Goal: Task Accomplishment & Management: Manage account settings

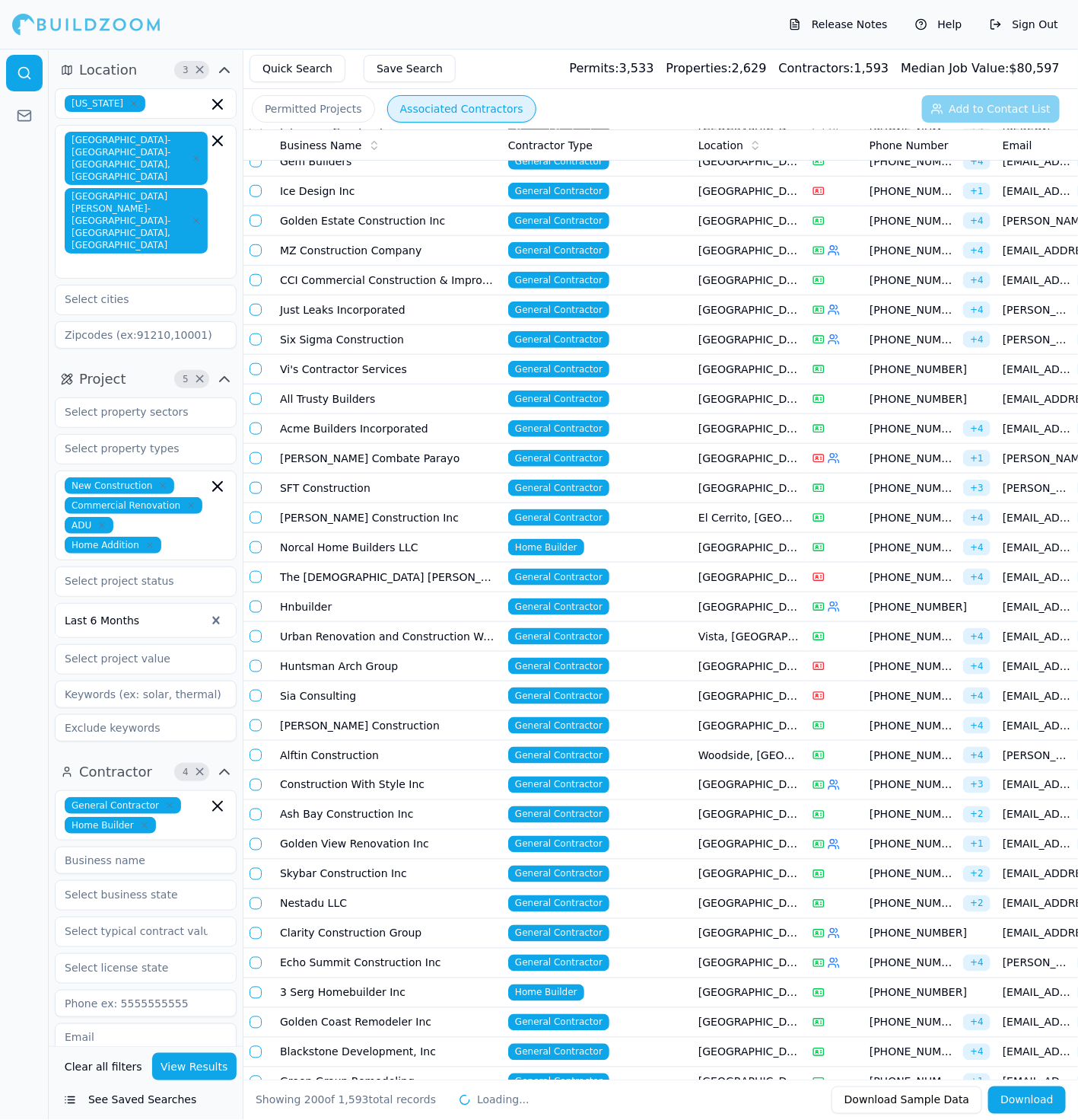
scroll to position [5043, 0]
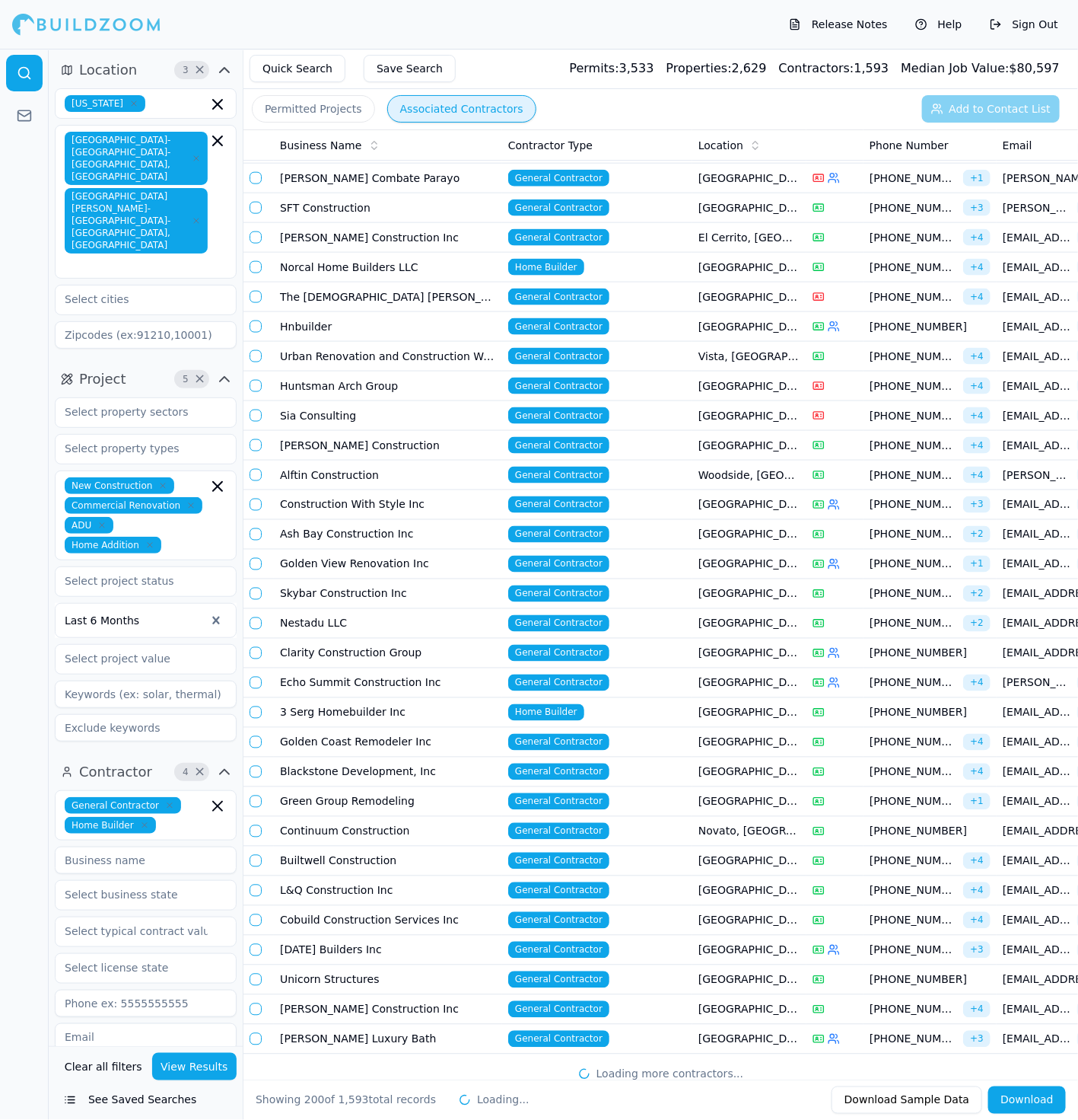
click at [563, 1050] on div "Business Name Contractor Type Location Phone Number Email Matching Permits All …" at bounding box center [661, 604] width 835 height 950
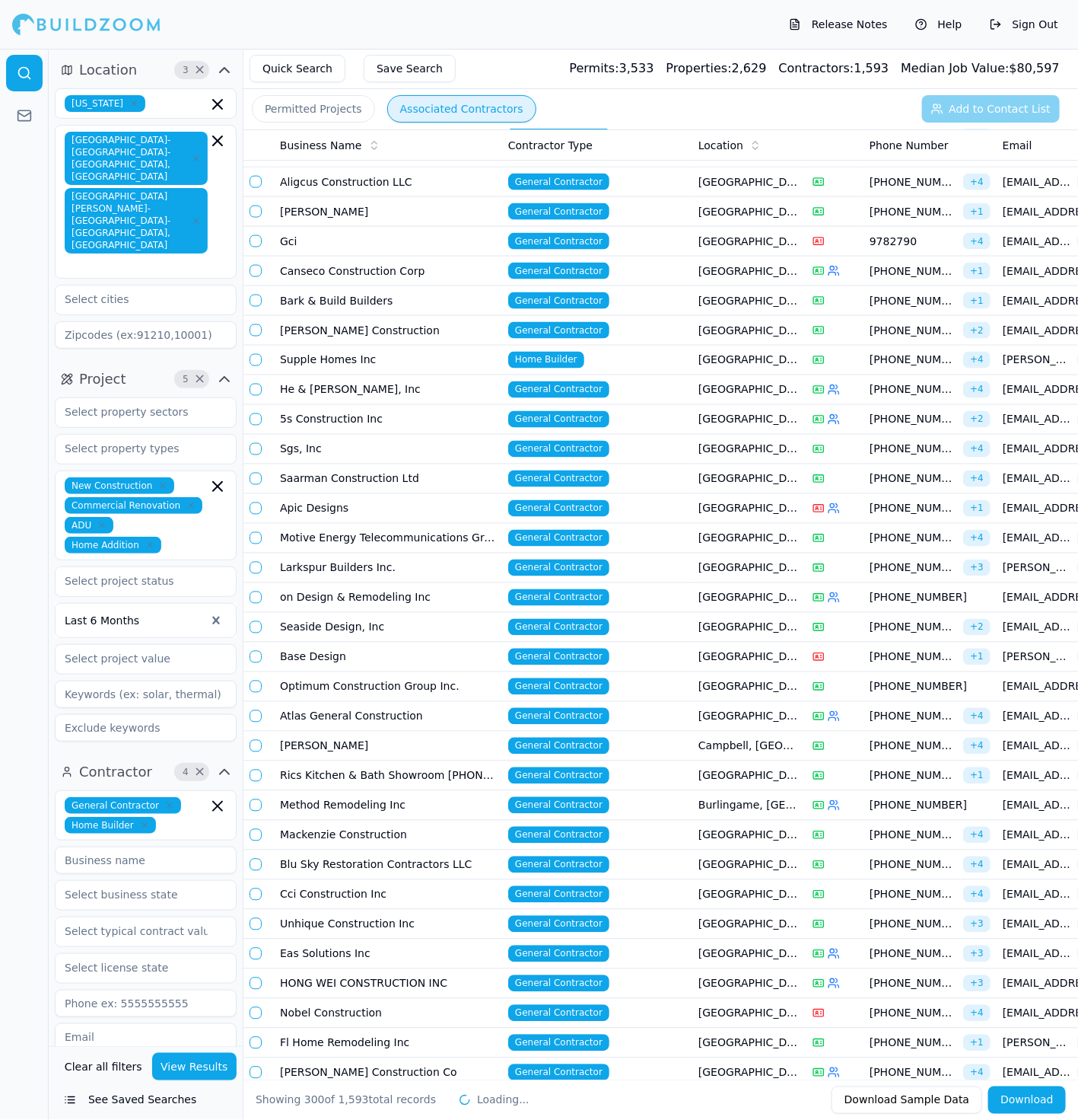
scroll to position [7971, 0]
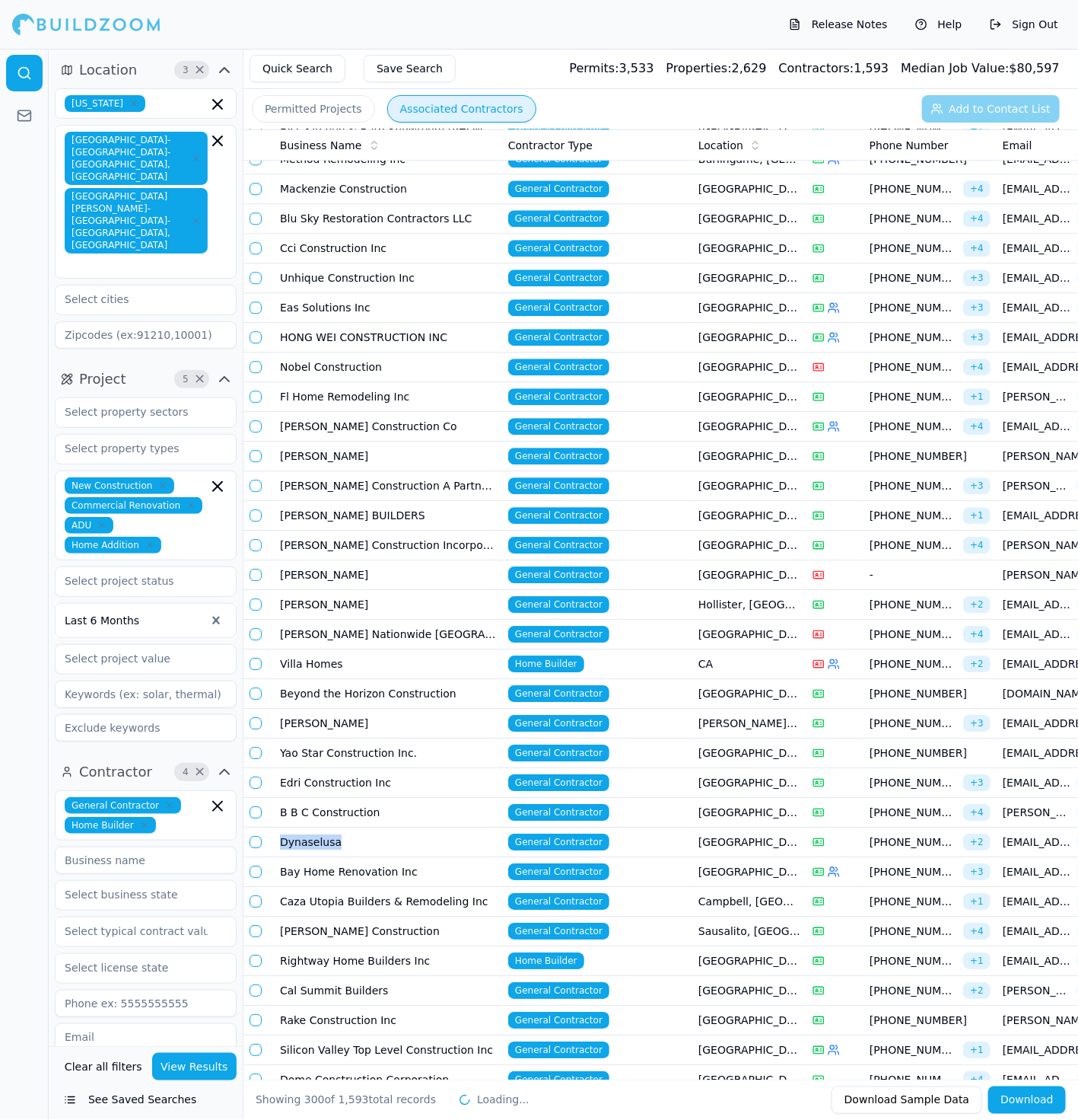
drag, startPoint x: 496, startPoint y: 727, endPoint x: 492, endPoint y: 714, distance: 13.6
click at [492, 828] on td "Dynaselusa" at bounding box center [388, 842] width 228 height 29
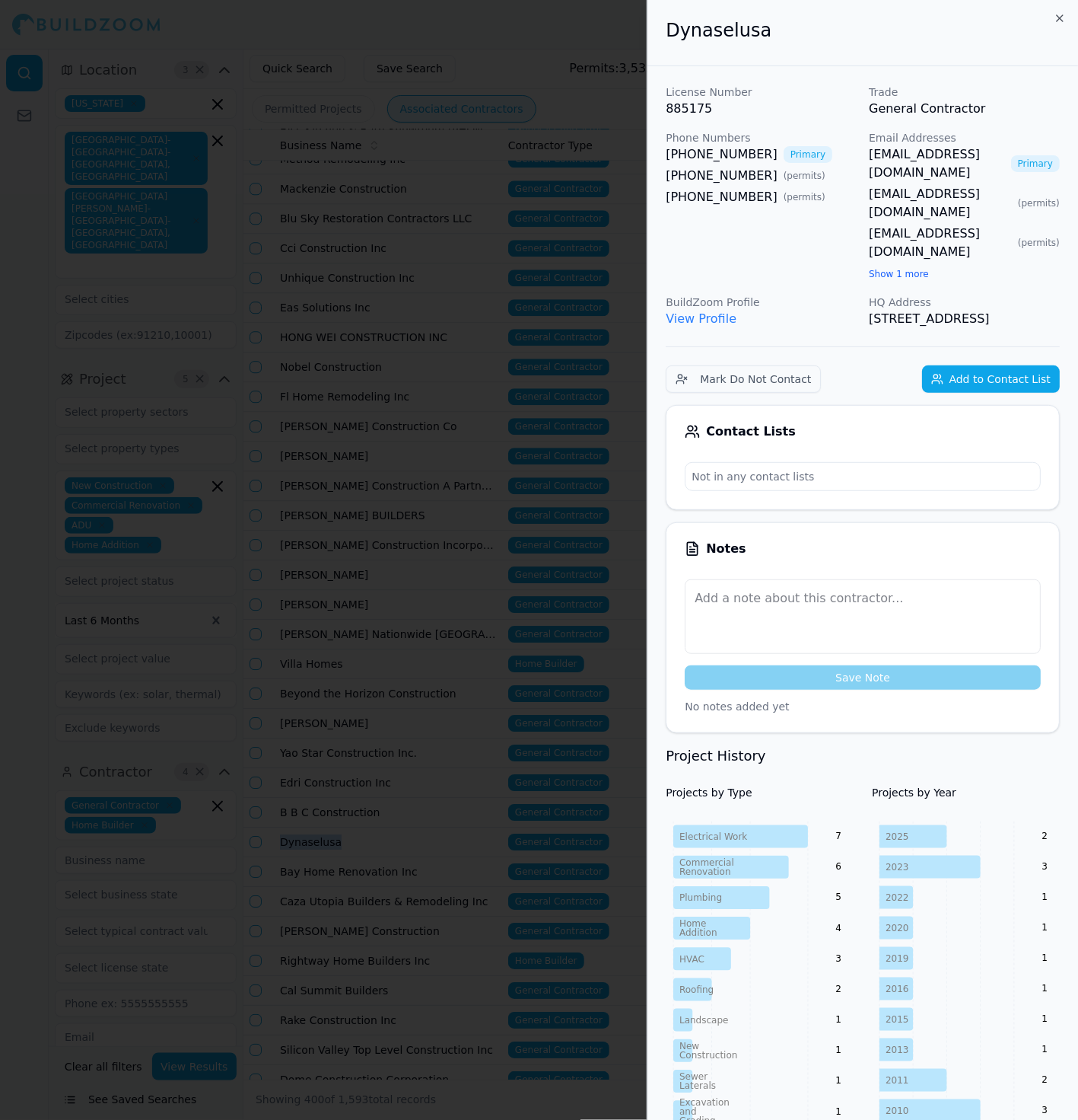
click at [439, 721] on div at bounding box center [539, 560] width 1078 height 1120
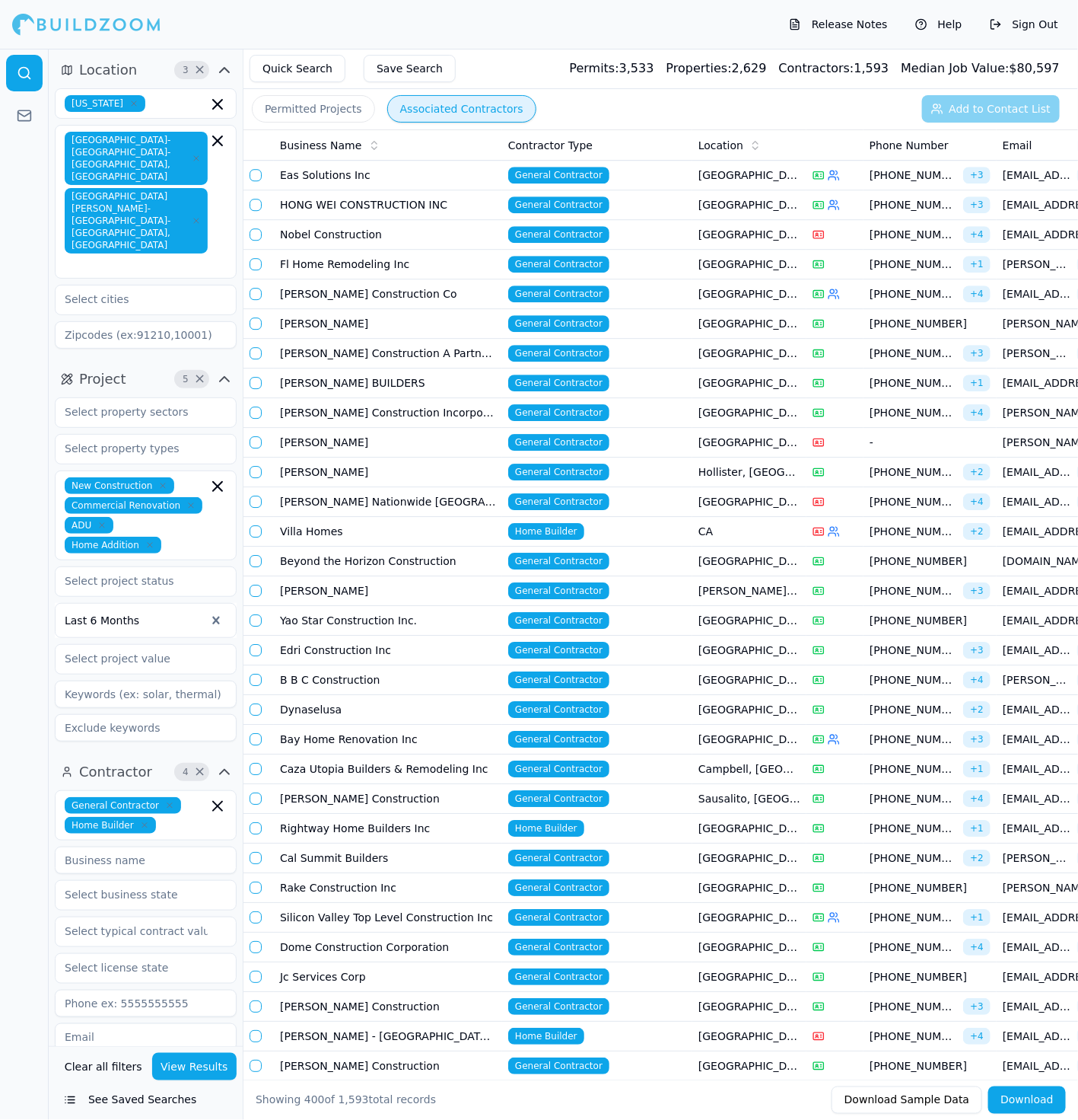
scroll to position [8116, 0]
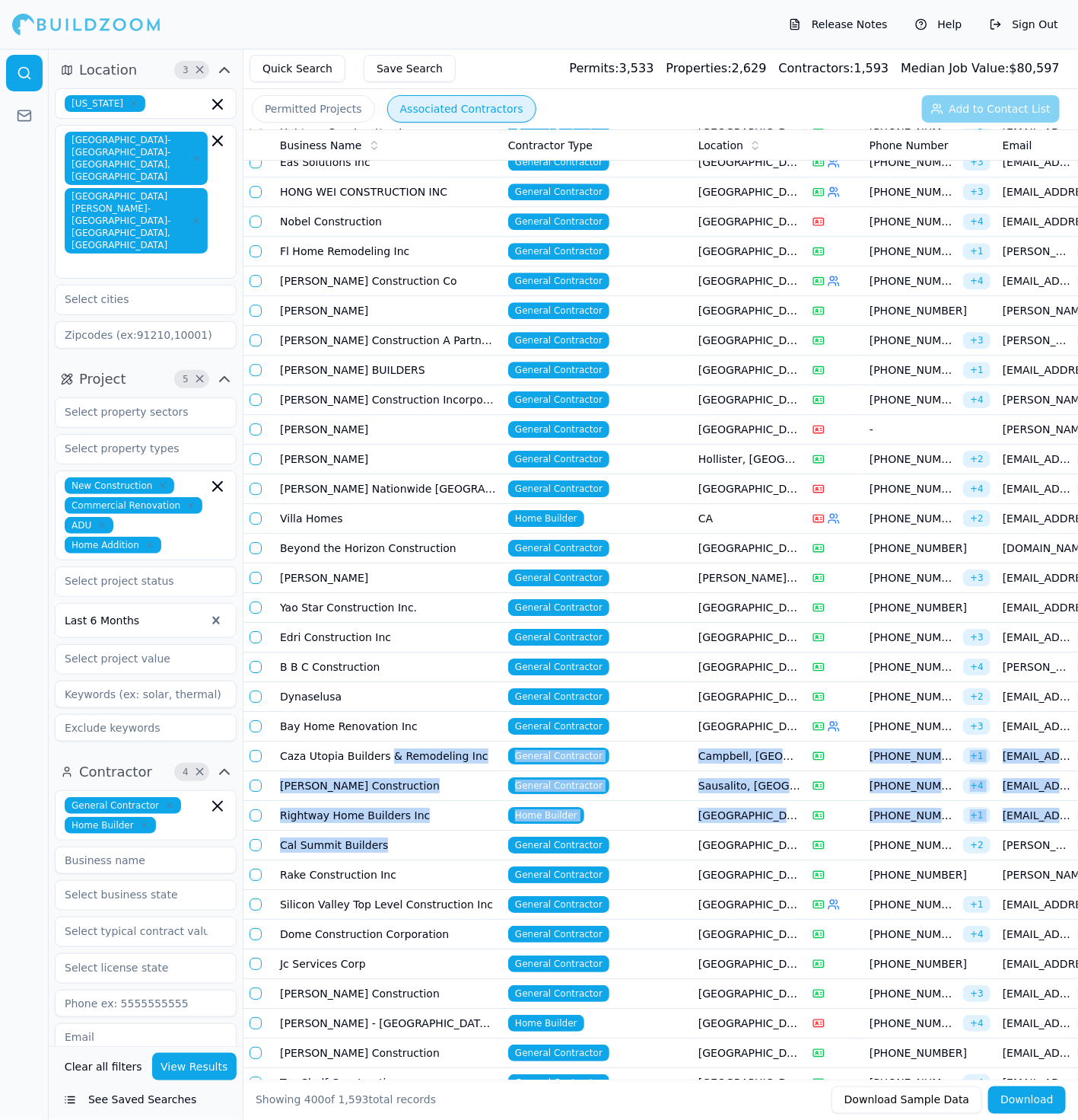
drag, startPoint x: 439, startPoint y: 721, endPoint x: 387, endPoint y: 636, distance: 99.6
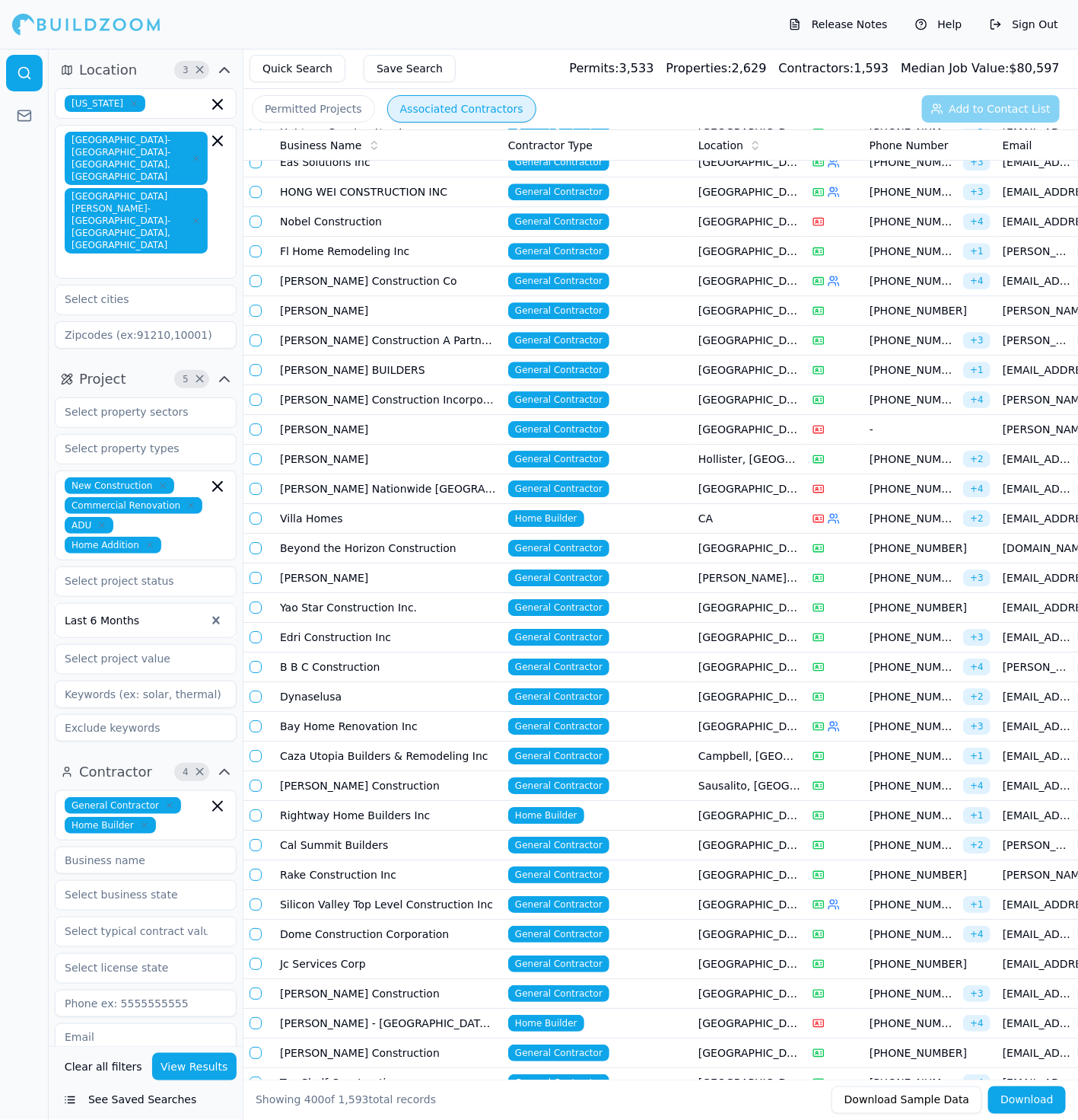
click at [361, 712] on td "Bay Home Renovation Inc" at bounding box center [388, 726] width 228 height 29
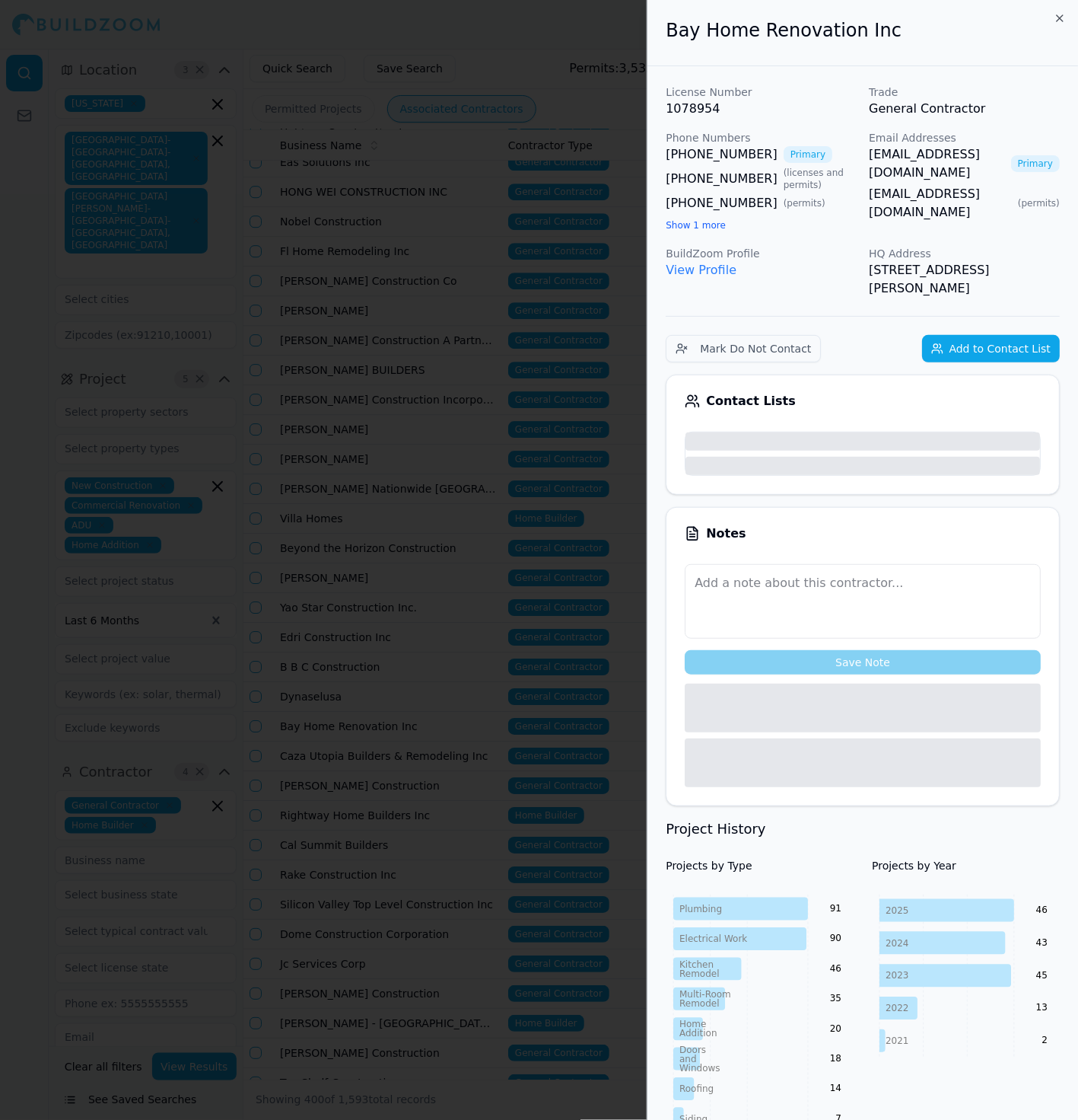
click at [361, 613] on div at bounding box center [539, 560] width 1078 height 1120
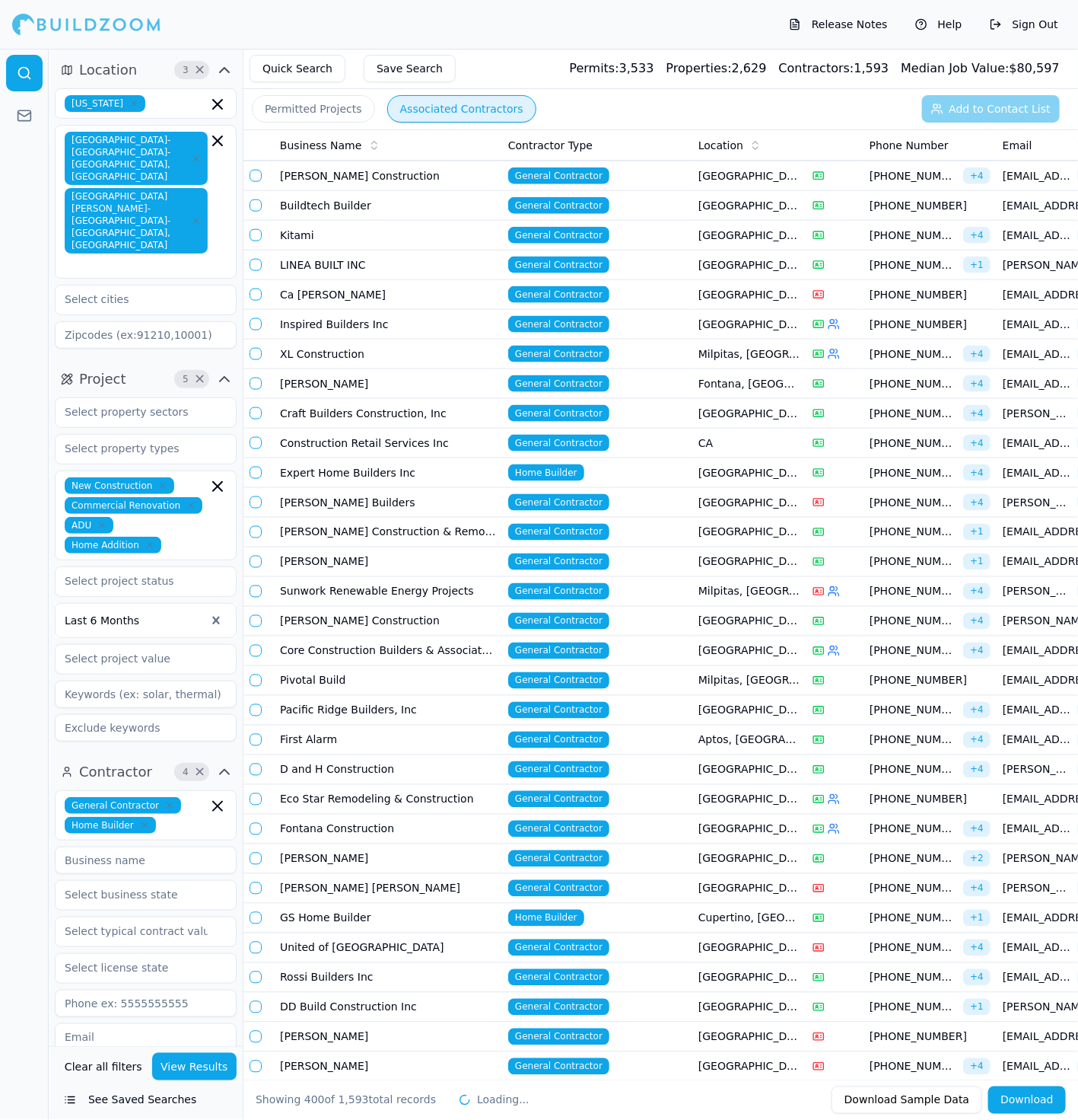
scroll to position [9327, 0]
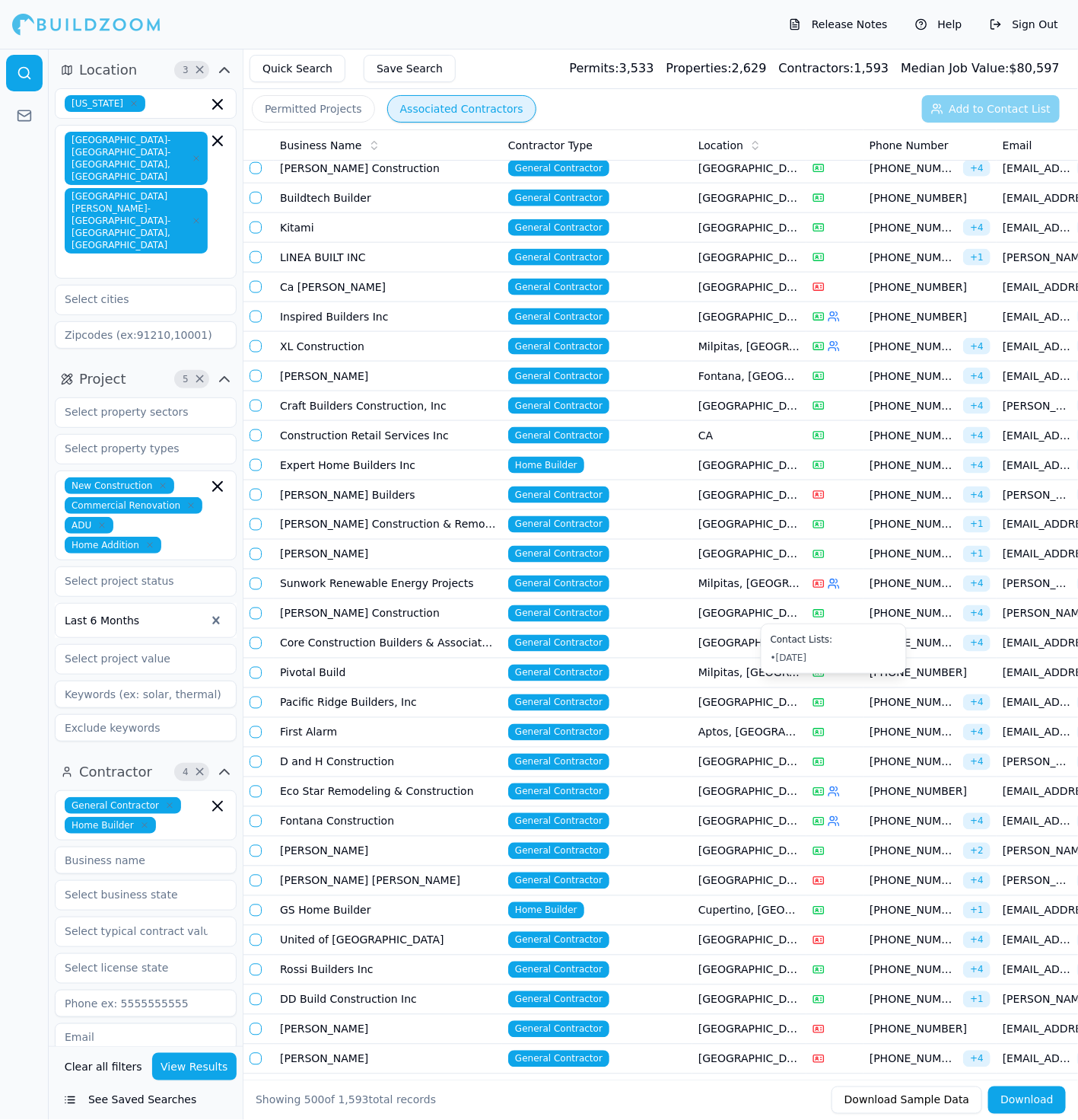
click at [838, 815] on icon at bounding box center [835, 821] width 12 height 12
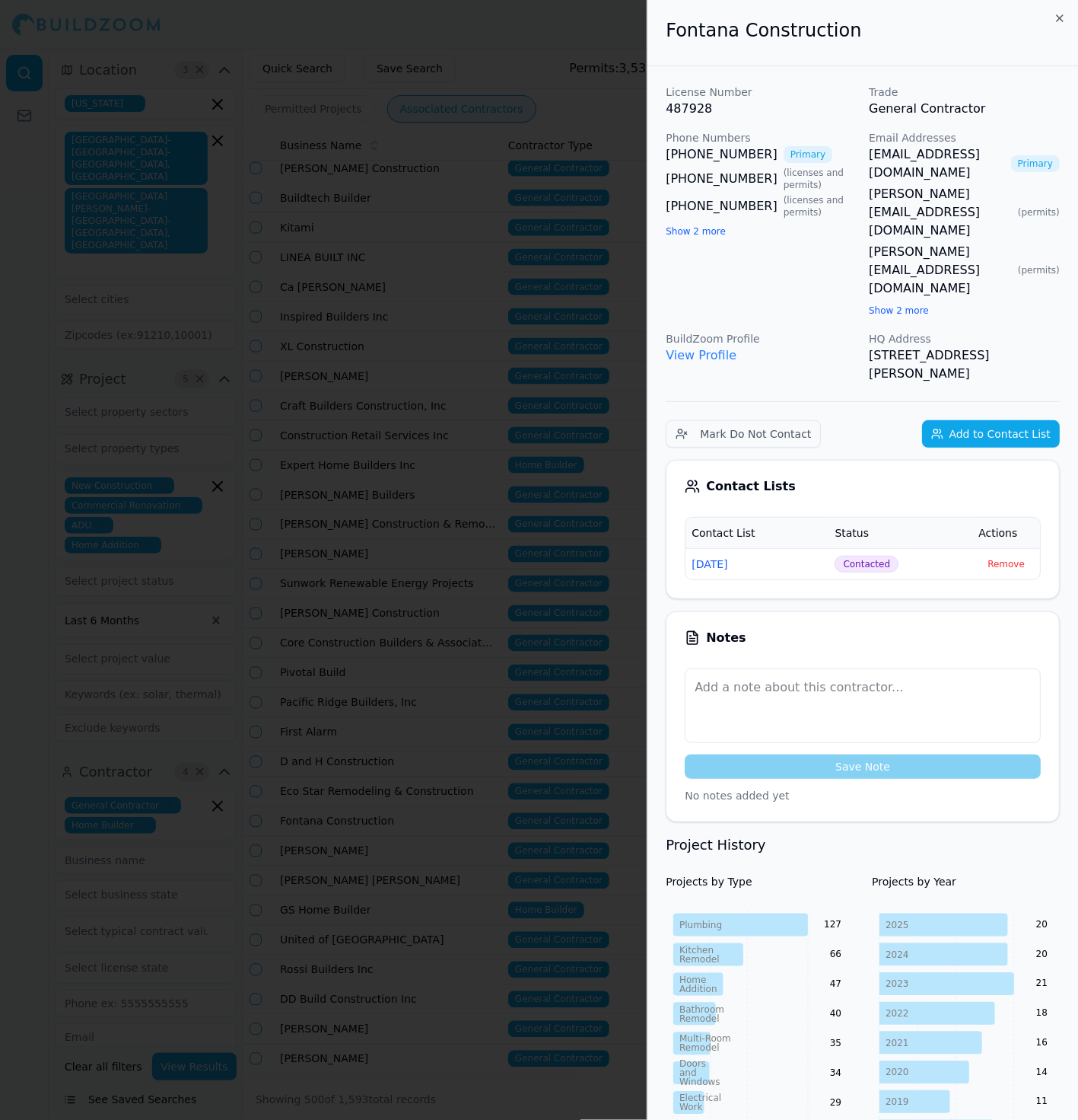
click at [633, 608] on div at bounding box center [539, 560] width 1078 height 1120
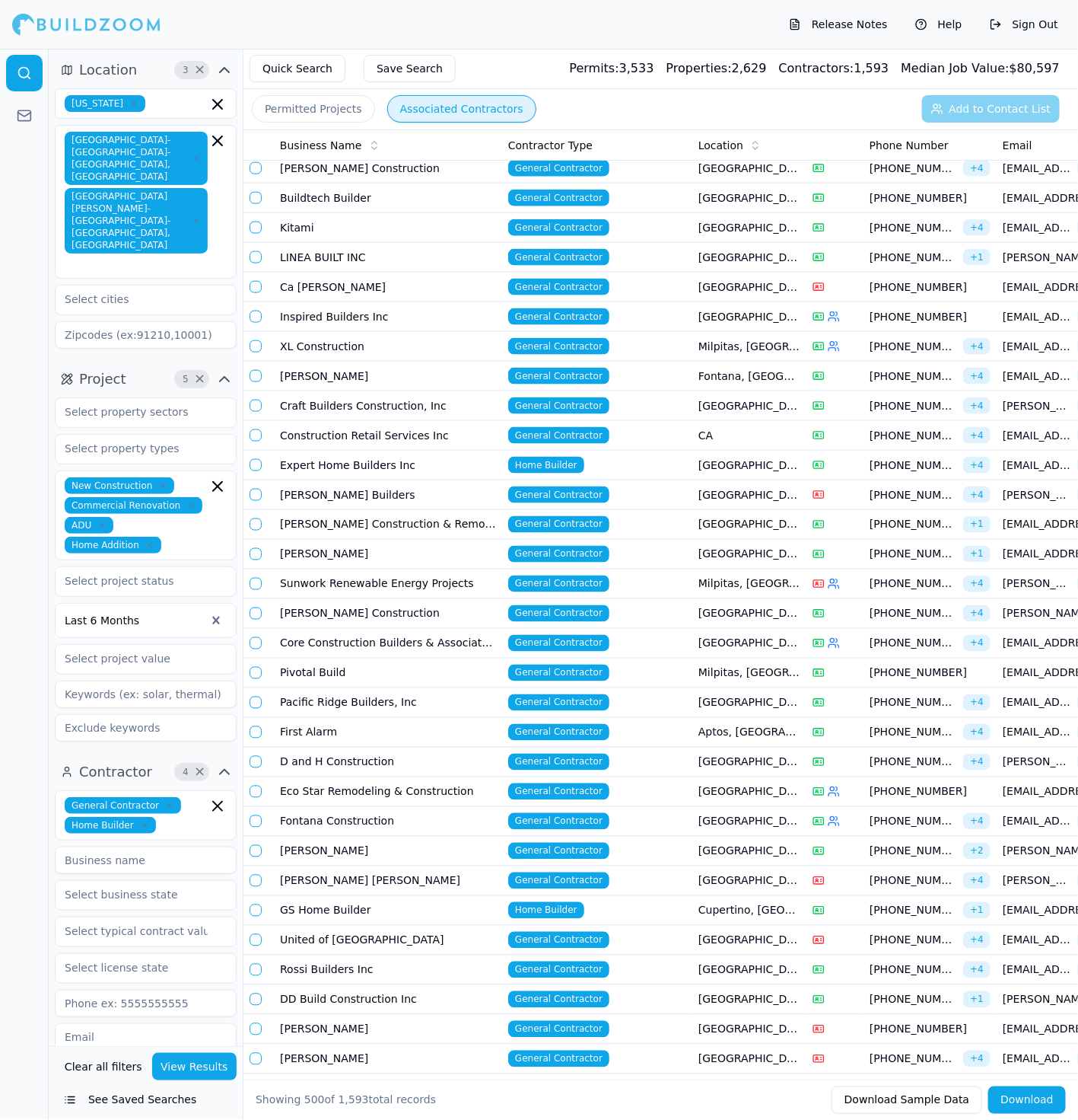
click at [254, 756] on button "button" at bounding box center [256, 762] width 12 height 12
click at [257, 726] on button "button" at bounding box center [256, 732] width 12 height 12
click at [256, 696] on button "button" at bounding box center [256, 703] width 12 height 12
click at [256, 667] on button "button" at bounding box center [256, 673] width 12 height 12
click at [257, 607] on button "button" at bounding box center [256, 614] width 12 height 12
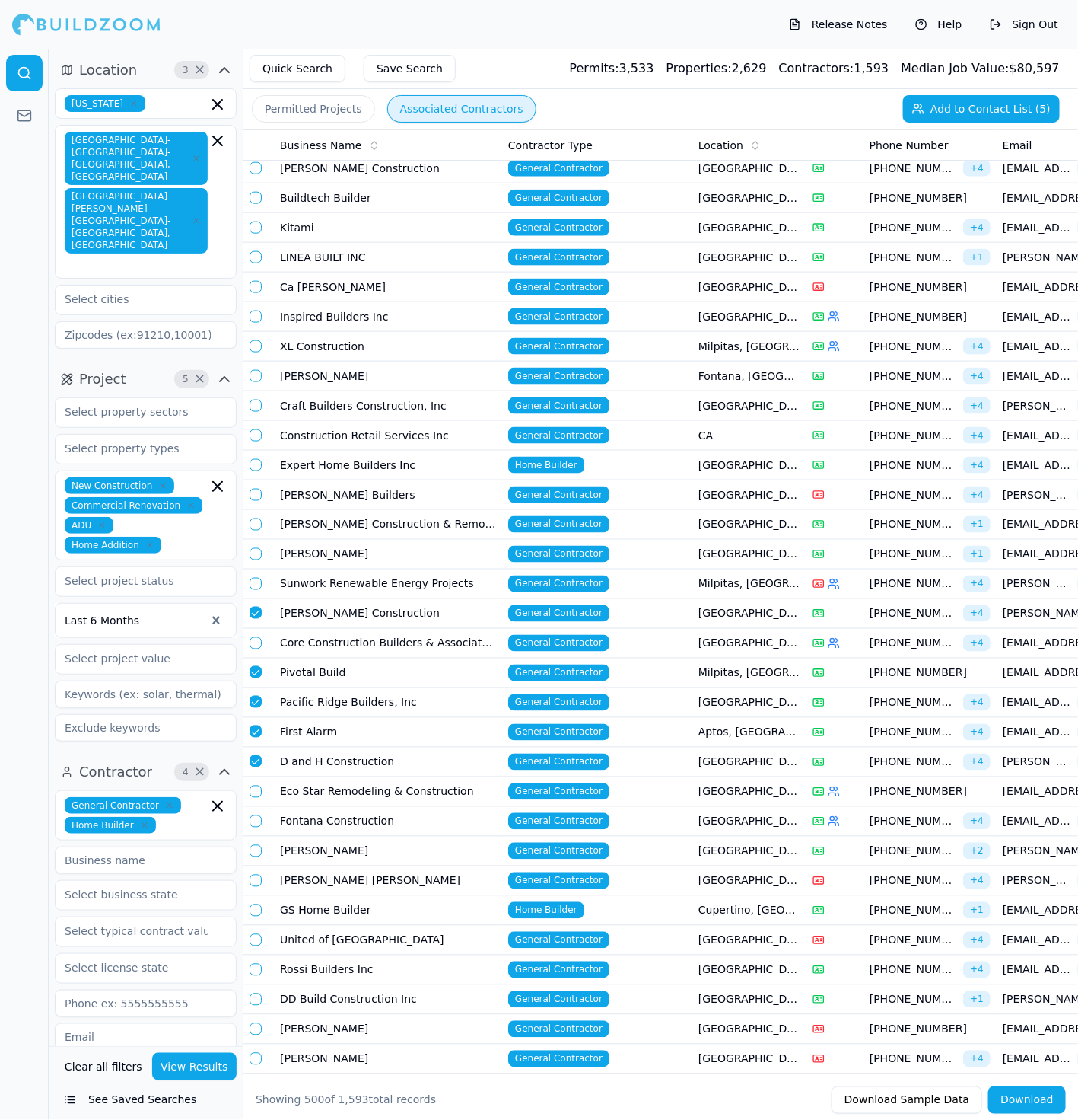
click at [254, 548] on button "button" at bounding box center [256, 555] width 12 height 12
click at [257, 518] on button "button" at bounding box center [256, 524] width 12 height 12
click at [260, 489] on button "button" at bounding box center [256, 495] width 12 height 12
click at [258, 459] on button "button" at bounding box center [256, 465] width 12 height 12
click at [255, 429] on button "button" at bounding box center [256, 435] width 12 height 12
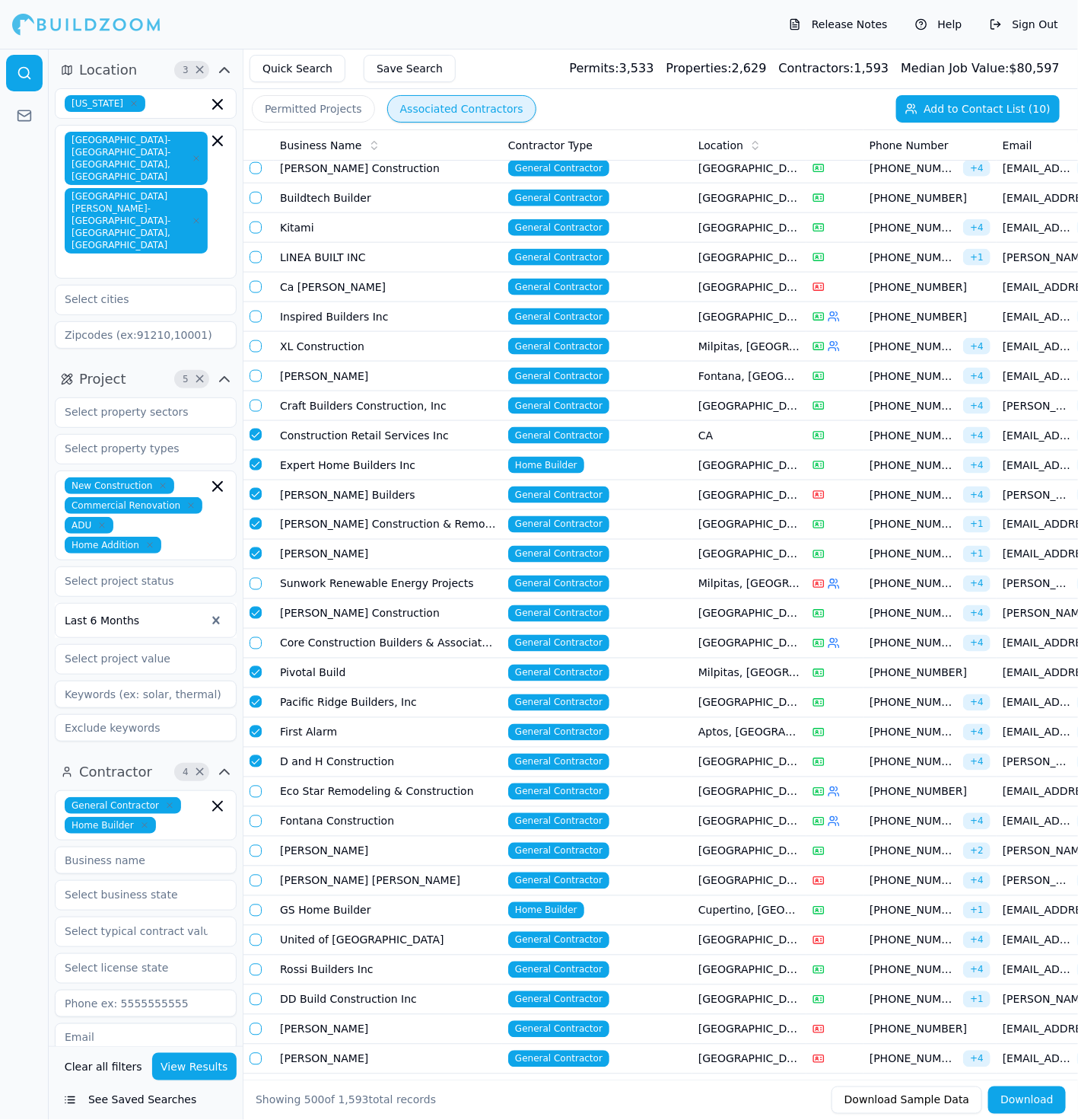
click at [256, 399] on button "button" at bounding box center [256, 406] width 12 height 12
click at [254, 370] on button "button" at bounding box center [256, 376] width 12 height 12
click at [257, 332] on td at bounding box center [259, 346] width 30 height 29
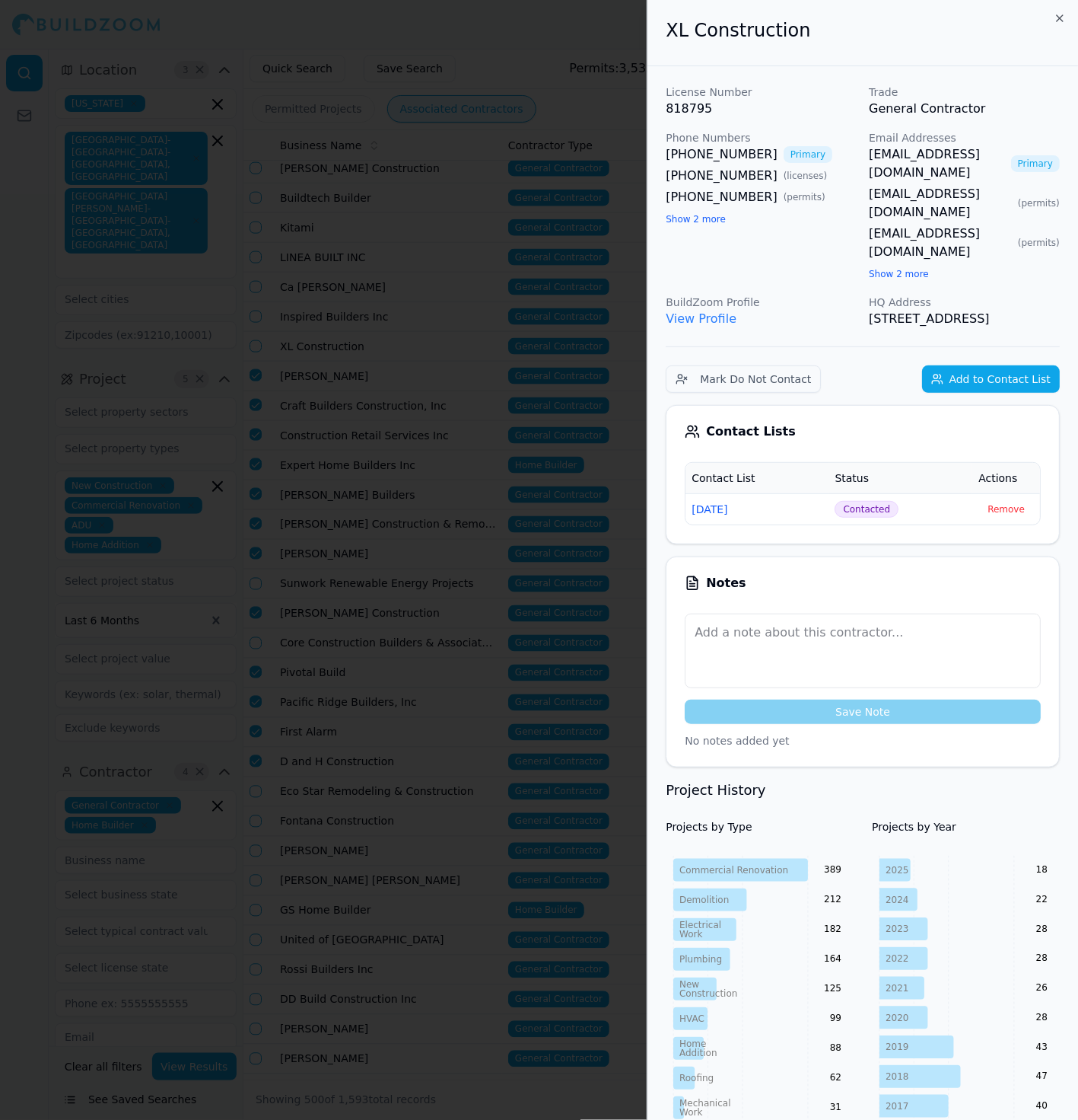
click at [257, 223] on div at bounding box center [539, 560] width 1078 height 1120
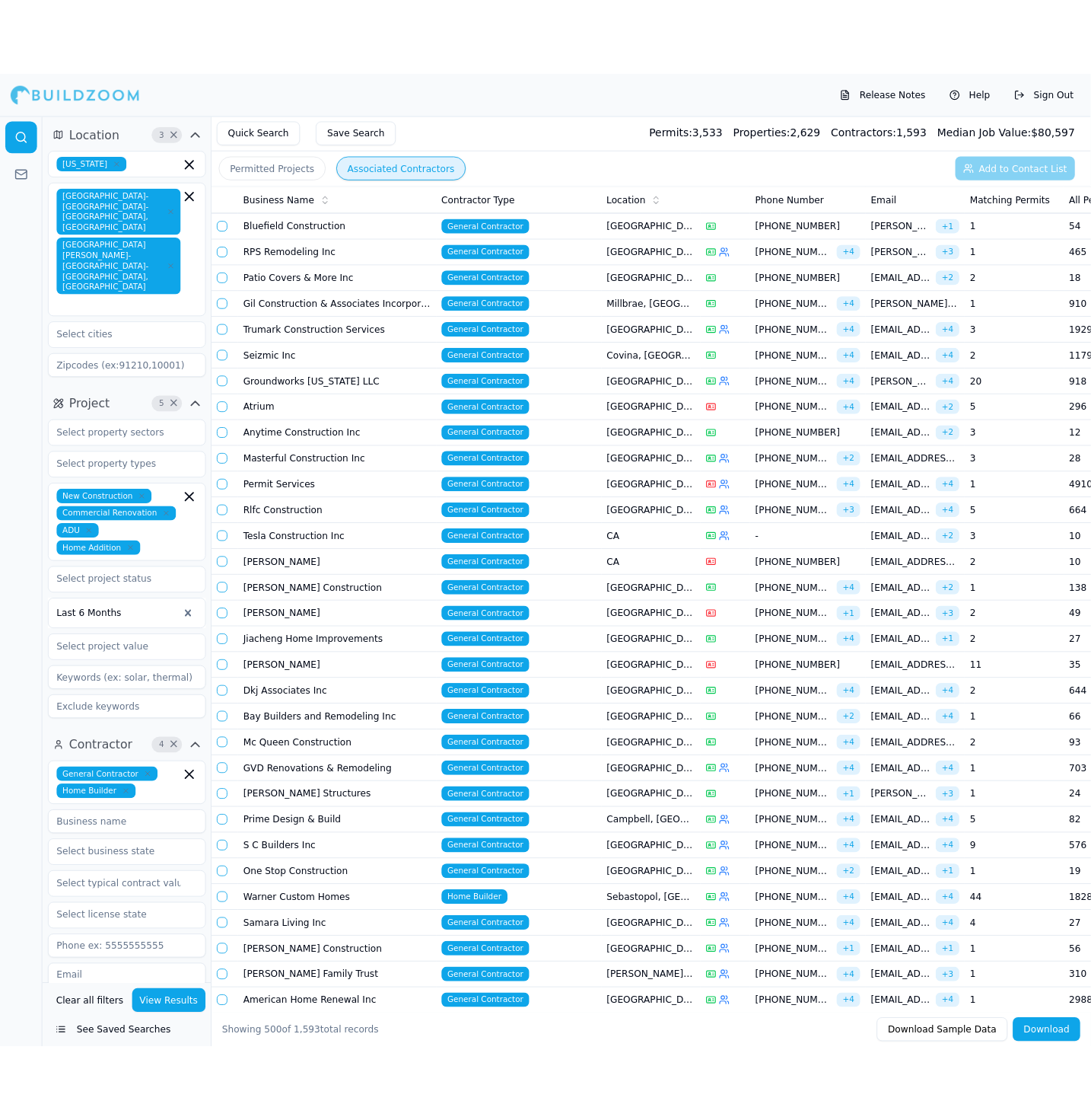
scroll to position [8053, 0]
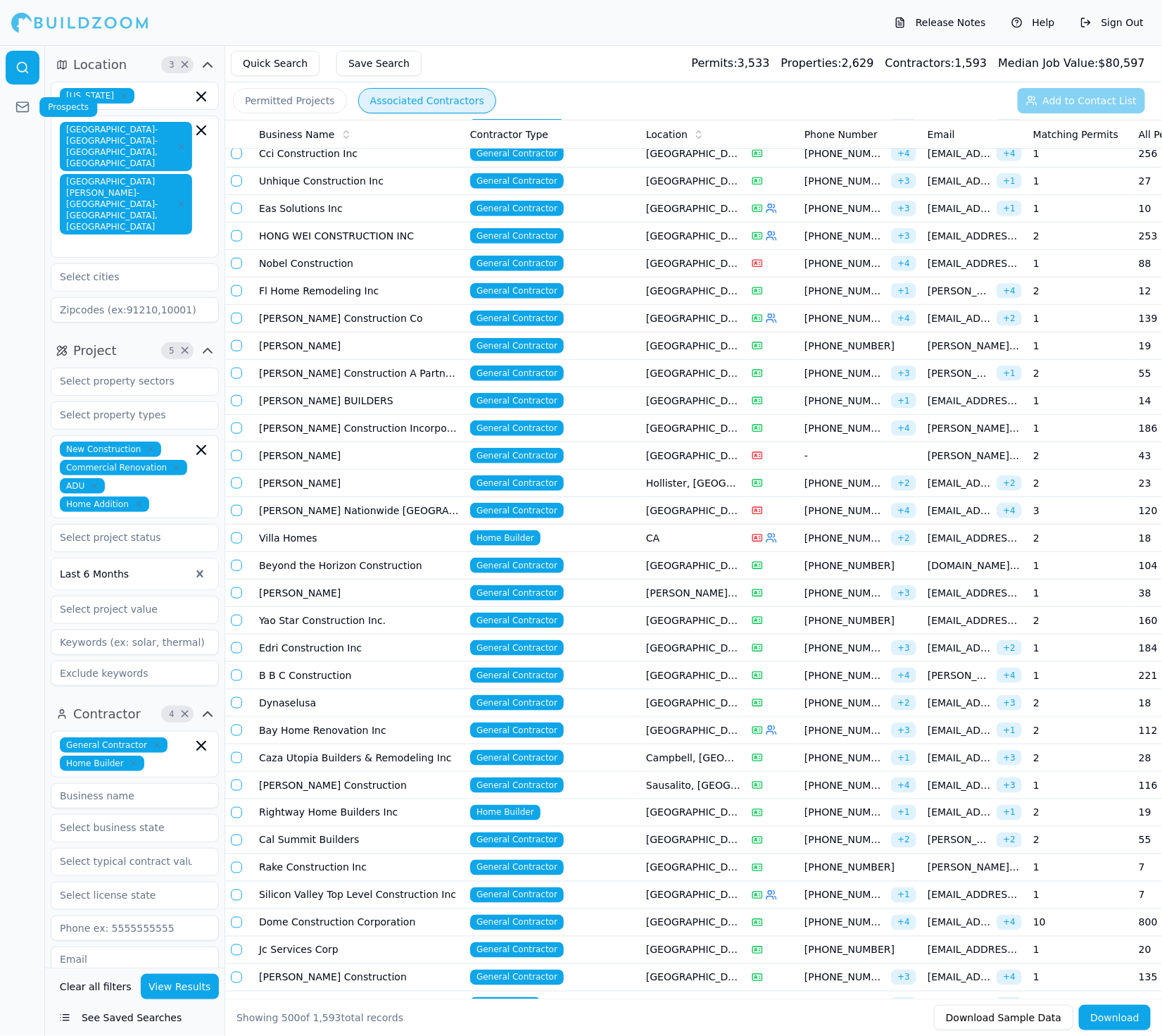
click at [23, 102] on rect at bounding box center [22, 106] width 12 height 9
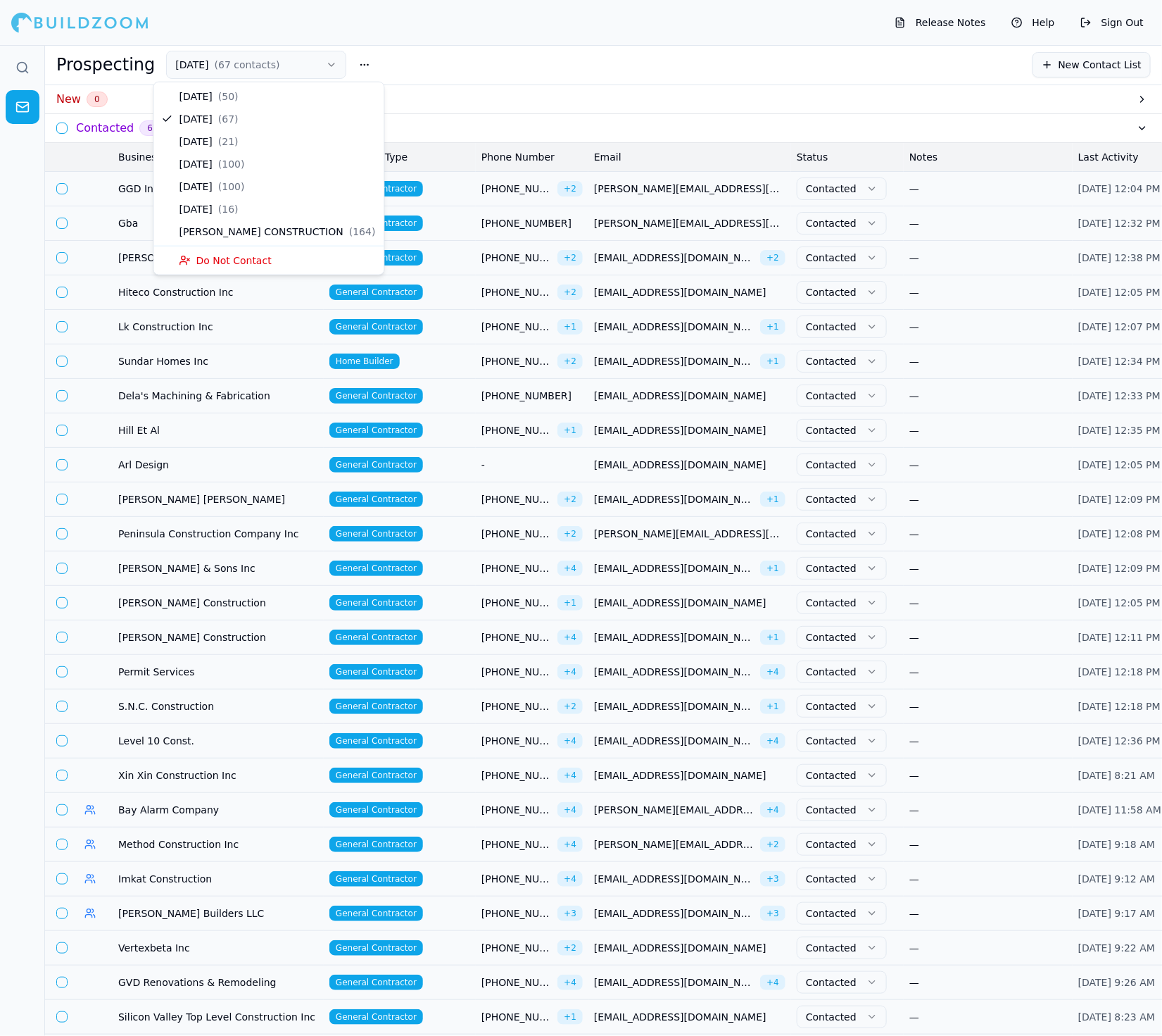
click at [295, 67] on button "[DATE] ( 67 contacts )" at bounding box center [256, 64] width 181 height 28
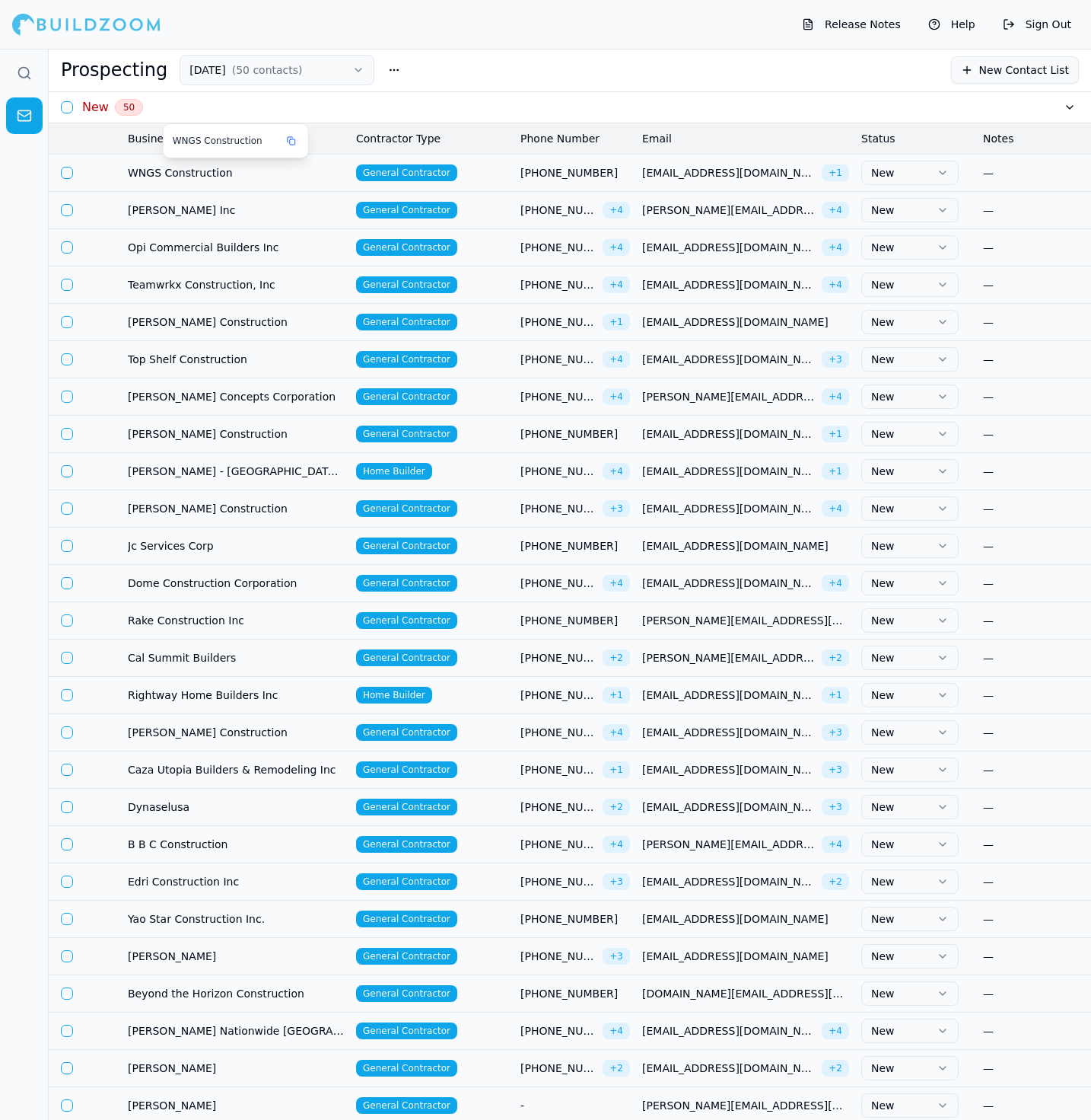
click at [194, 169] on span "WNGS Construction" at bounding box center [235, 172] width 216 height 15
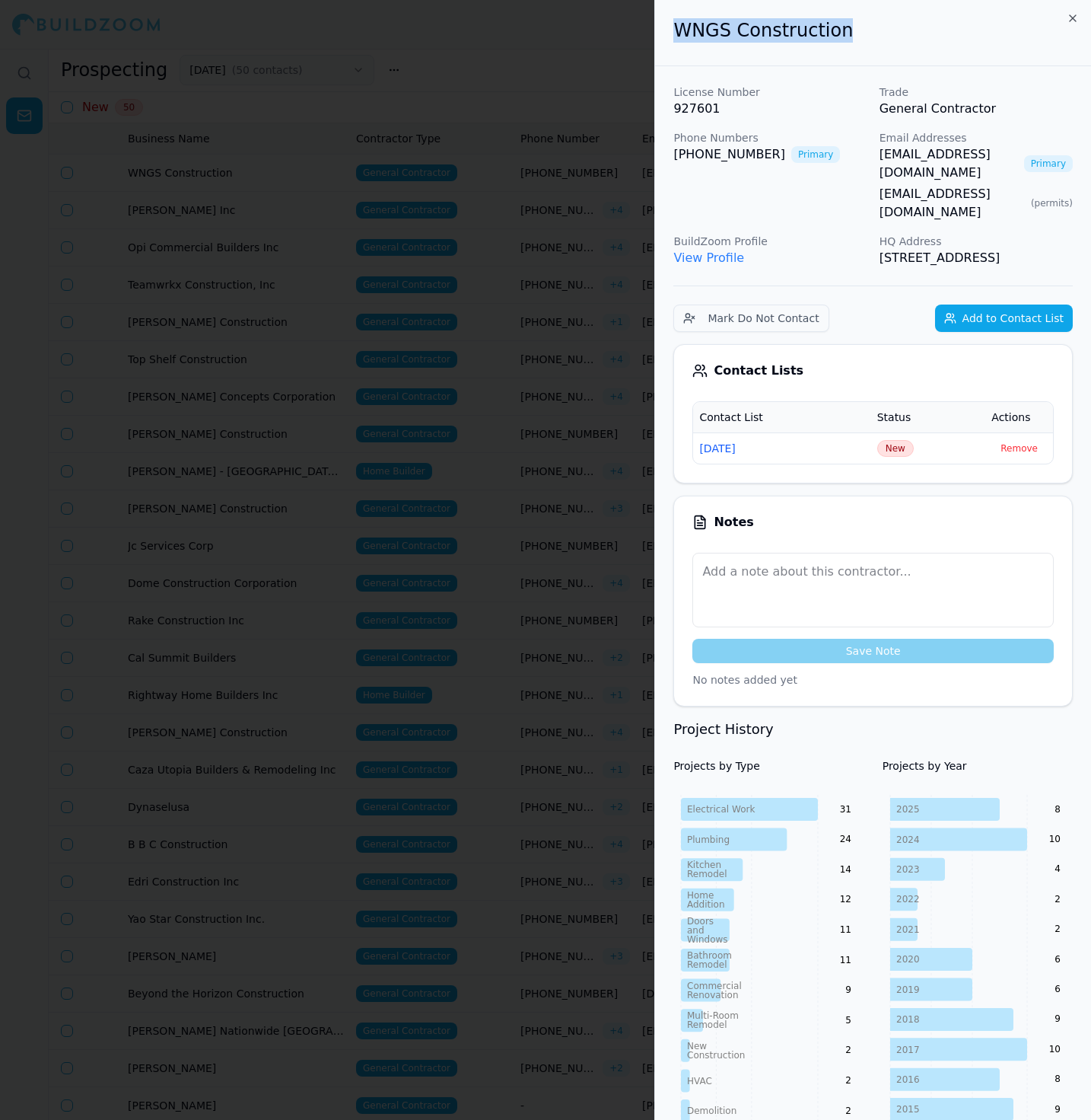
drag, startPoint x: 849, startPoint y: 27, endPoint x: 662, endPoint y: 29, distance: 187.0
click at [662, 29] on div "WNGS Construction" at bounding box center [873, 33] width 436 height 66
copy h2 "WNGS Construction"
click at [897, 440] on span "New" at bounding box center [895, 448] width 37 height 17
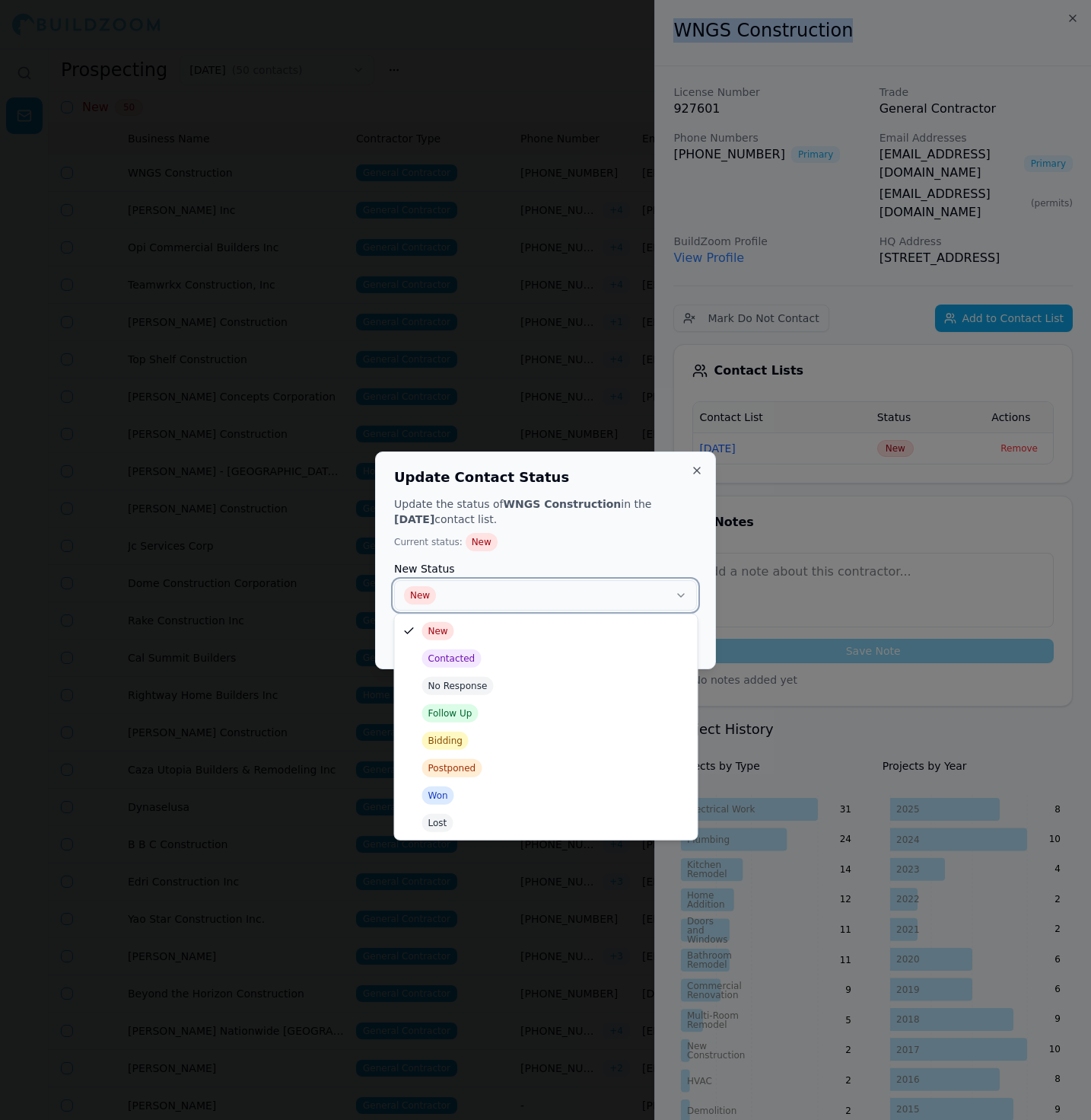
click at [576, 588] on button "New" at bounding box center [546, 595] width 303 height 30
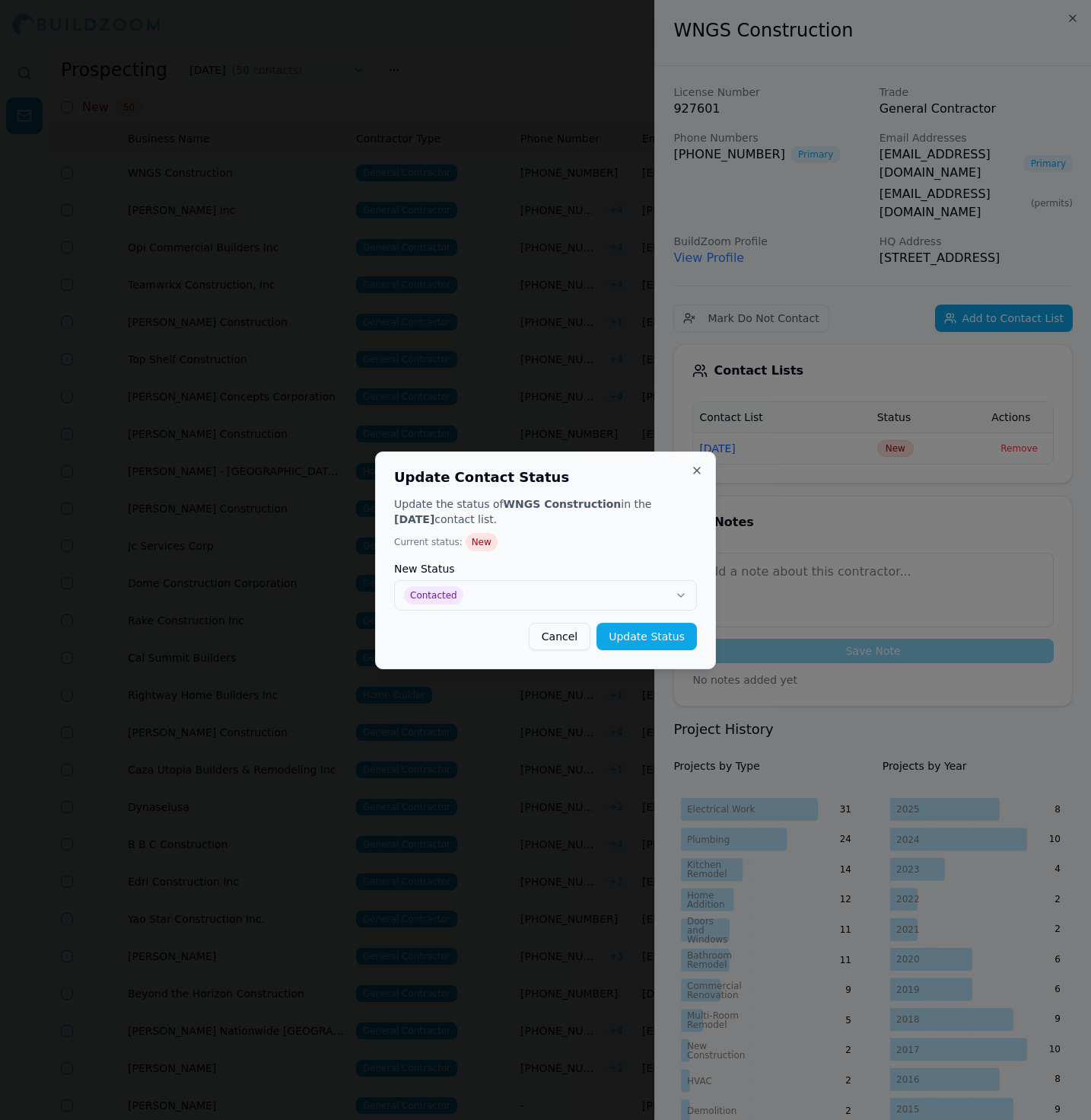
click at [658, 650] on div "Update Contact Status Update the status of WNGS Construction in the [DATE] cont…" at bounding box center [546, 560] width 340 height 218
click at [647, 641] on button "Update Status" at bounding box center [646, 636] width 101 height 28
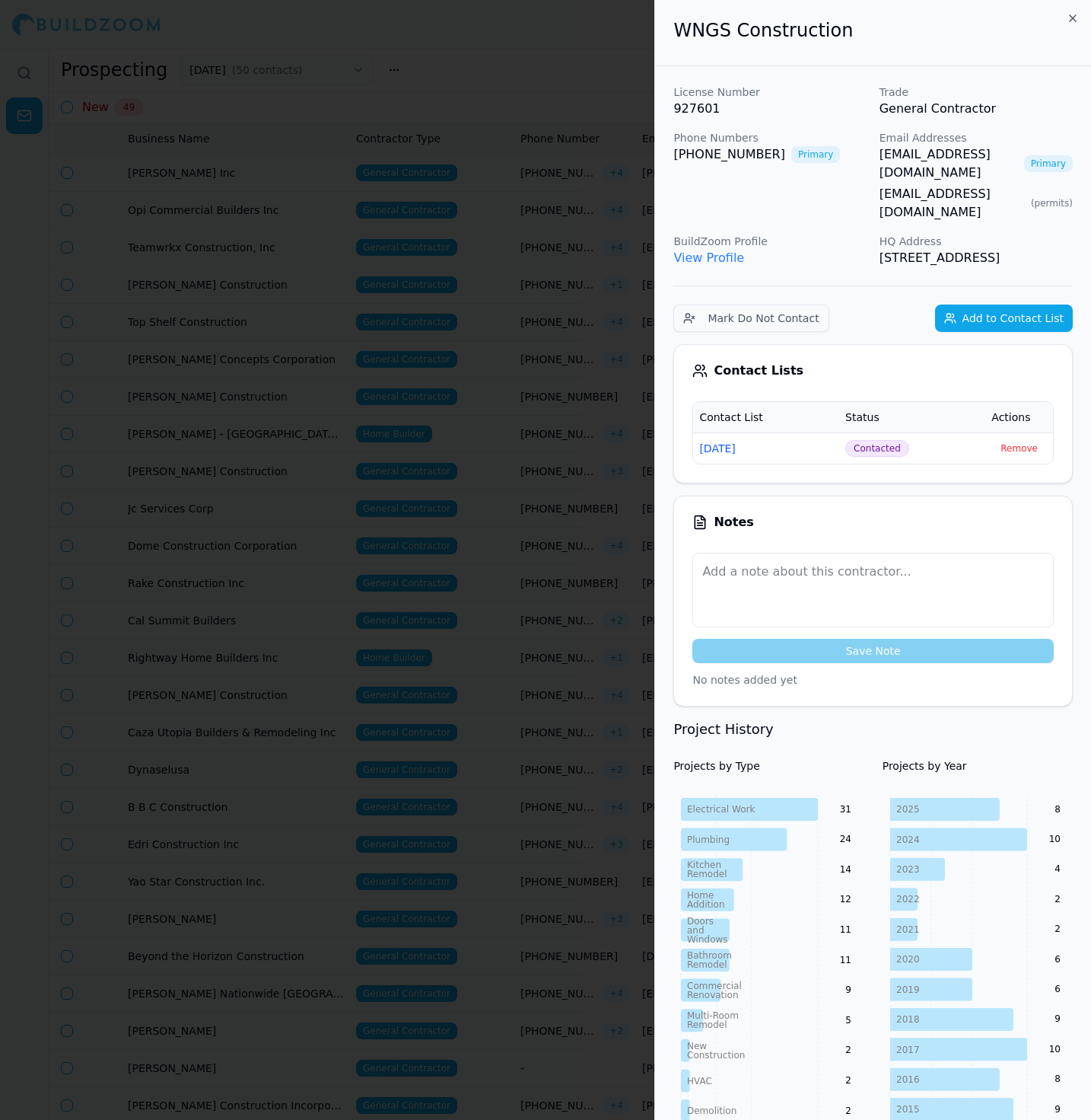
click at [518, 411] on div at bounding box center [546, 560] width 1091 height 1120
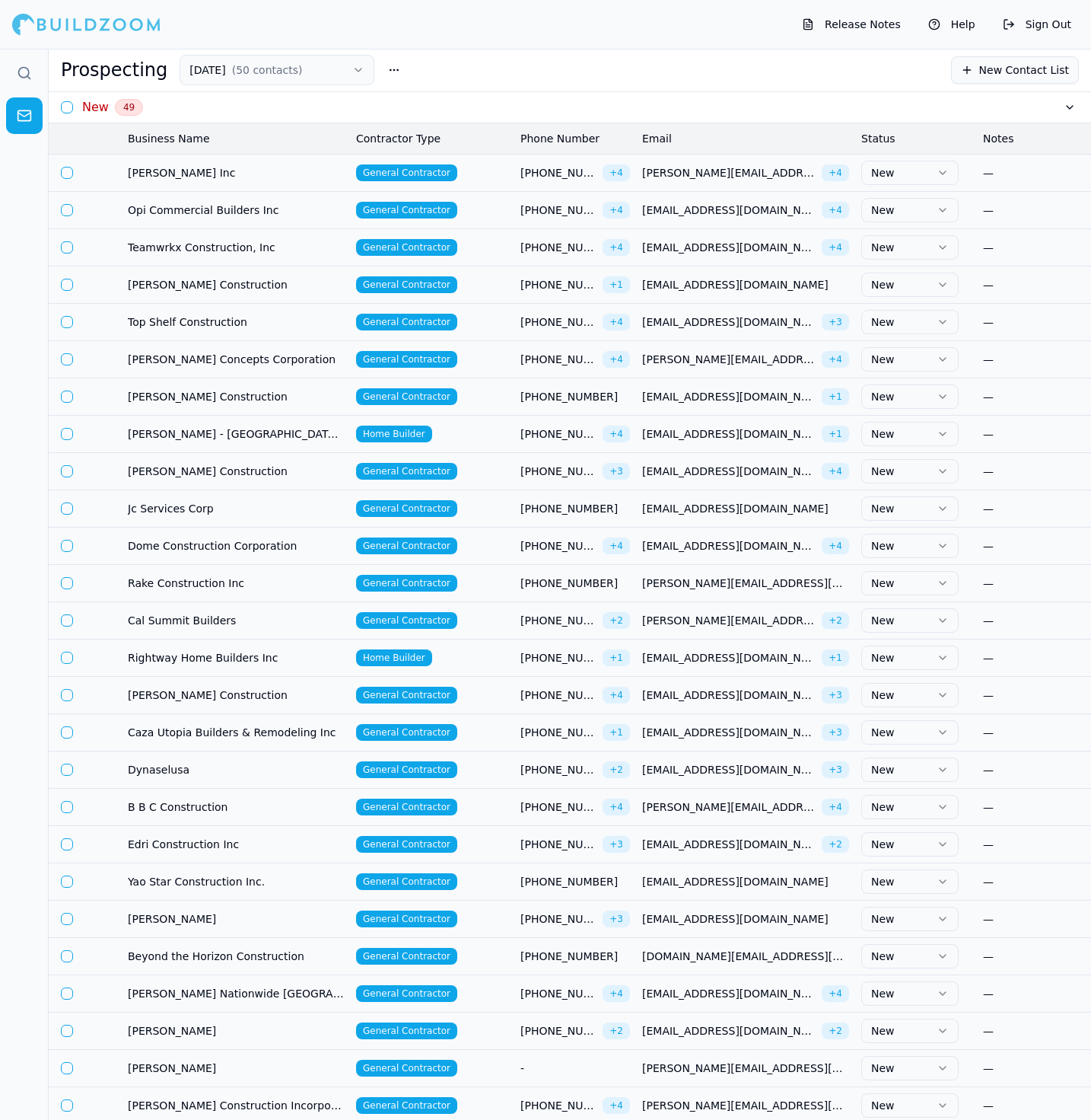
click at [201, 228] on td "Teamwrkx Construction, Inc" at bounding box center [236, 247] width 228 height 37
click at [195, 257] on td "Teamwrkx Construction, Inc" at bounding box center [236, 247] width 228 height 37
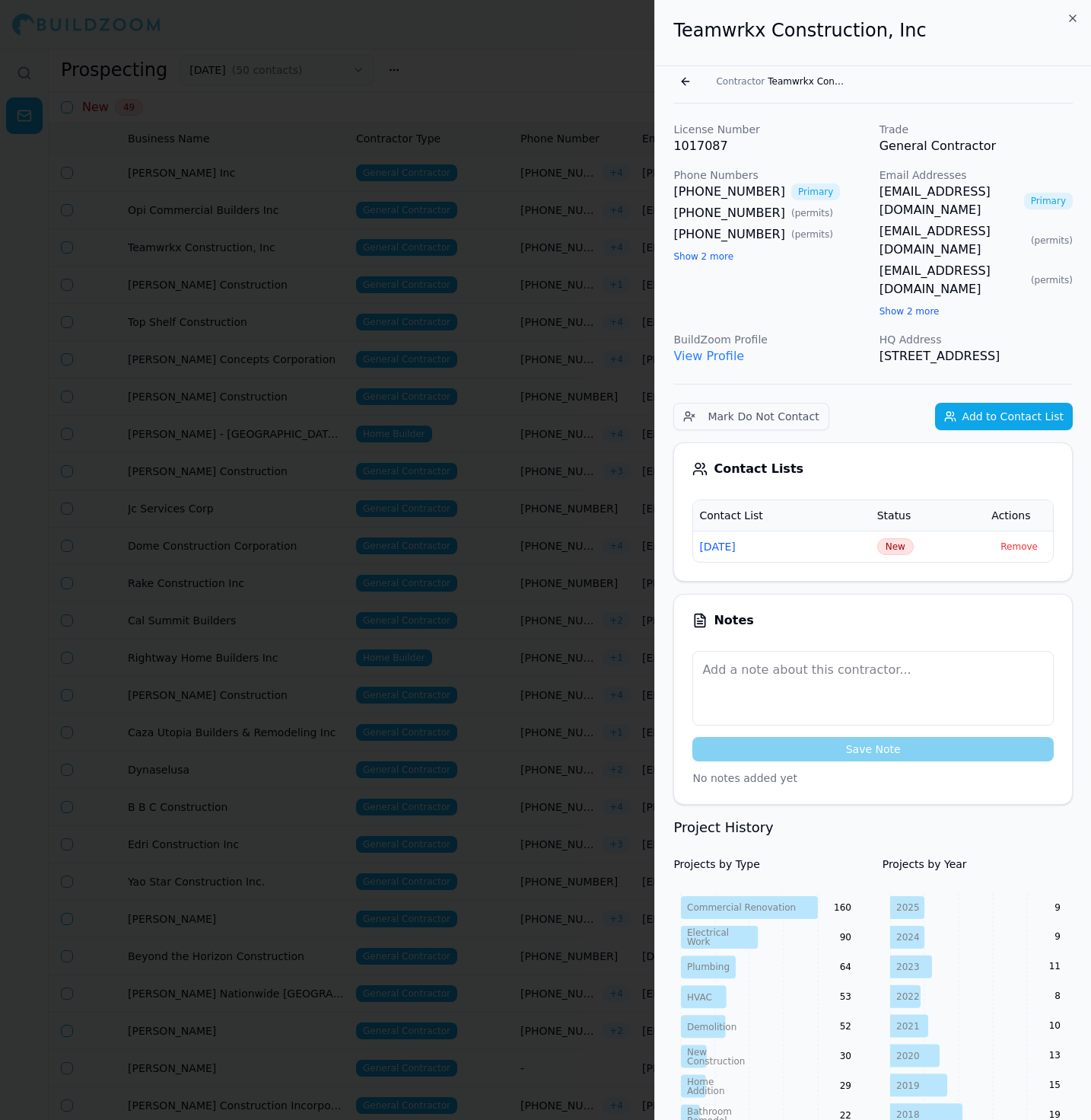
click at [906, 305] on button "Show 2 more" at bounding box center [909, 311] width 60 height 12
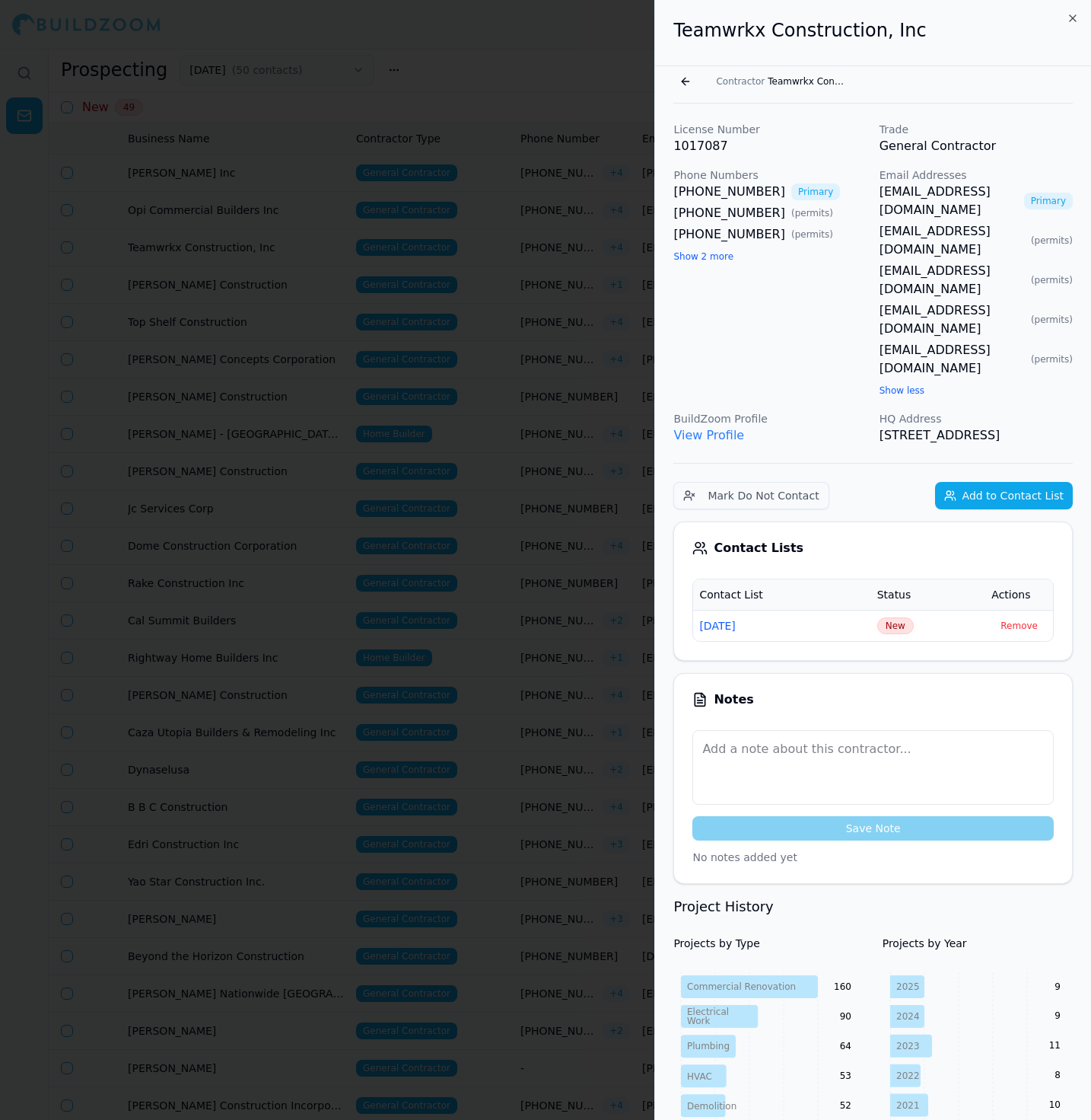
click at [828, 275] on div "Phone Numbers [PHONE_NUMBER] Primary [PHONE_NUMBER] ( permits ) [PHONE_NUMBER] …" at bounding box center [769, 283] width 193 height 231
click at [701, 254] on button "Show 2 more" at bounding box center [702, 257] width 60 height 12
click at [699, 301] on button "Show less" at bounding box center [695, 300] width 45 height 12
click at [695, 256] on button "Show 2 more" at bounding box center [702, 257] width 60 height 12
drag, startPoint x: 903, startPoint y: 35, endPoint x: 669, endPoint y: 35, distance: 234.0
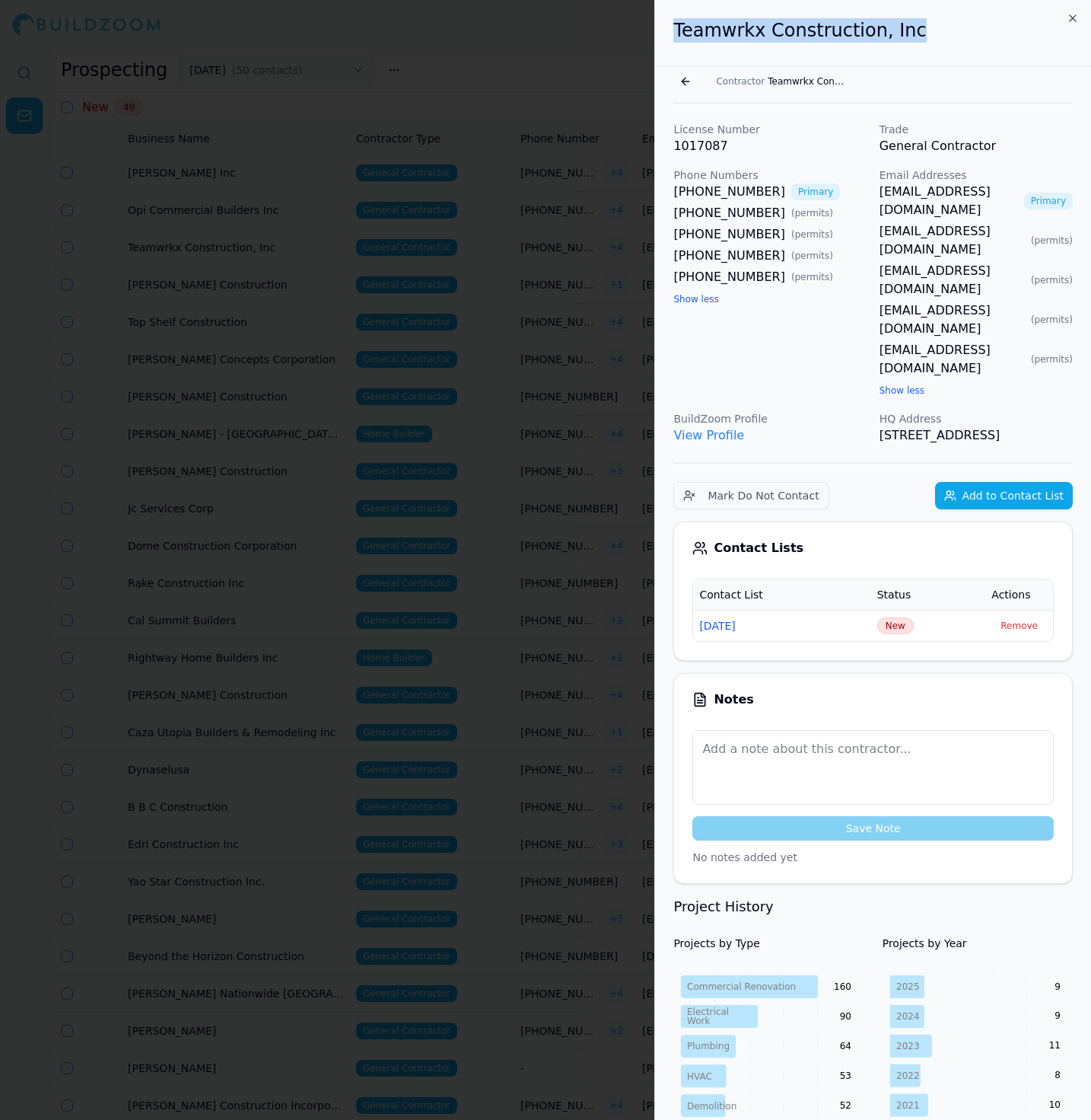
click at [669, 35] on div "Teamwrkx Construction, Inc" at bounding box center [873, 33] width 436 height 66
copy h2 "Teamwrkx Construction, Inc"
click at [898, 617] on span "New" at bounding box center [895, 625] width 37 height 17
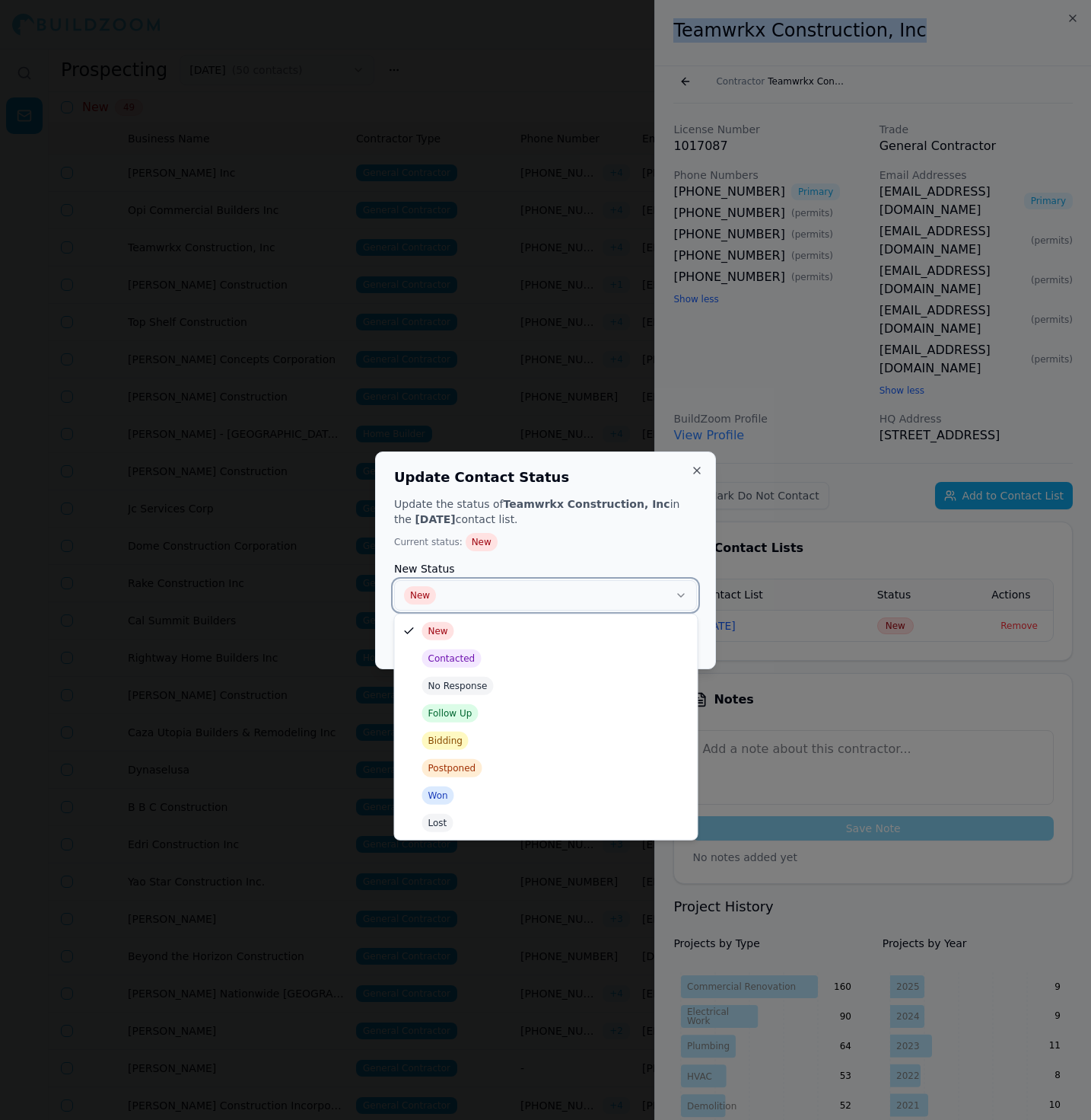
click at [653, 581] on button "New" at bounding box center [546, 595] width 303 height 30
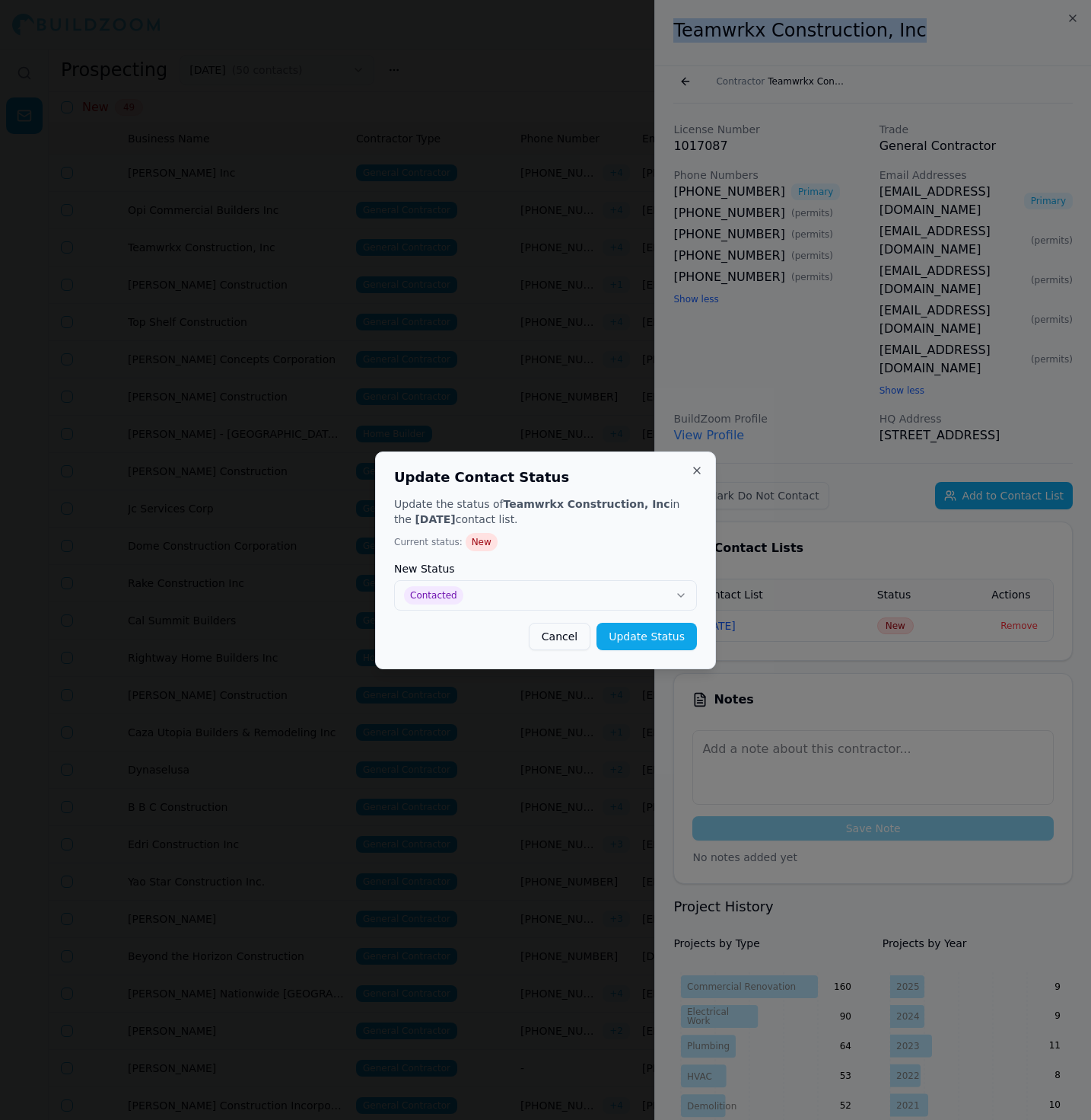
click at [656, 637] on button "Update Status" at bounding box center [646, 636] width 101 height 28
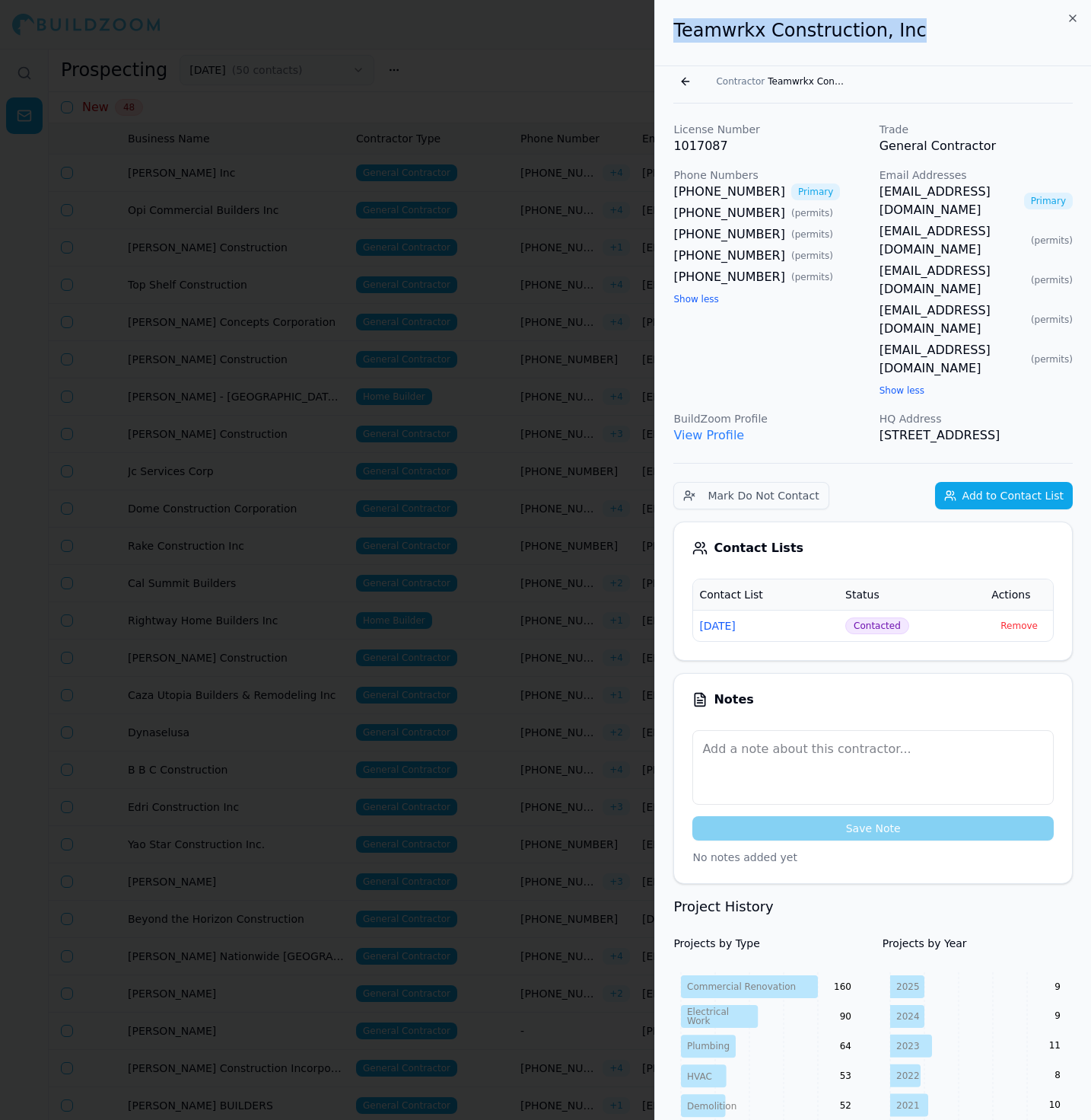
click at [543, 449] on div at bounding box center [546, 560] width 1091 height 1120
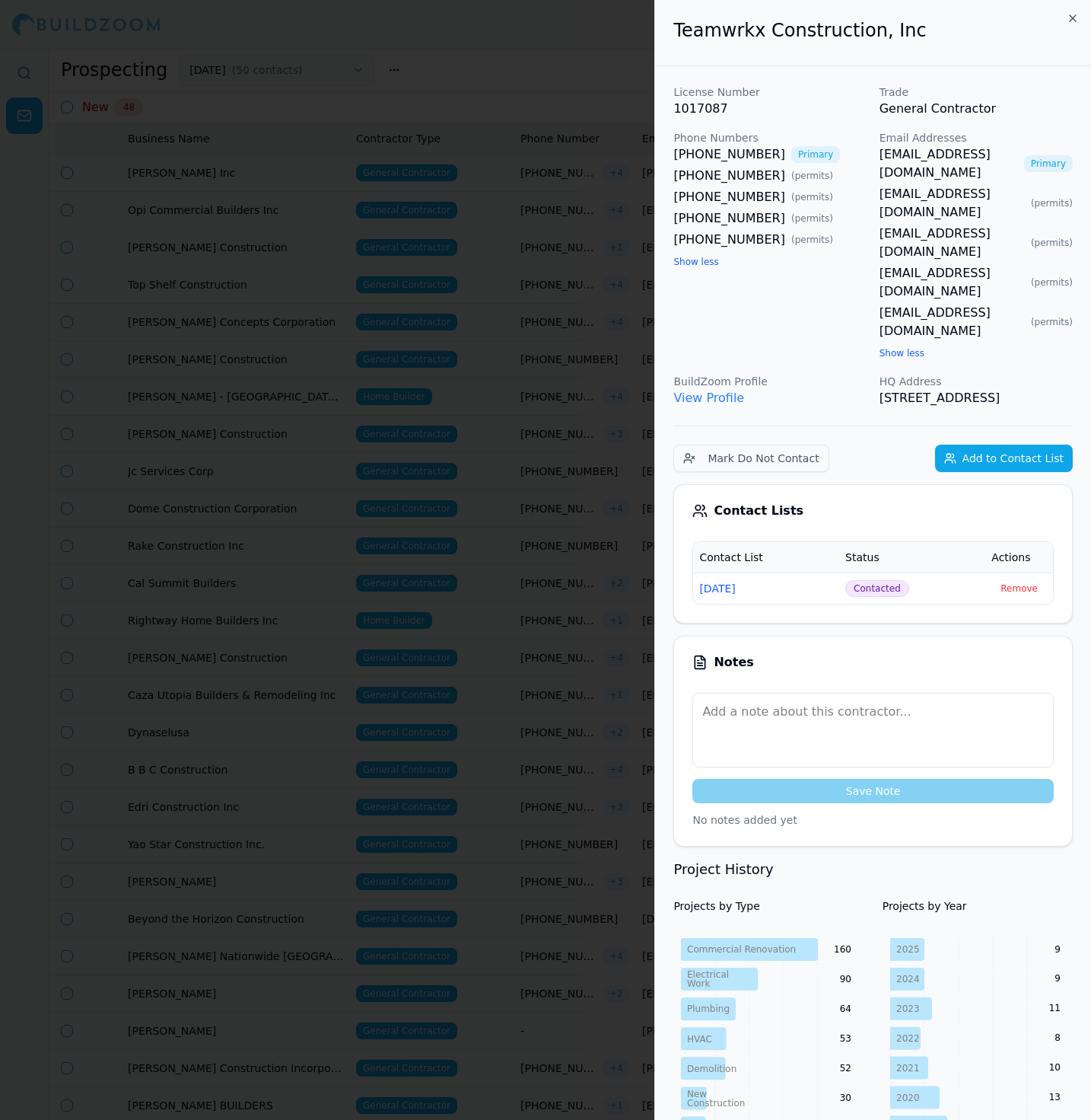
click at [543, 449] on div at bounding box center [546, 560] width 1091 height 1120
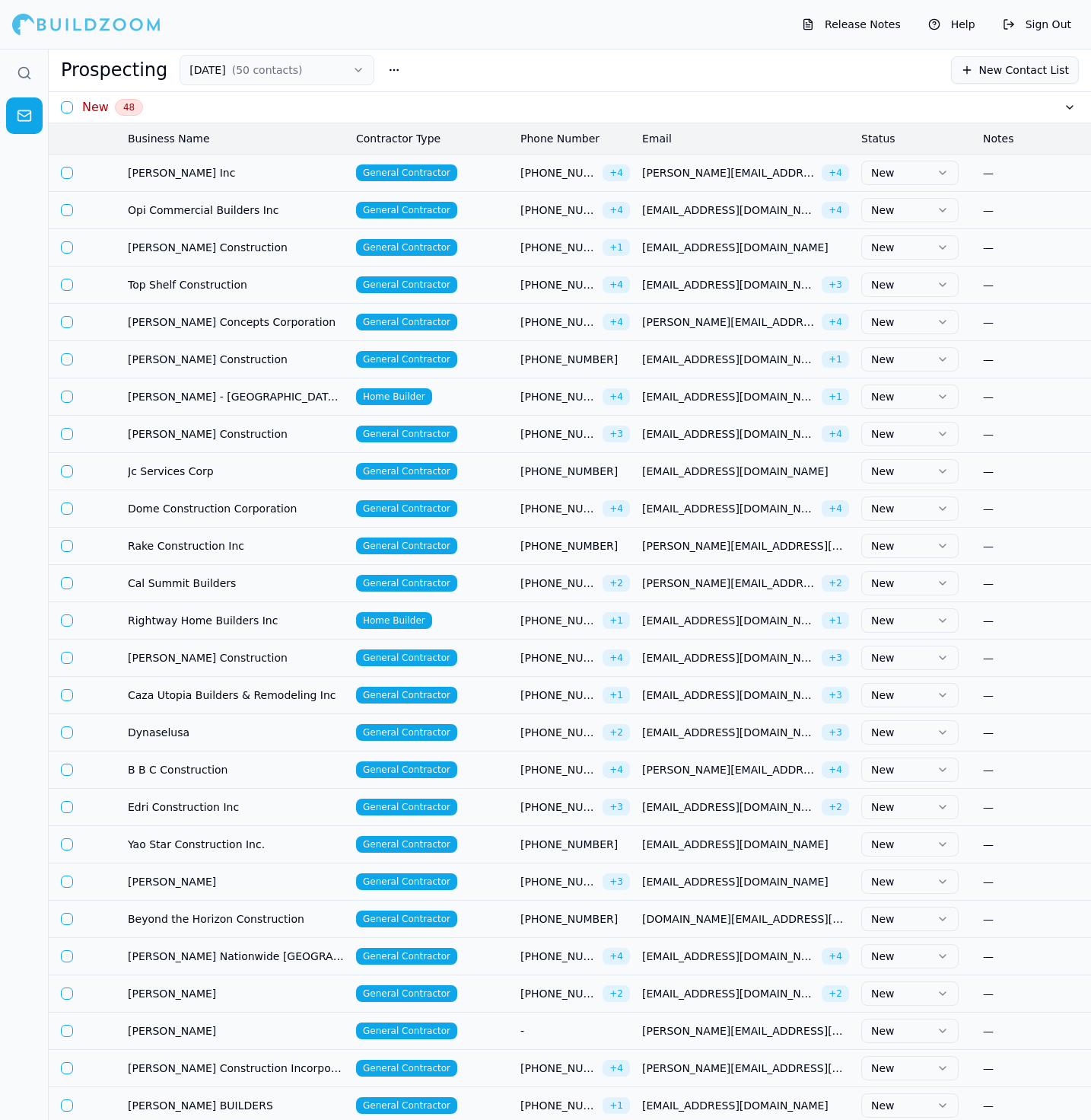
click at [517, 437] on td "[PHONE_NUMBER] + 3" at bounding box center [575, 433] width 122 height 37
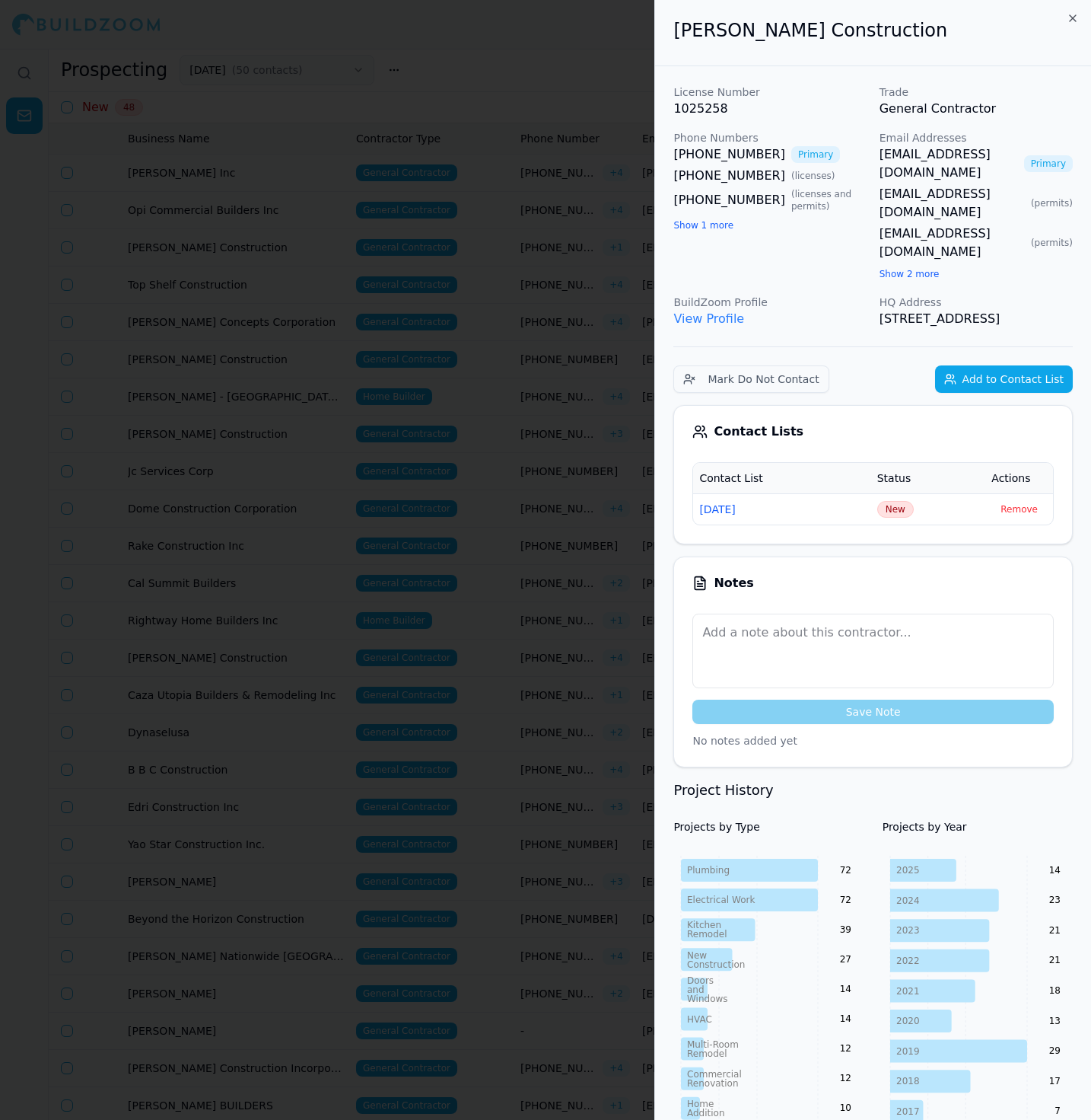
click at [722, 220] on button "Show 1 more" at bounding box center [702, 226] width 60 height 12
click at [931, 268] on button "Show 2 more" at bounding box center [909, 274] width 60 height 12
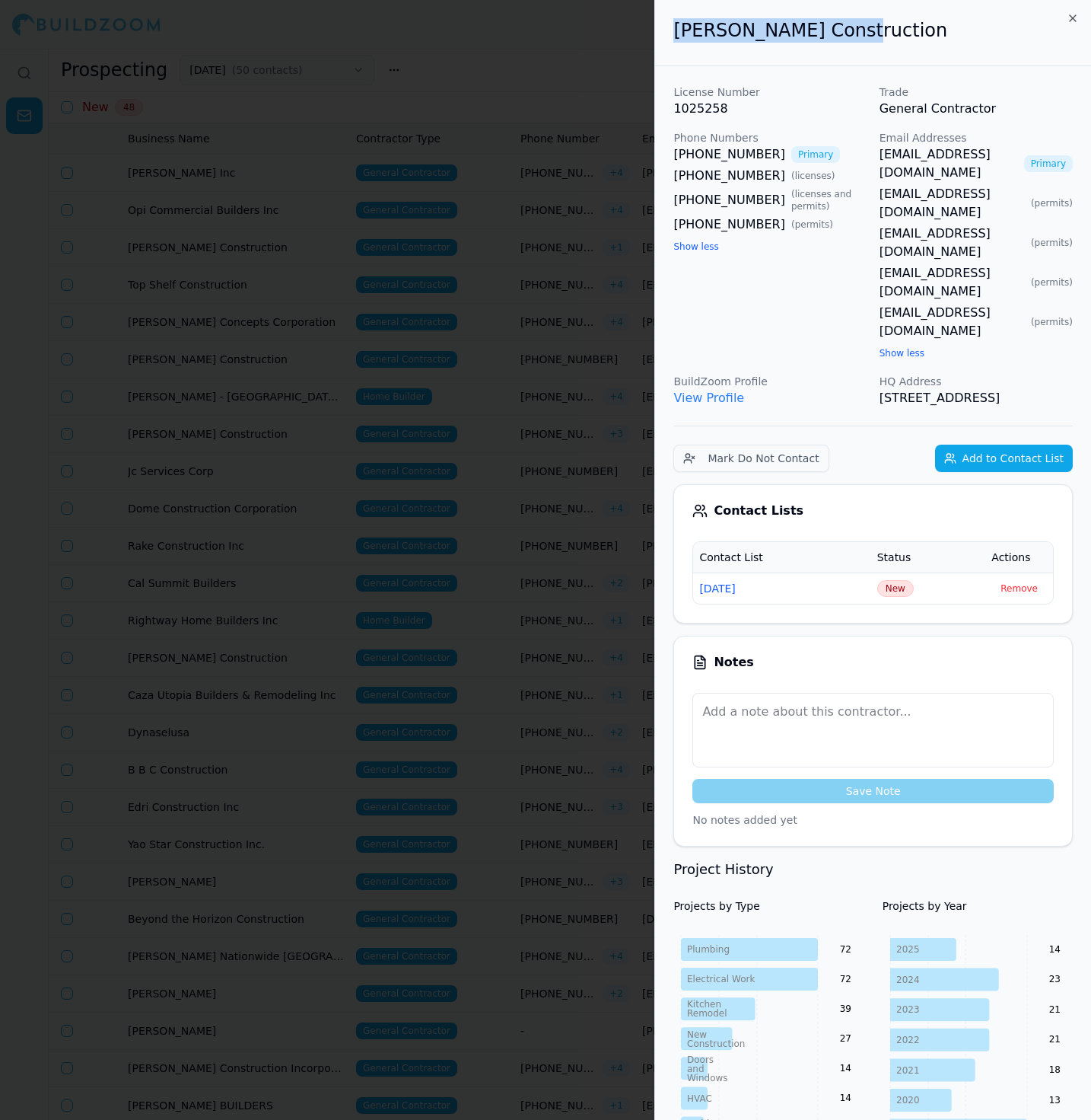
drag, startPoint x: 844, startPoint y: 23, endPoint x: 669, endPoint y: 20, distance: 175.0
click at [669, 20] on div "[PERSON_NAME] Construction" at bounding box center [873, 33] width 436 height 66
copy h2 "[PERSON_NAME] Construction"
click at [895, 580] on span "New" at bounding box center [895, 588] width 37 height 17
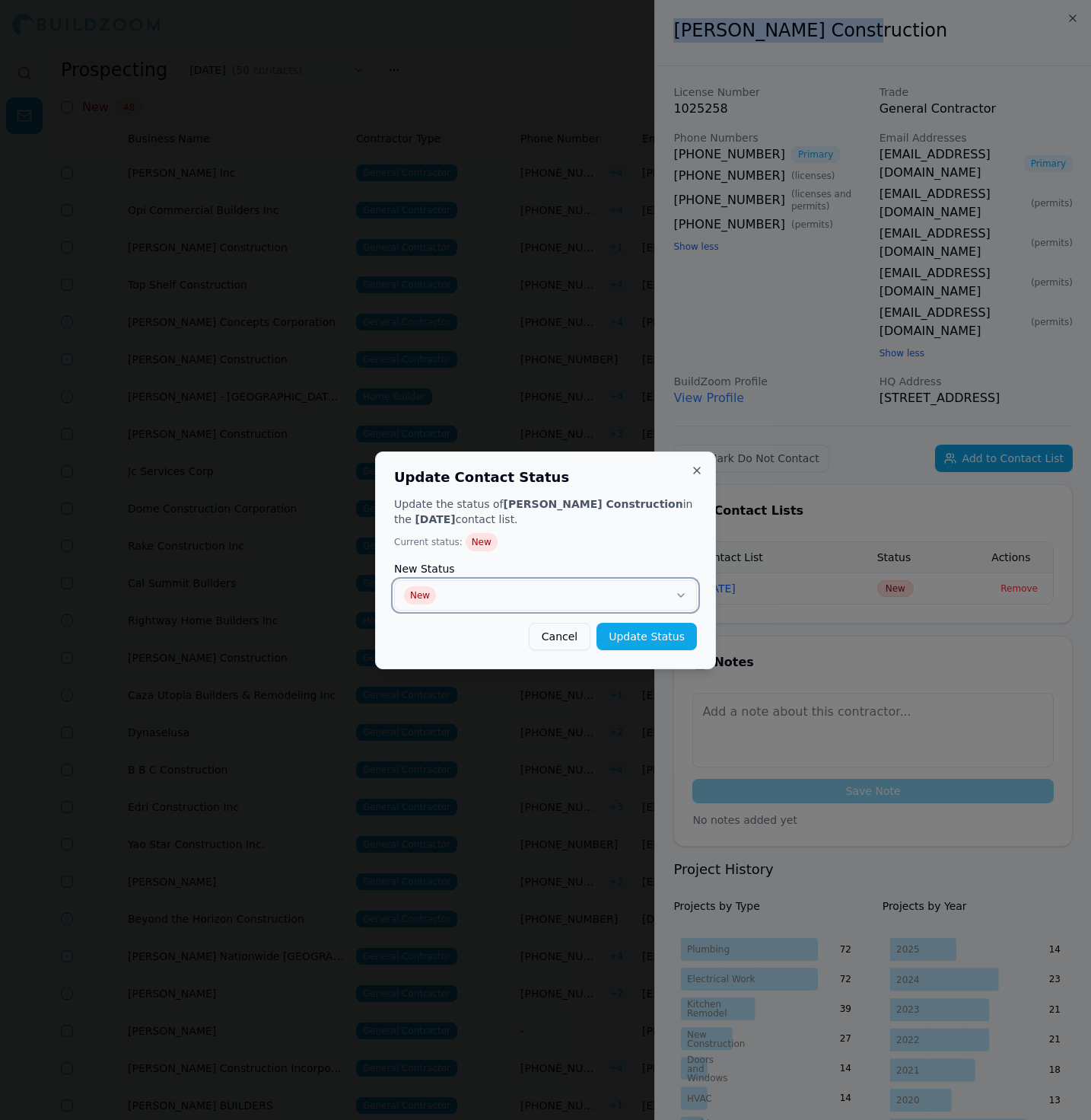
click at [611, 589] on button "New" at bounding box center [546, 595] width 303 height 30
click at [643, 647] on button "Update Status" at bounding box center [646, 636] width 101 height 28
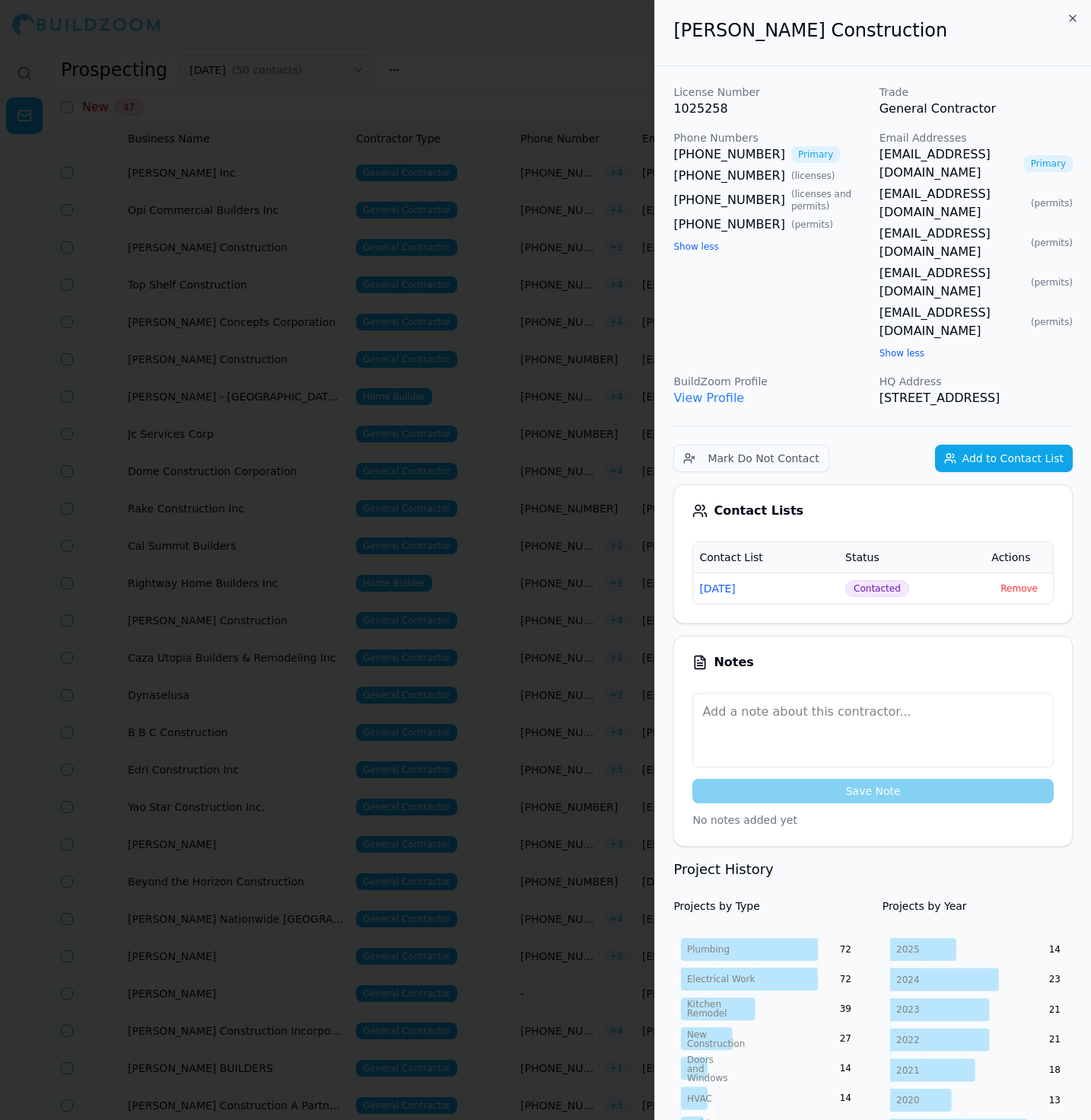
click at [480, 484] on div at bounding box center [546, 560] width 1091 height 1120
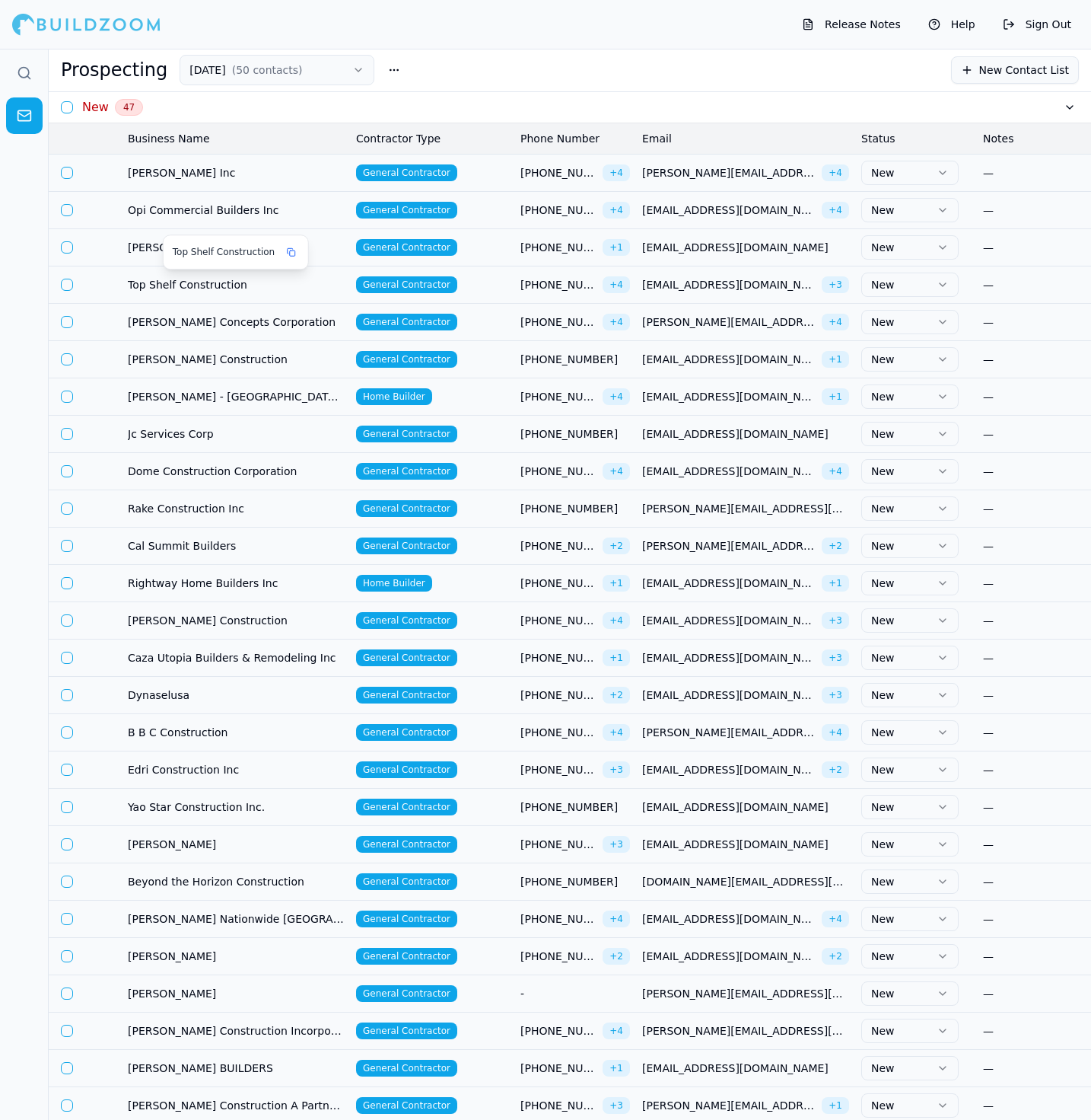
click at [222, 264] on div "Top Shelf Construction" at bounding box center [236, 252] width 144 height 34
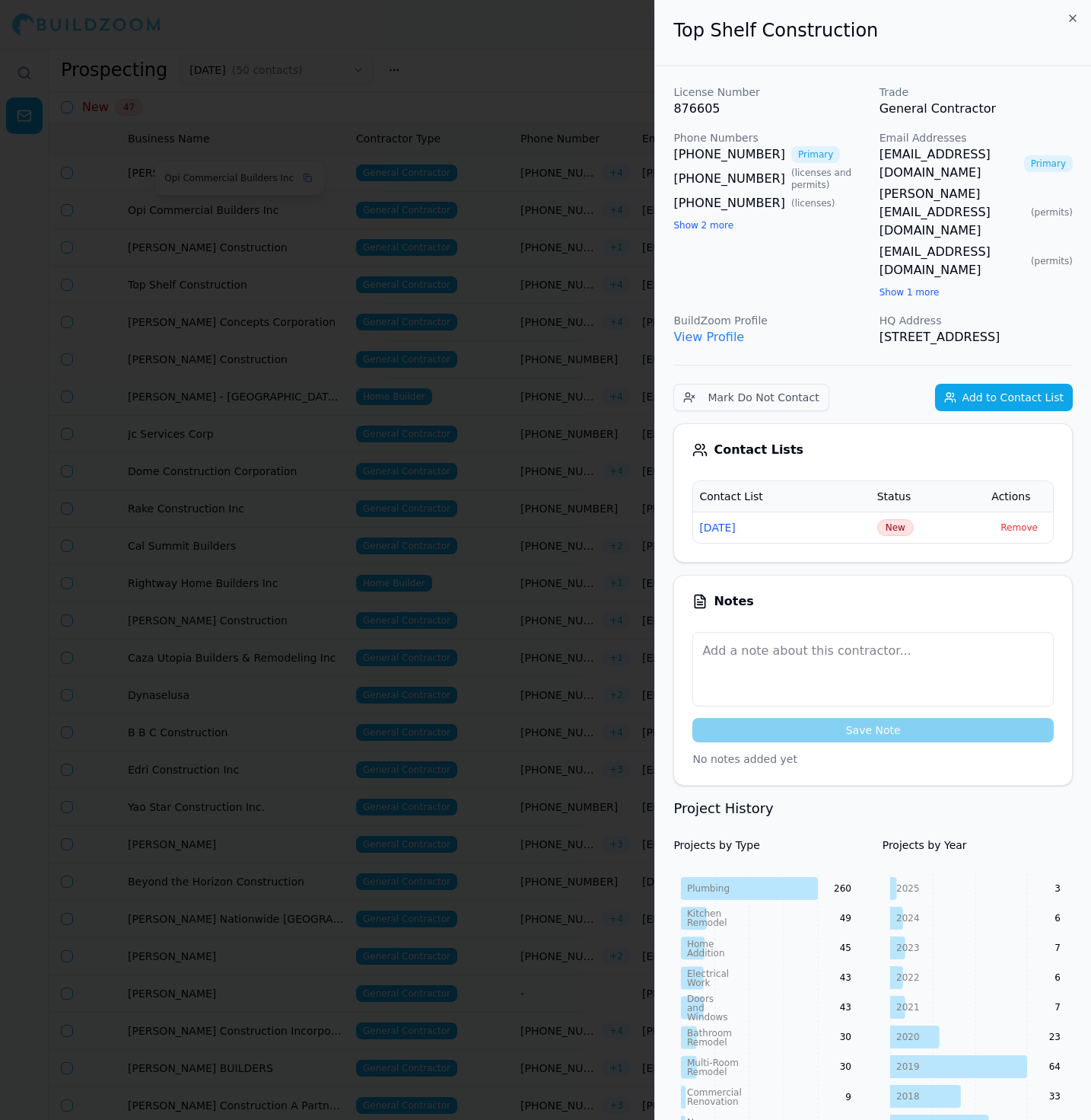
click at [155, 212] on div at bounding box center [546, 560] width 1091 height 1120
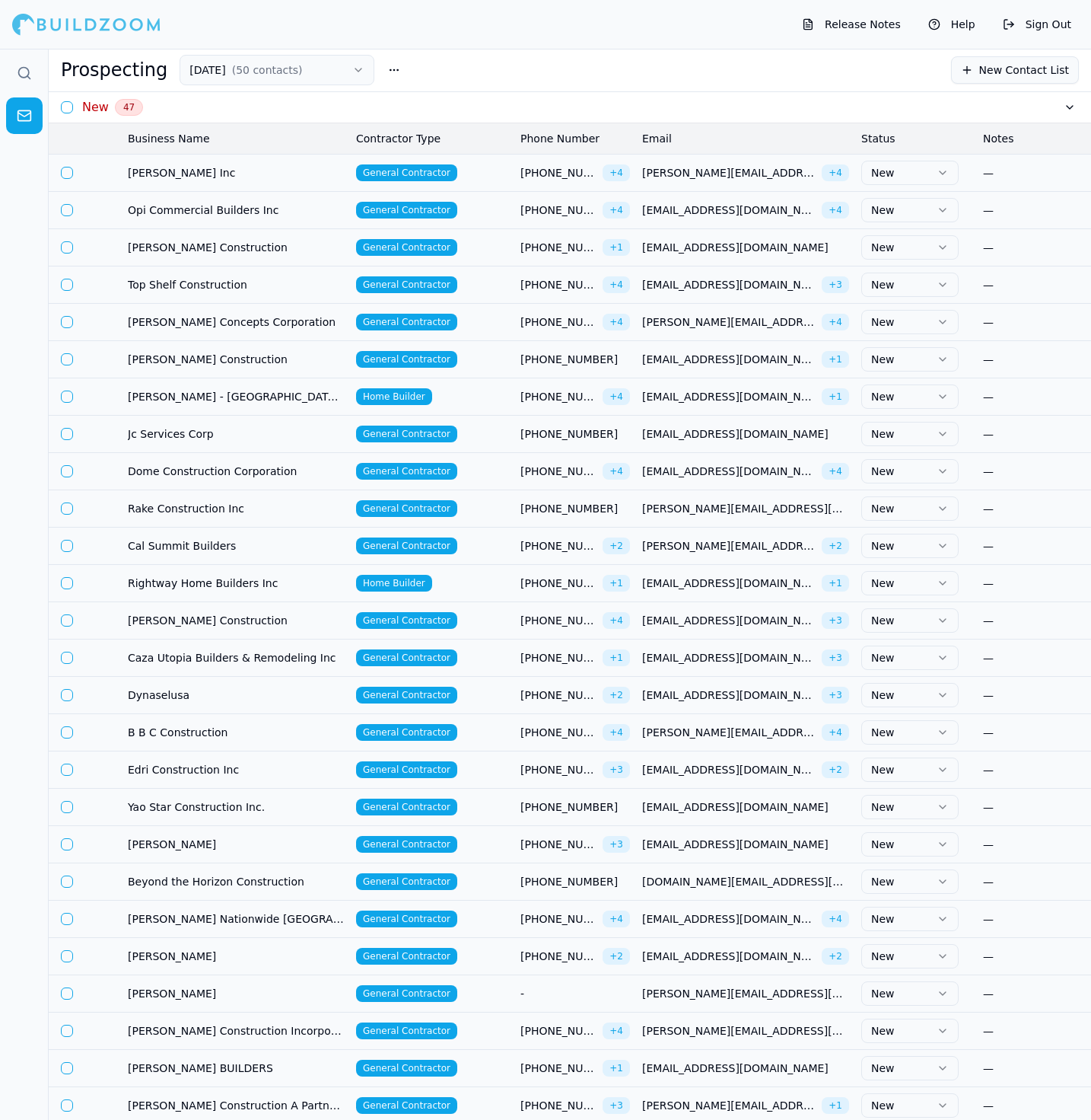
click at [193, 217] on td "Opi Commercial Builders Inc" at bounding box center [236, 210] width 228 height 37
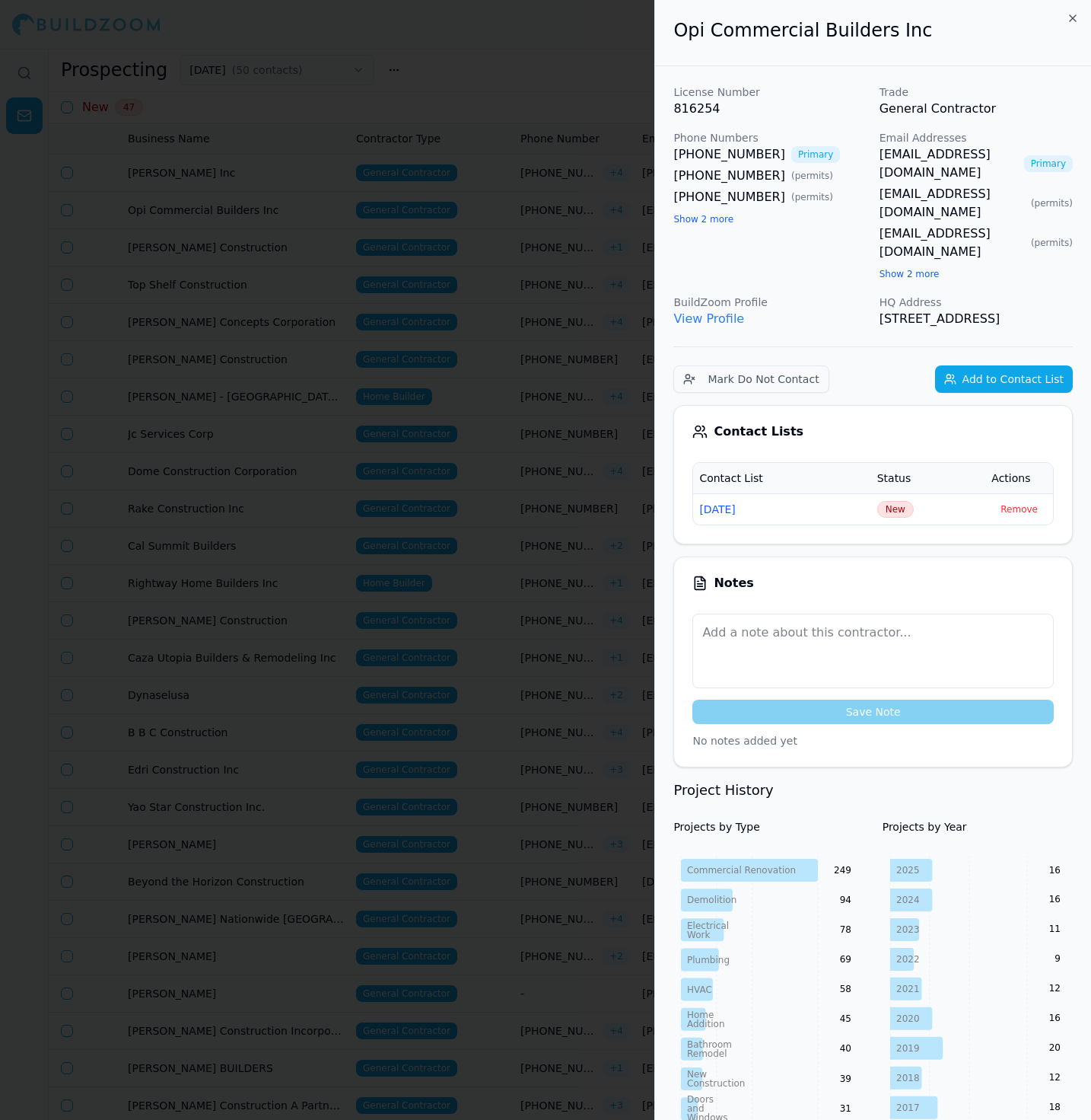
click at [924, 268] on button "Show 2 more" at bounding box center [909, 274] width 60 height 12
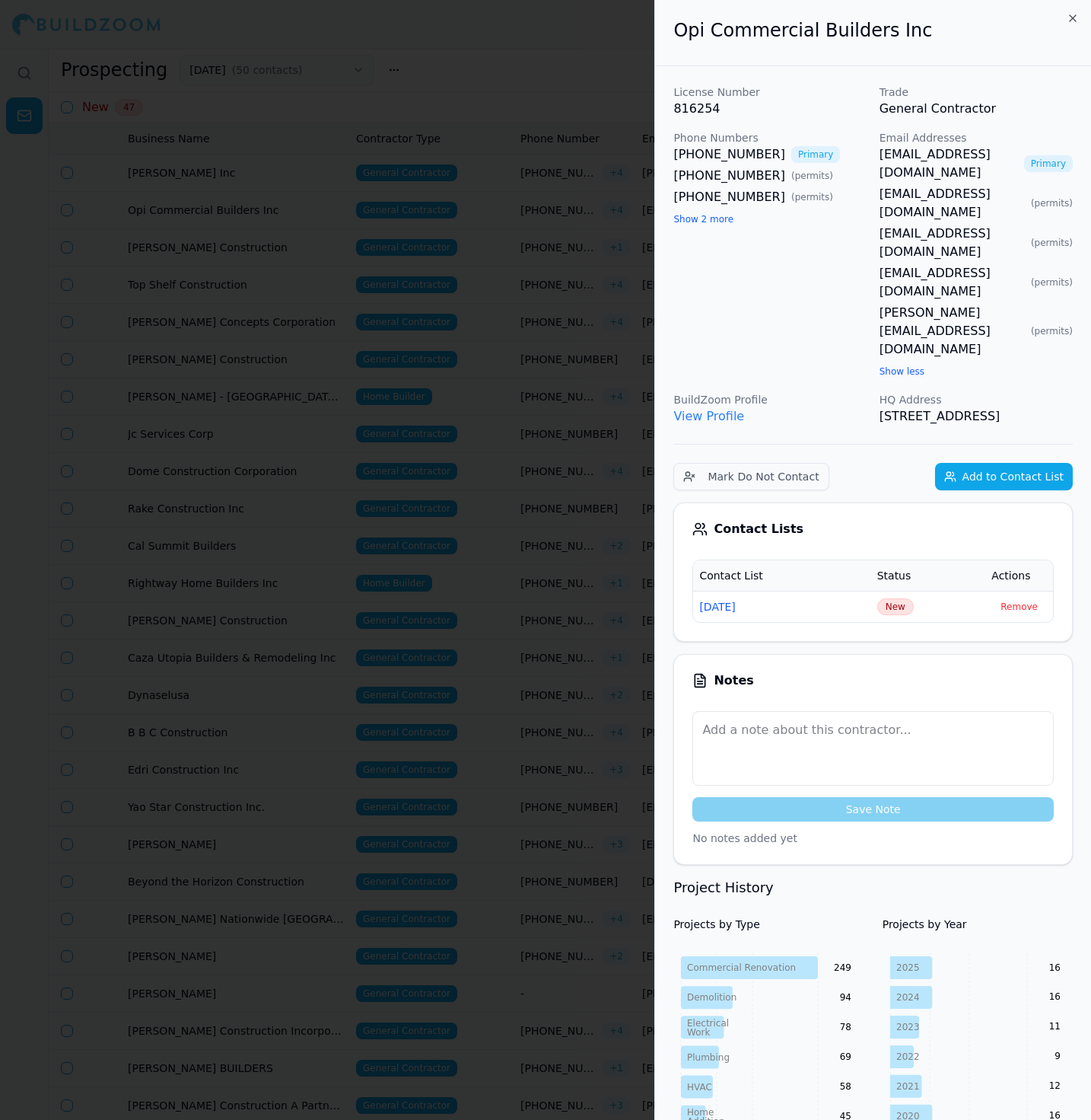
click at [802, 245] on div "Phone Numbers [PHONE_NUMBER] Primary [PHONE_NUMBER] ( permits ) [PHONE_NUMBER] …" at bounding box center [769, 255] width 193 height 250
click at [718, 226] on div "[PHONE_NUMBER] Primary [PHONE_NUMBER] ( permits ) [PHONE_NUMBER] ( permits ) Sh…" at bounding box center [769, 186] width 193 height 82
click at [715, 219] on button "Show 2 more" at bounding box center [702, 219] width 60 height 12
drag, startPoint x: 712, startPoint y: 236, endPoint x: 722, endPoint y: 236, distance: 10.0
click at [894, 32] on h2 "Opi Commercial Builders Inc" at bounding box center [873, 29] width 399 height 24
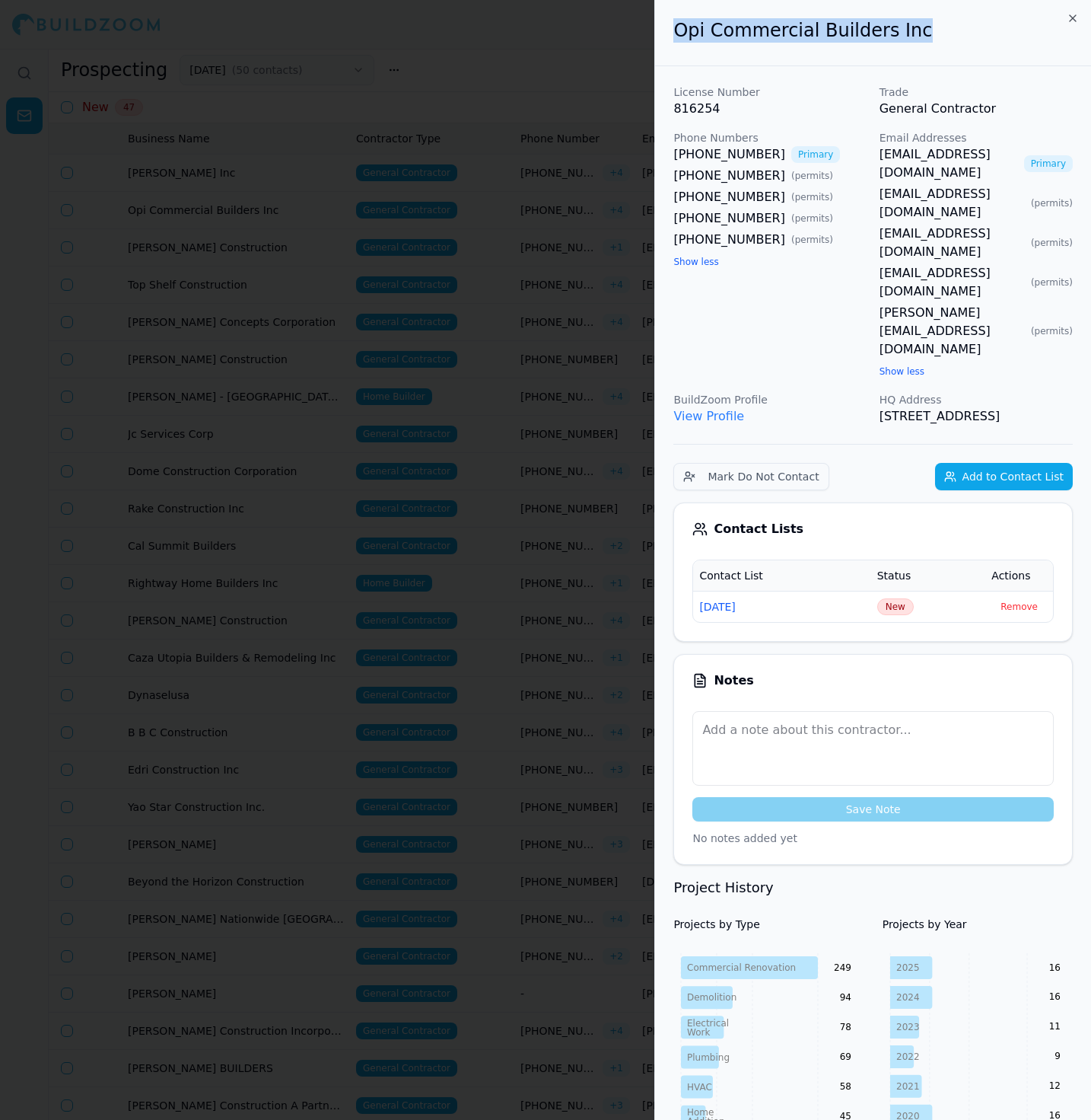
drag, startPoint x: 910, startPoint y: 32, endPoint x: 664, endPoint y: 29, distance: 246.0
click at [663, 30] on div "Opi Commercial Builders Inc" at bounding box center [873, 33] width 436 height 66
copy h2 "Opi Commercial Builders Inc"
click at [906, 598] on span "New" at bounding box center [895, 606] width 37 height 17
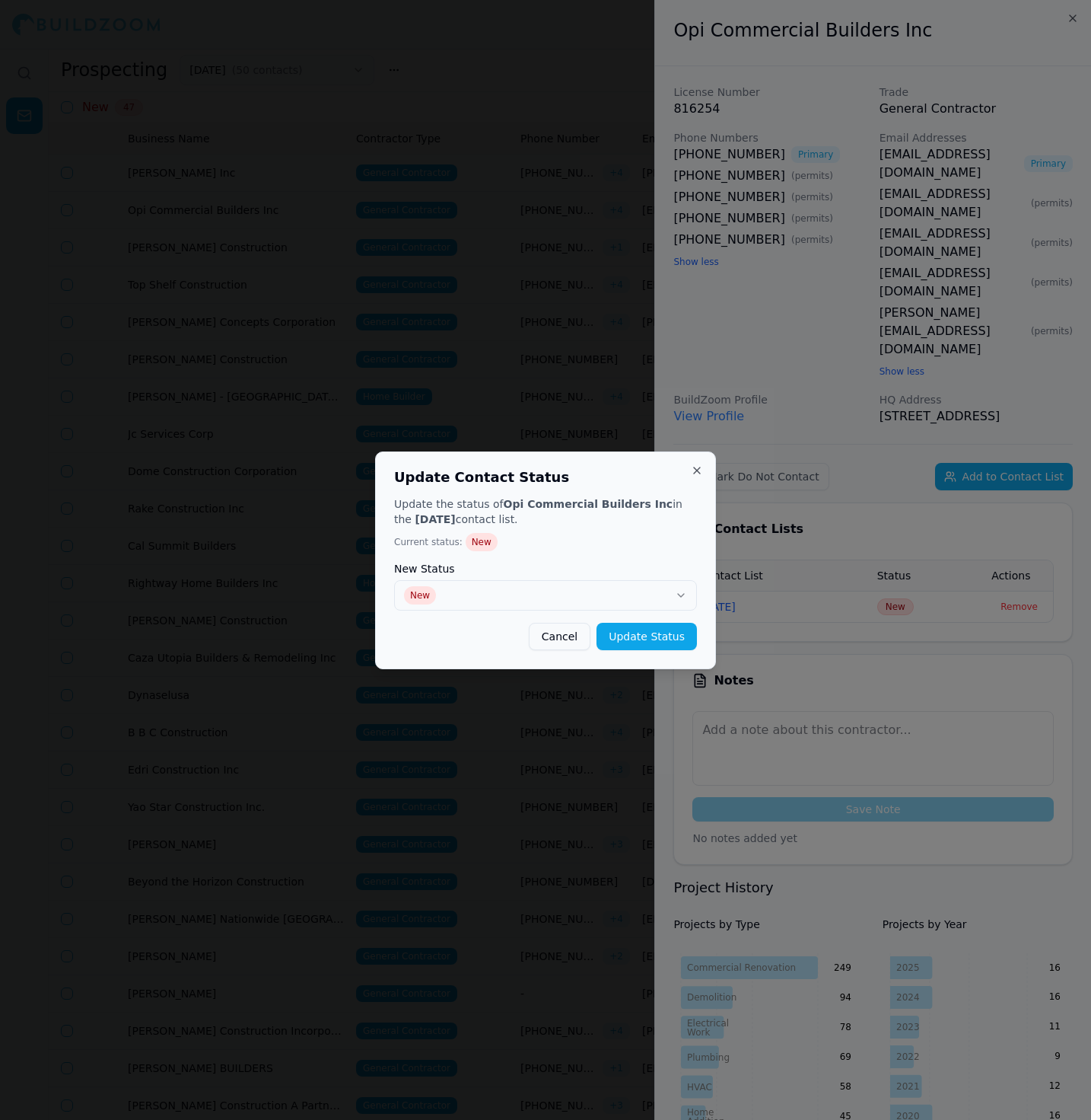
click at [644, 575] on div "New Status New" at bounding box center [546, 587] width 303 height 47
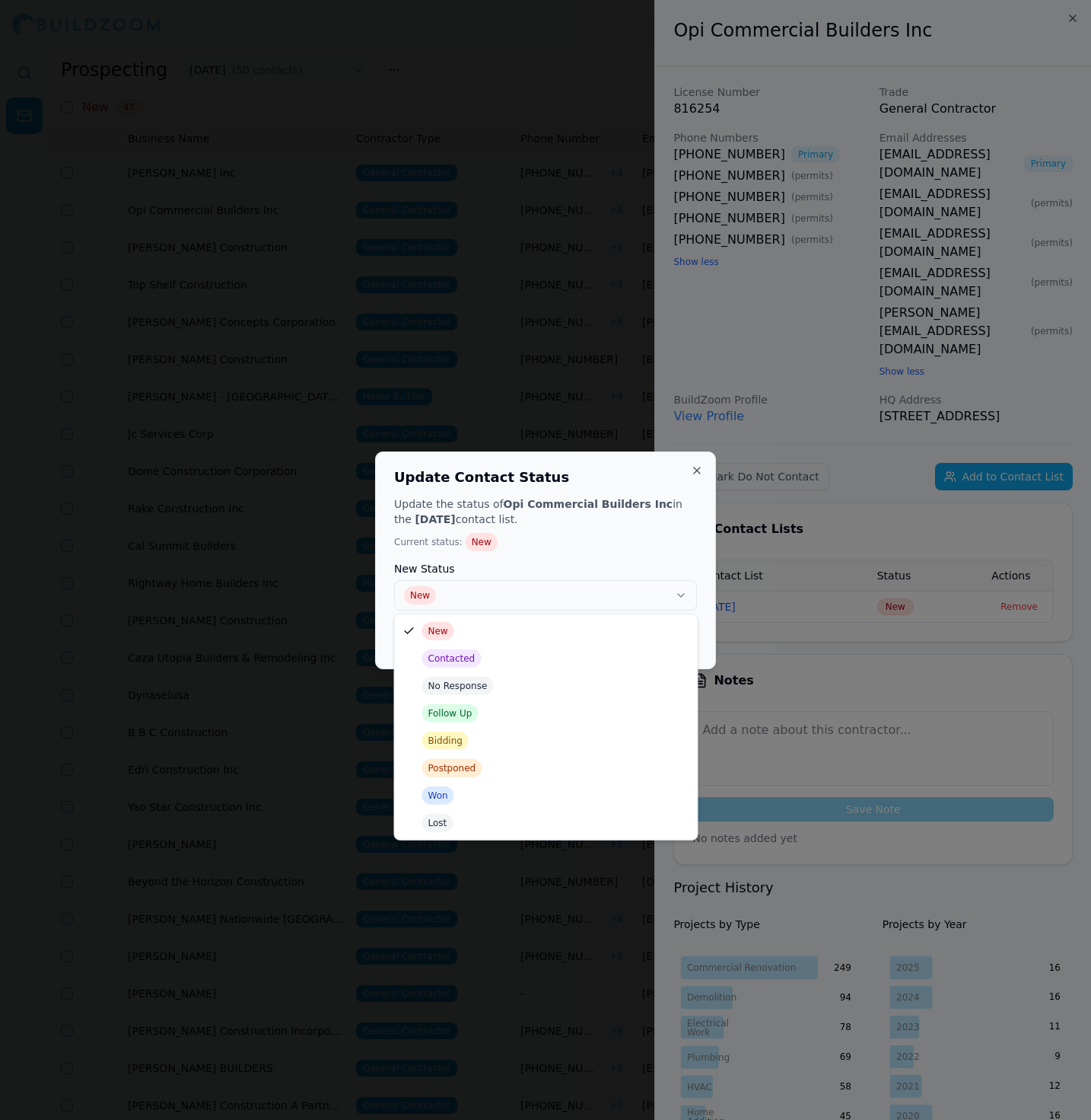
click at [590, 602] on button "New" at bounding box center [546, 595] width 303 height 30
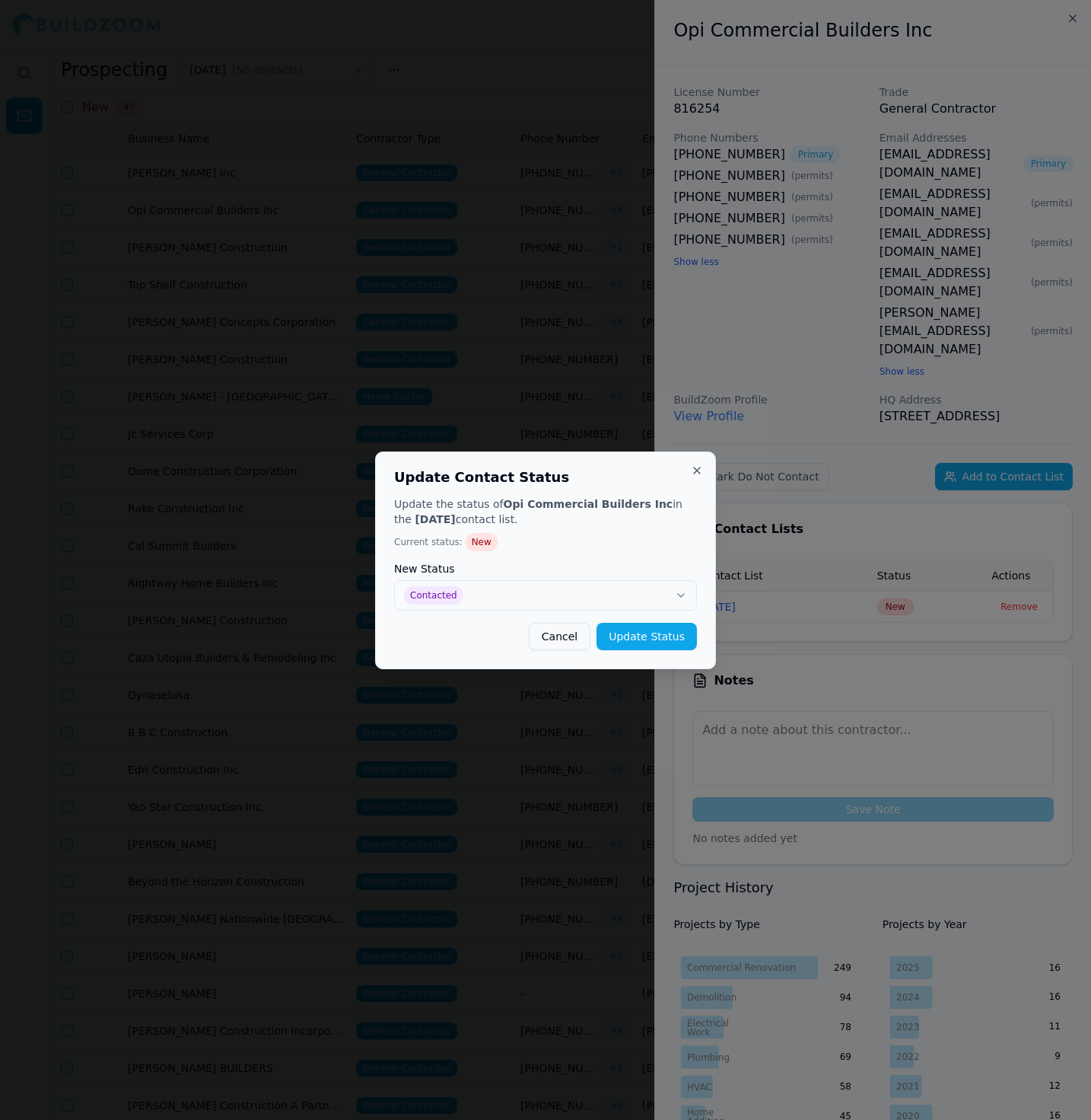
click at [669, 642] on button "Update Status" at bounding box center [646, 636] width 101 height 28
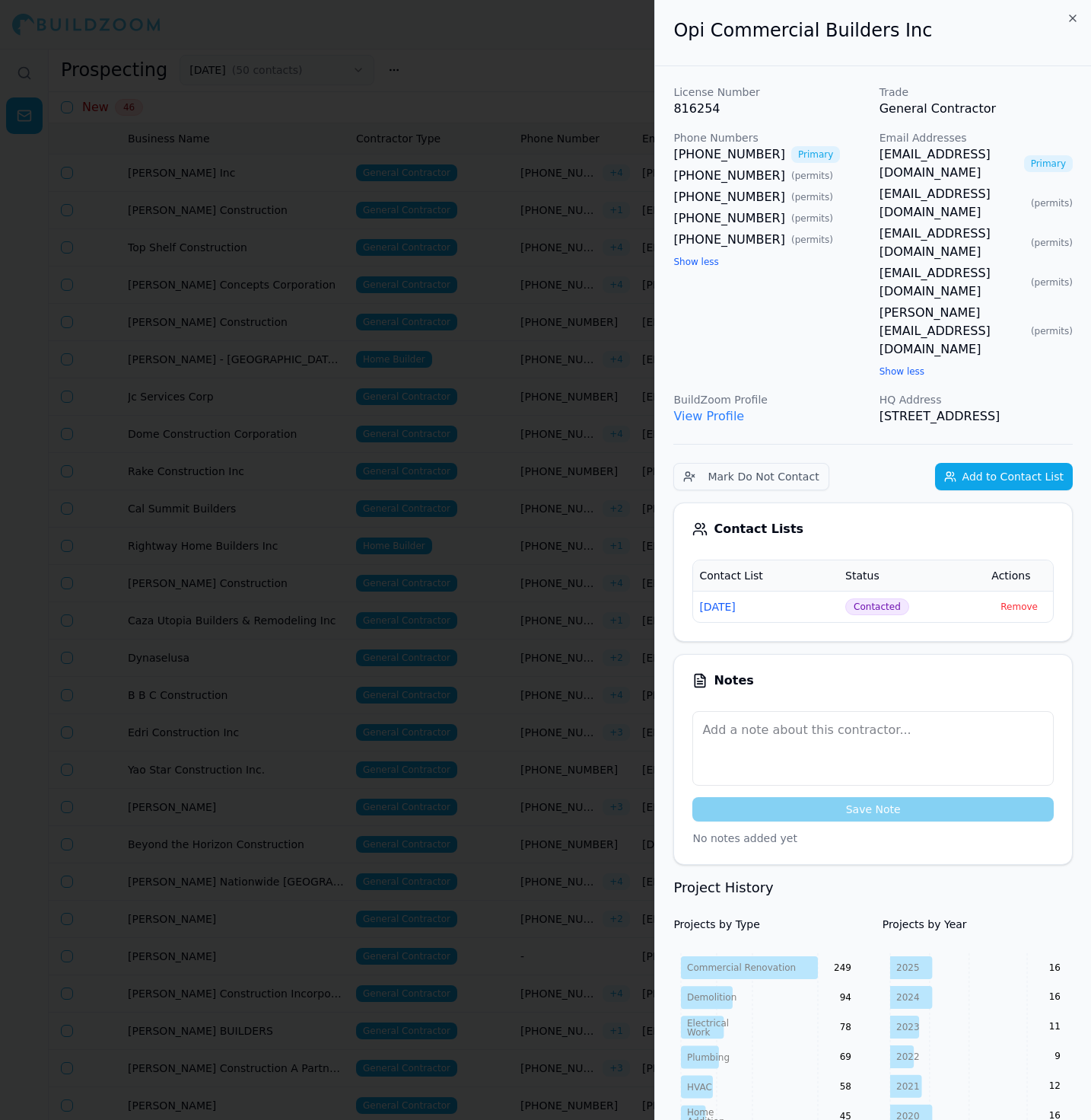
click at [512, 460] on div at bounding box center [546, 560] width 1091 height 1120
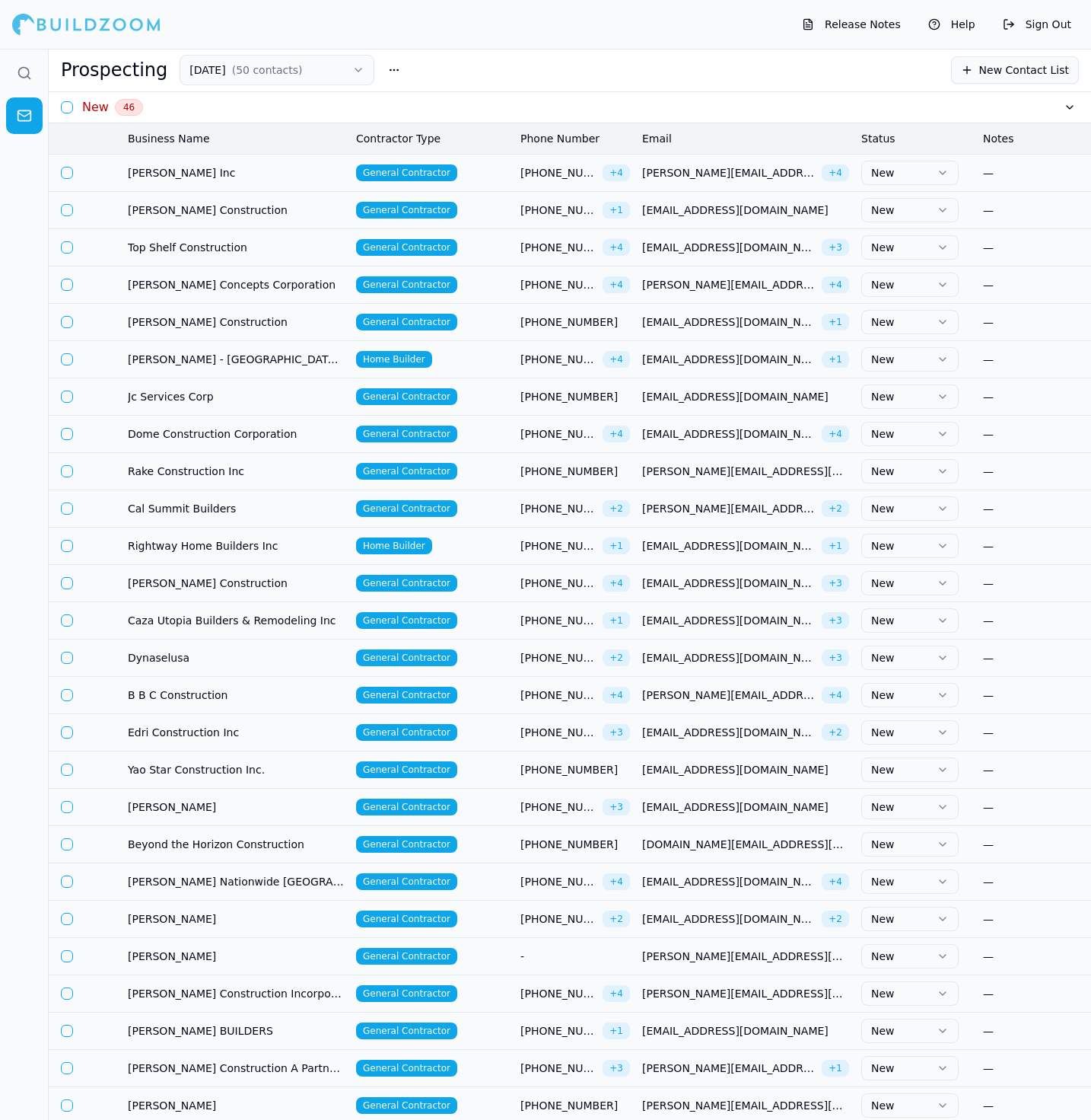
click at [212, 359] on span "[PERSON_NAME] - [GEOGRAPHIC_DATA] Homes" at bounding box center [235, 358] width 216 height 15
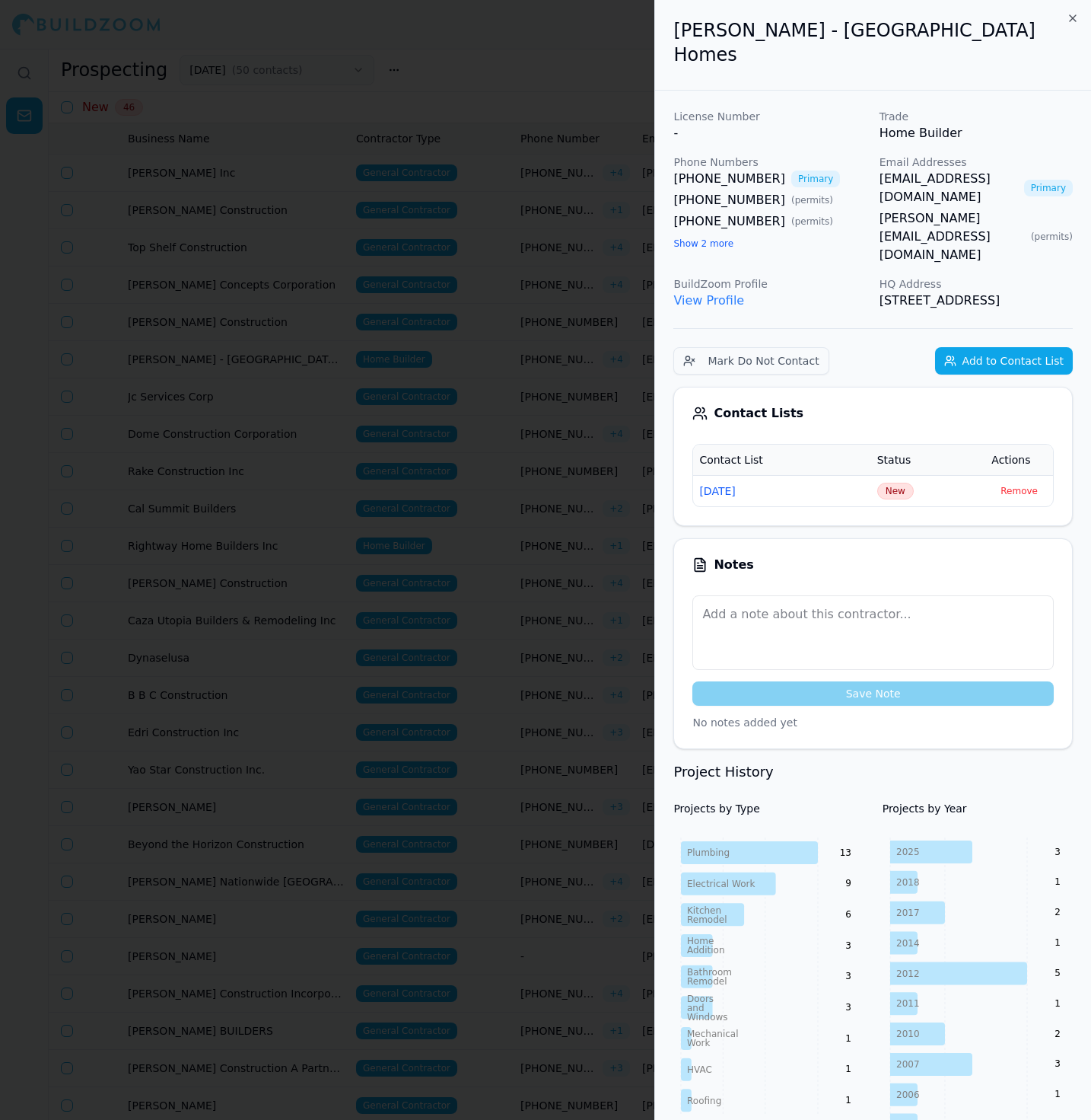
click at [704, 237] on button "Show 2 more" at bounding box center [702, 243] width 60 height 12
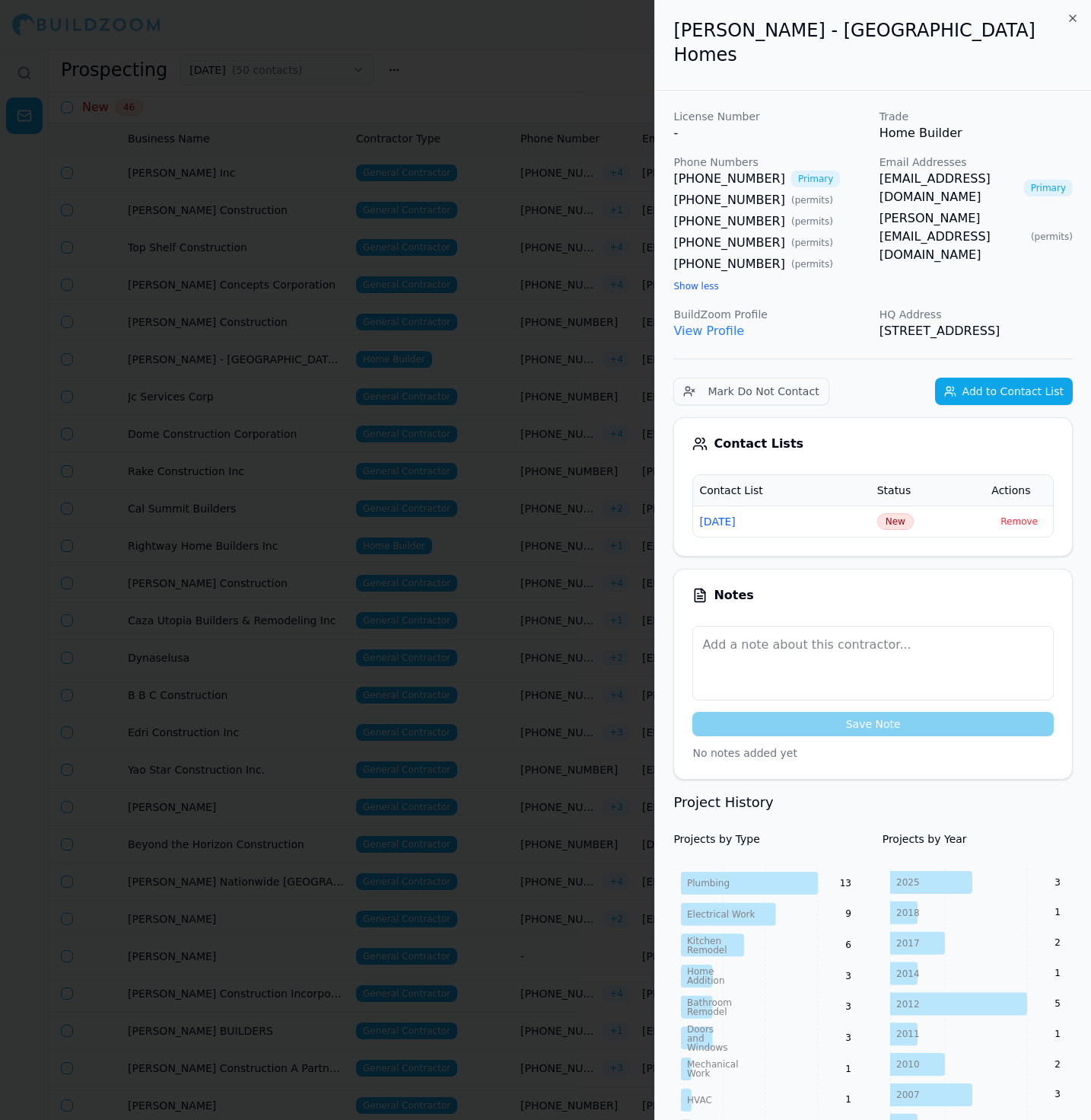
click at [704, 234] on link "[PHONE_NUMBER]" at bounding box center [728, 243] width 111 height 18
drag, startPoint x: 966, startPoint y: 37, endPoint x: 668, endPoint y: 29, distance: 298.1
click at [668, 29] on div "[PERSON_NAME] - [GEOGRAPHIC_DATA] Homes" at bounding box center [873, 45] width 436 height 91
copy h2 "[PERSON_NAME] - [GEOGRAPHIC_DATA] Homes"
copy link "[PERSON_NAME][EMAIL_ADDRESS][DOMAIN_NAME]"
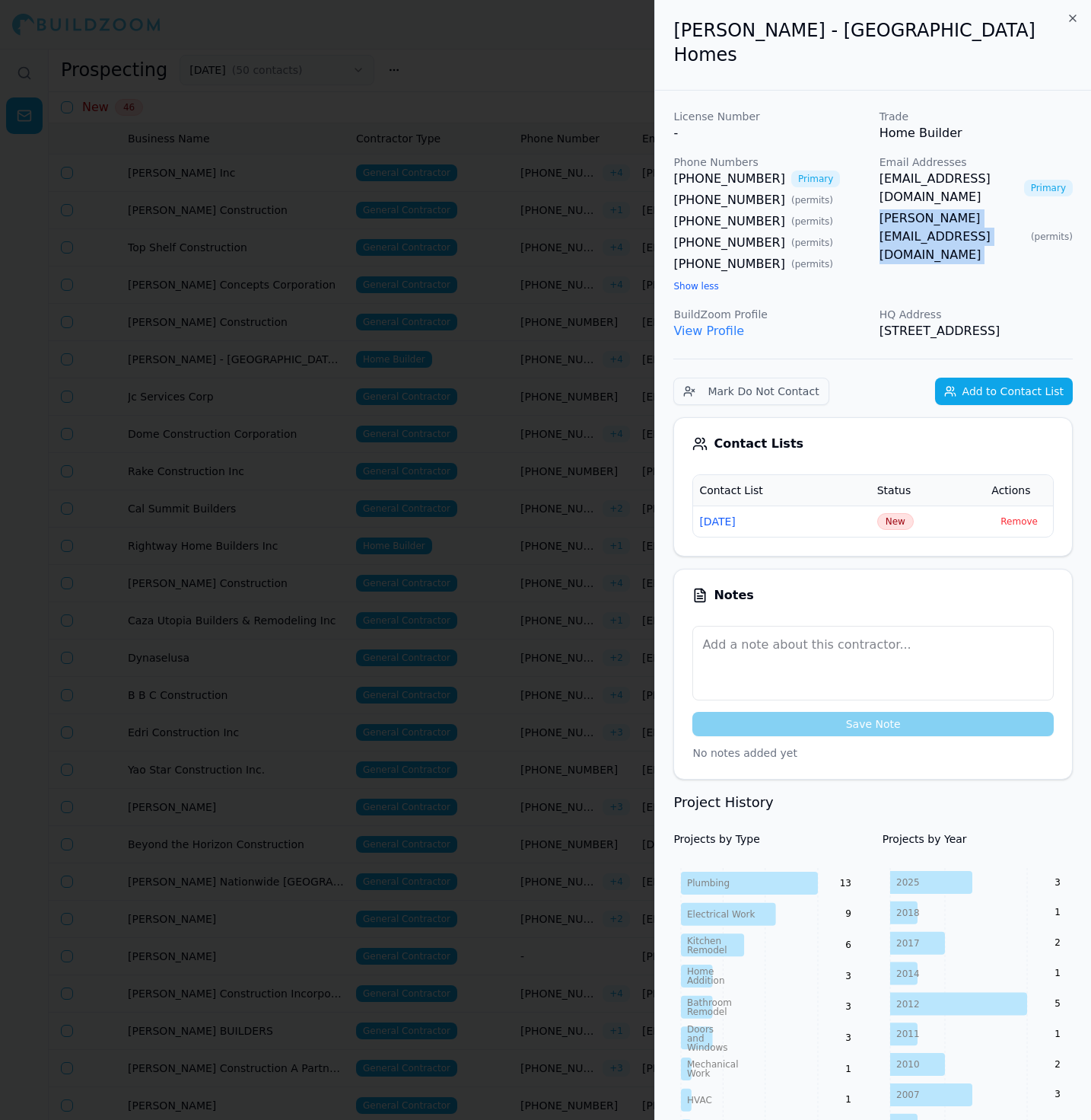
drag, startPoint x: 875, startPoint y: 178, endPoint x: 1026, endPoint y: 178, distance: 151.0
click at [1026, 179] on div "License Number - Trade Home Builder Phone Numbers [PHONE_NUMBER] Primary [PHONE…" at bounding box center [873, 224] width 399 height 231
copy link "[PERSON_NAME][EMAIL_ADDRESS][DOMAIN_NAME]"
copy link "[EMAIL_ADDRESS][DOMAIN_NAME]"
drag, startPoint x: 1046, startPoint y: 153, endPoint x: 875, endPoint y: 157, distance: 171.0
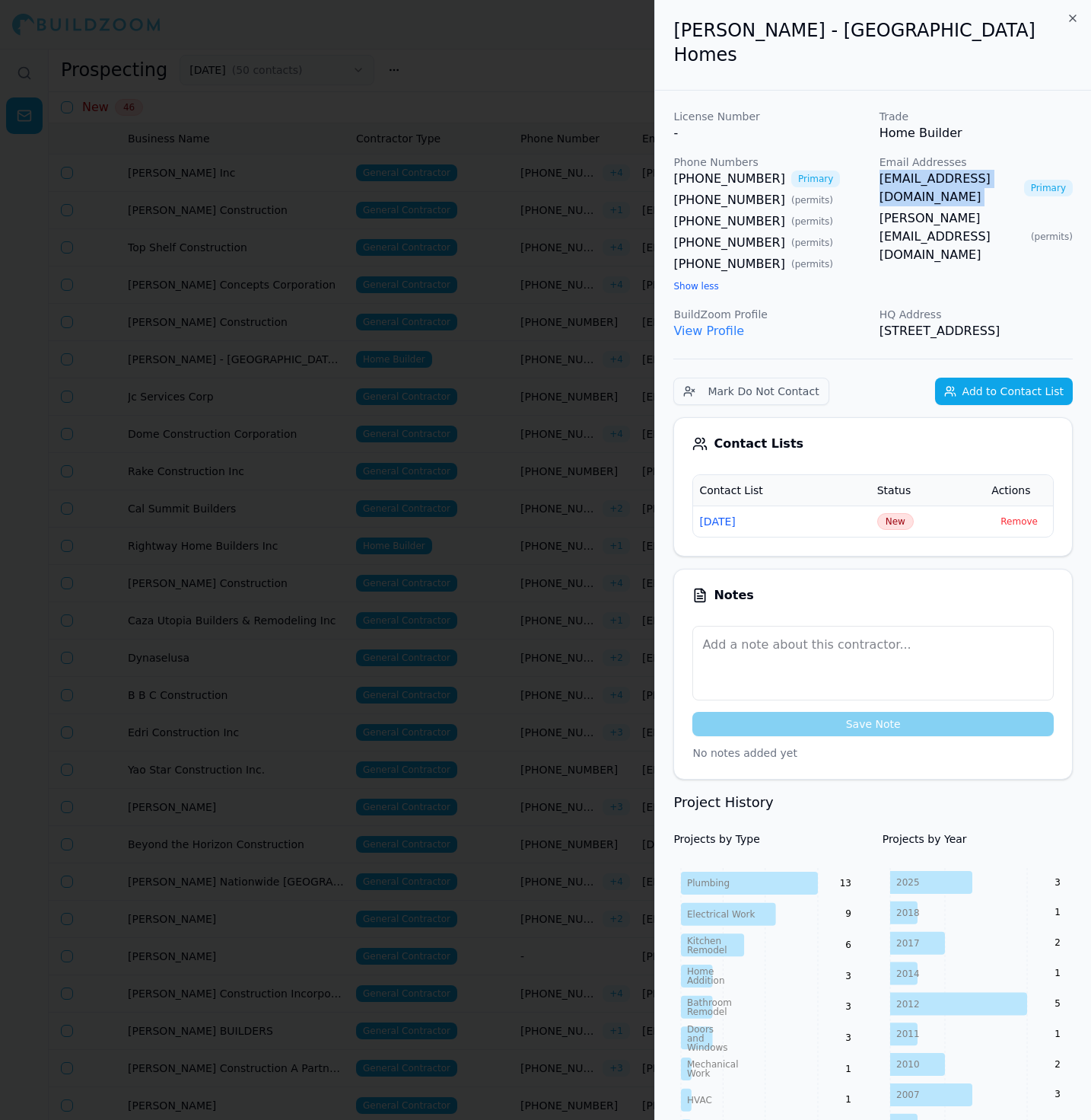
click at [875, 157] on div "License Number - Trade Home Builder Phone Numbers [PHONE_NUMBER] Primary [PHONE…" at bounding box center [873, 224] width 399 height 231
click at [897, 513] on span "New" at bounding box center [895, 521] width 37 height 17
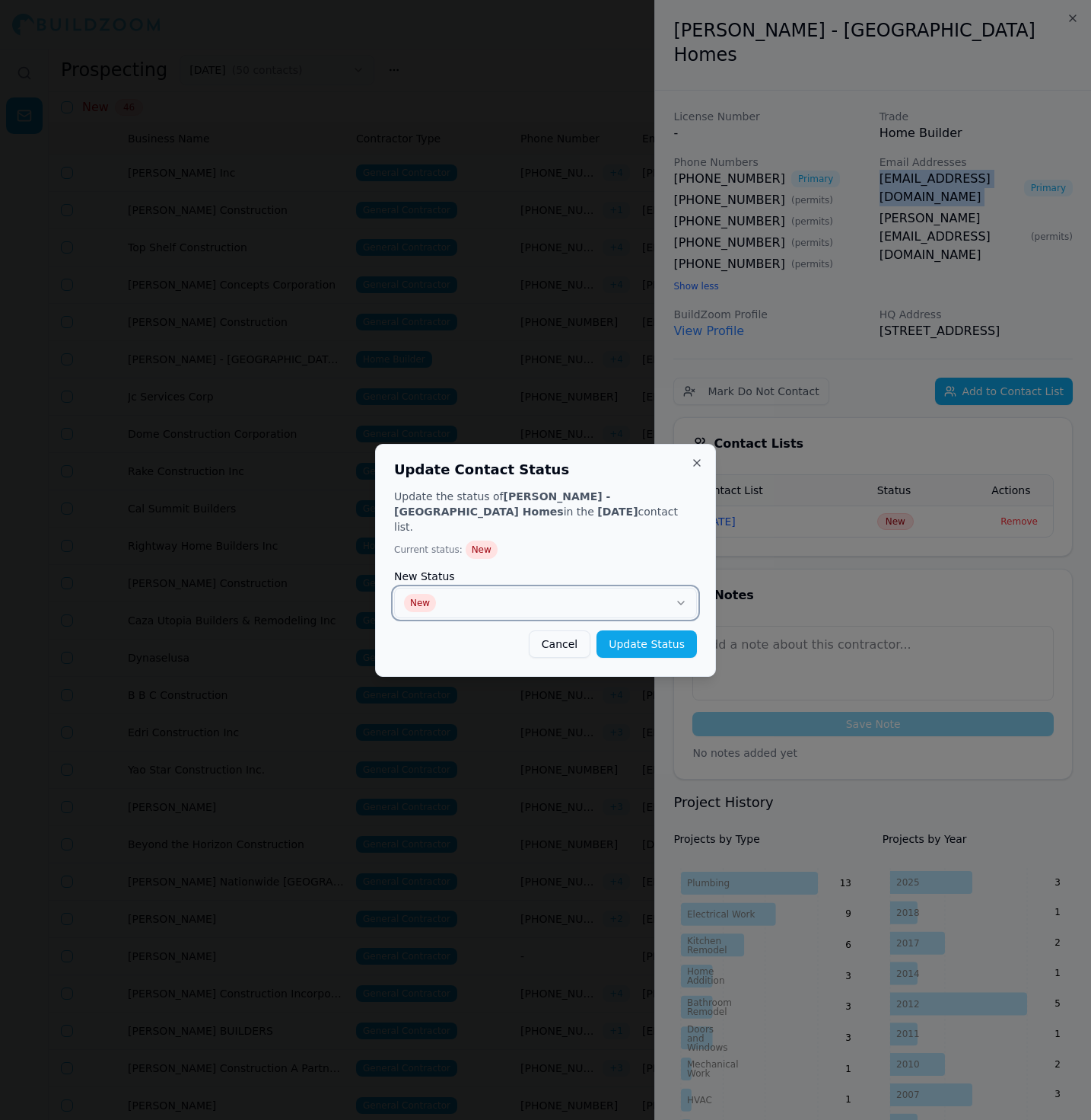
click at [562, 593] on button "New" at bounding box center [546, 603] width 303 height 30
click at [647, 645] on button "Update Status" at bounding box center [646, 644] width 101 height 28
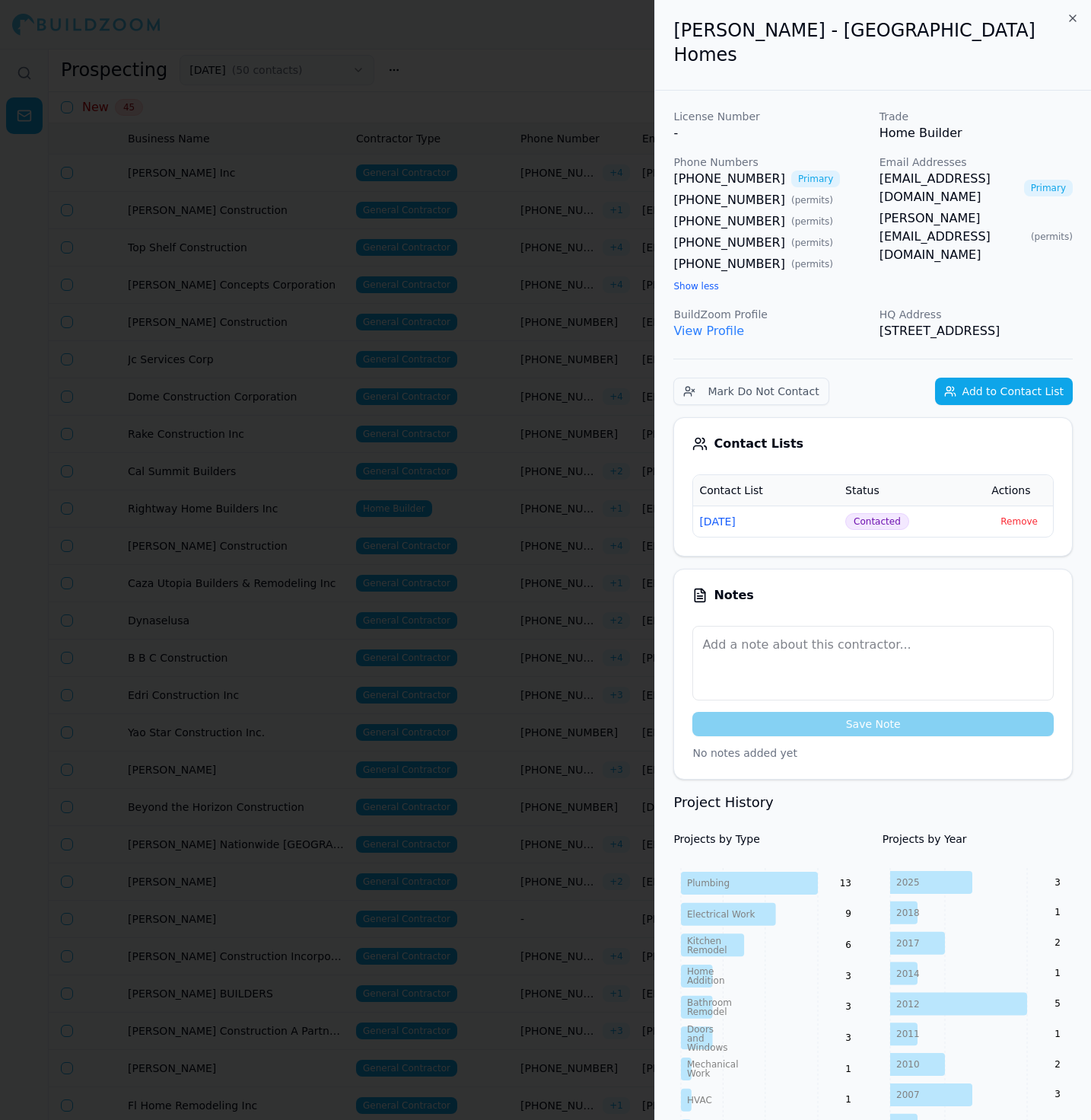
click at [558, 498] on div at bounding box center [546, 560] width 1091 height 1120
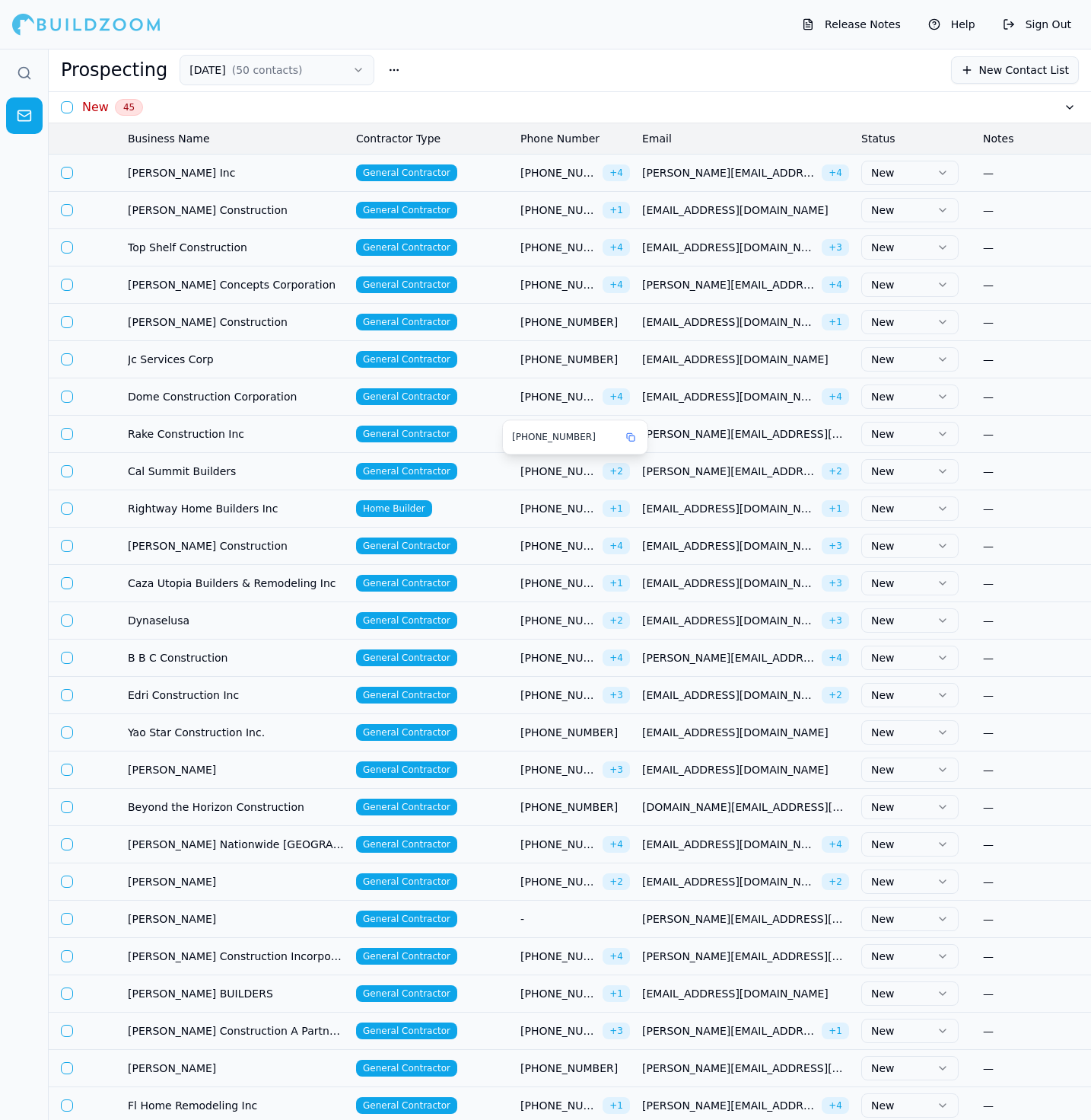
click at [520, 471] on td "[PHONE_NUMBER] + 2" at bounding box center [575, 471] width 122 height 37
click at [536, 471] on body "Release Notes Help Sign Out Prospecting [DATE] ( 50 contacts ) New Contact List…" at bounding box center [546, 584] width 1091 height 1071
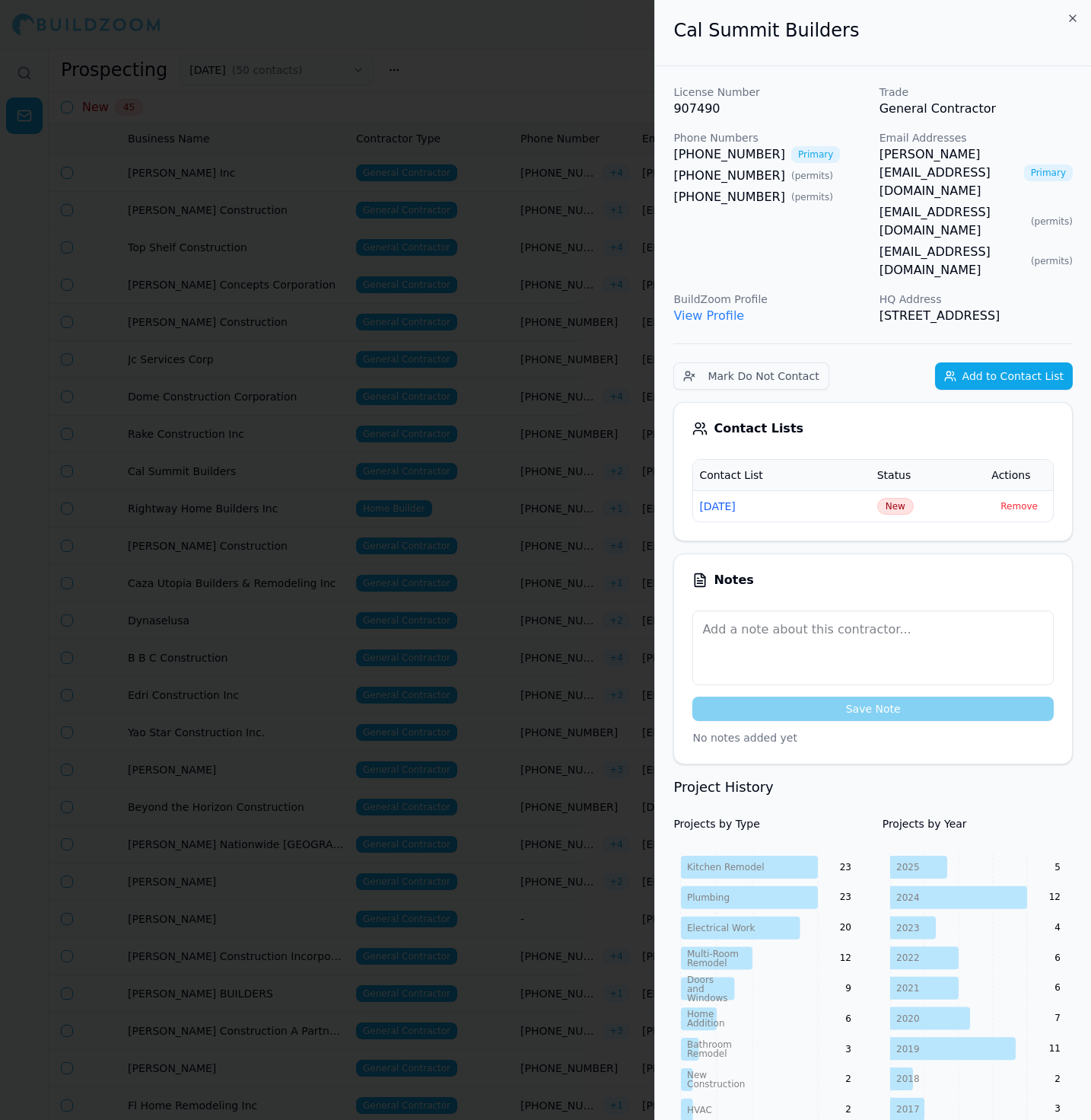
drag, startPoint x: 932, startPoint y: 196, endPoint x: 943, endPoint y: 196, distance: 11.0
drag, startPoint x: 715, startPoint y: 165, endPoint x: 787, endPoint y: 164, distance: 72.0
click at [787, 164] on div "[PHONE_NUMBER] Primary [PHONE_NUMBER] ( permits ) [PHONE_NUMBER] ( permits )" at bounding box center [769, 176] width 193 height 61
copy link "[PHONE_NUMBER]"
drag, startPoint x: 844, startPoint y: 34, endPoint x: 666, endPoint y: 35, distance: 178.0
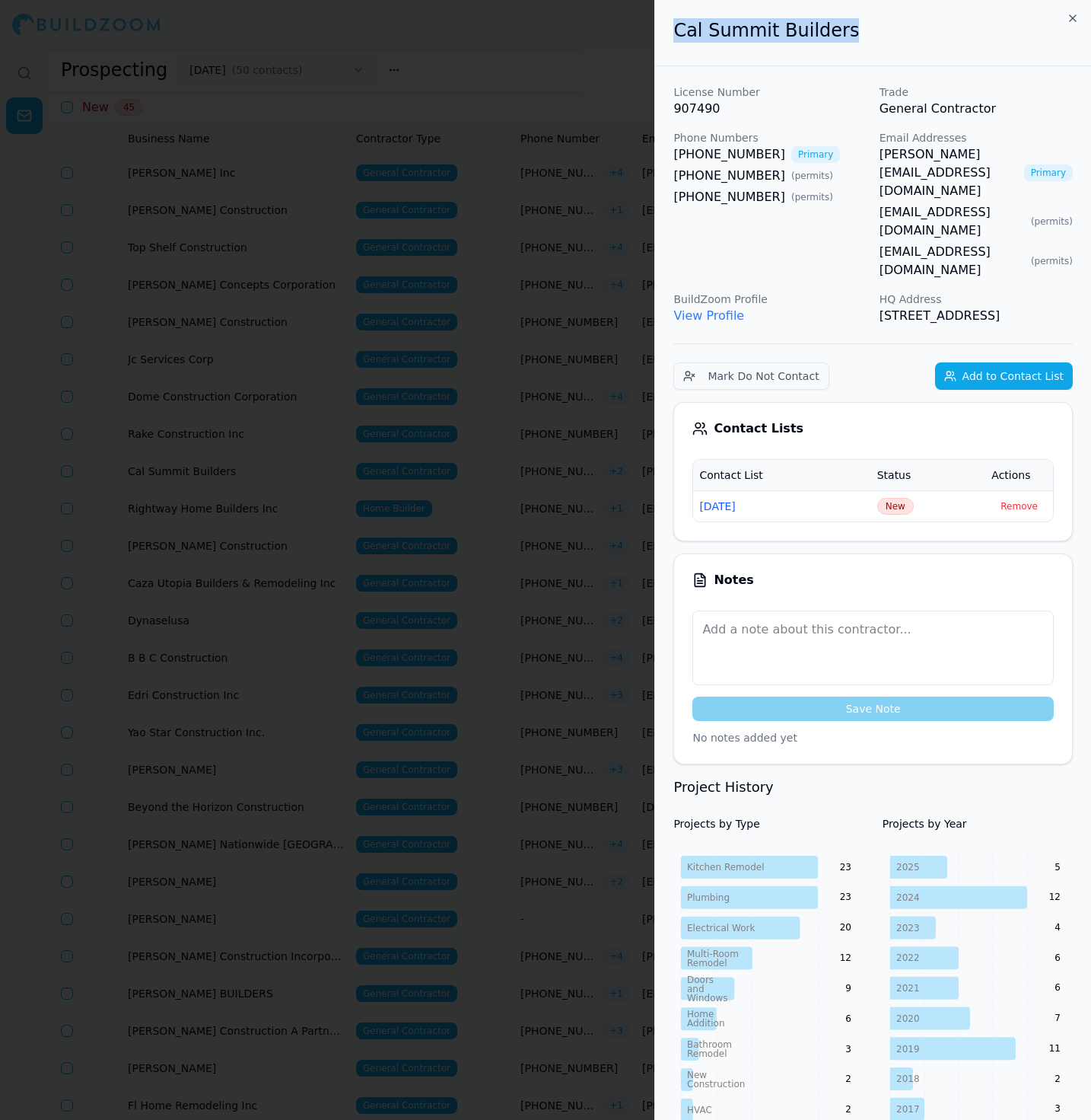
click at [666, 35] on div "Cal Summit Builders" at bounding box center [873, 33] width 436 height 66
copy h2 "Cal Summit Builders"
click at [885, 498] on span "New" at bounding box center [895, 506] width 37 height 17
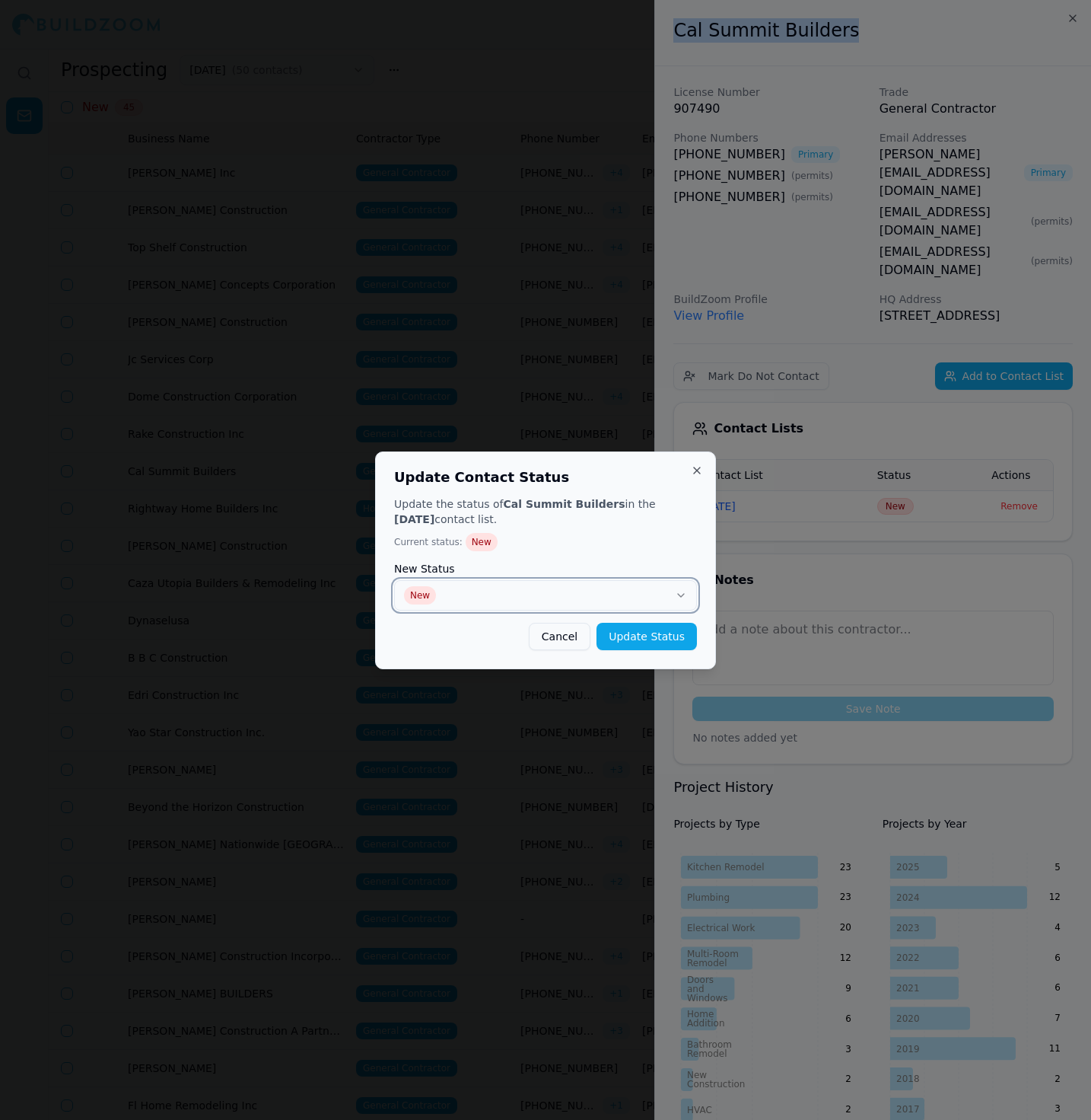
click at [596, 591] on button "New" at bounding box center [546, 595] width 303 height 30
click at [710, 637] on div "Update Contact Status Update the status of Cal Summit Builders in the [DATE] co…" at bounding box center [546, 560] width 340 height 218
click at [643, 637] on button "Update Status" at bounding box center [646, 636] width 101 height 28
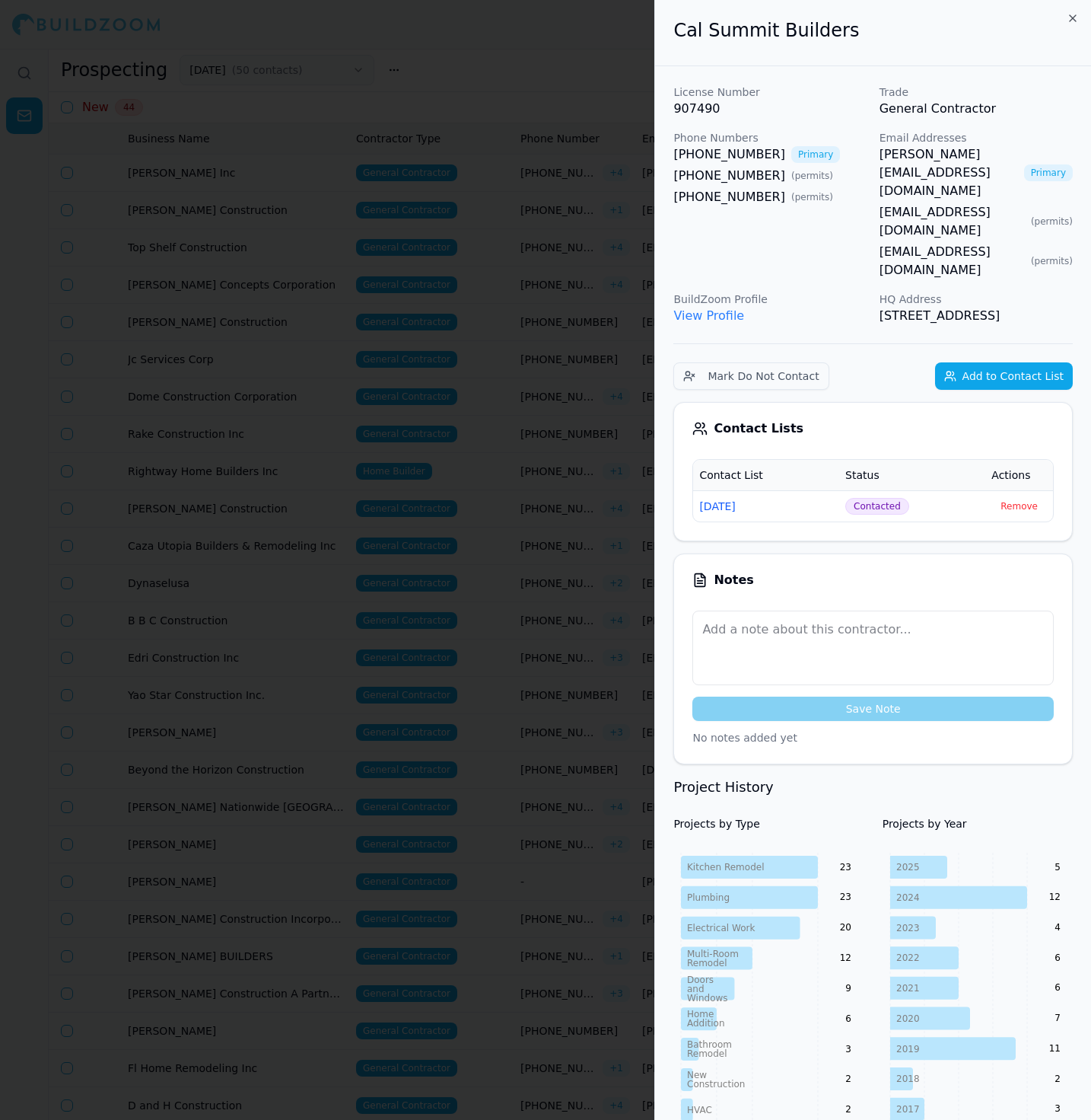
click at [601, 376] on div at bounding box center [546, 560] width 1091 height 1120
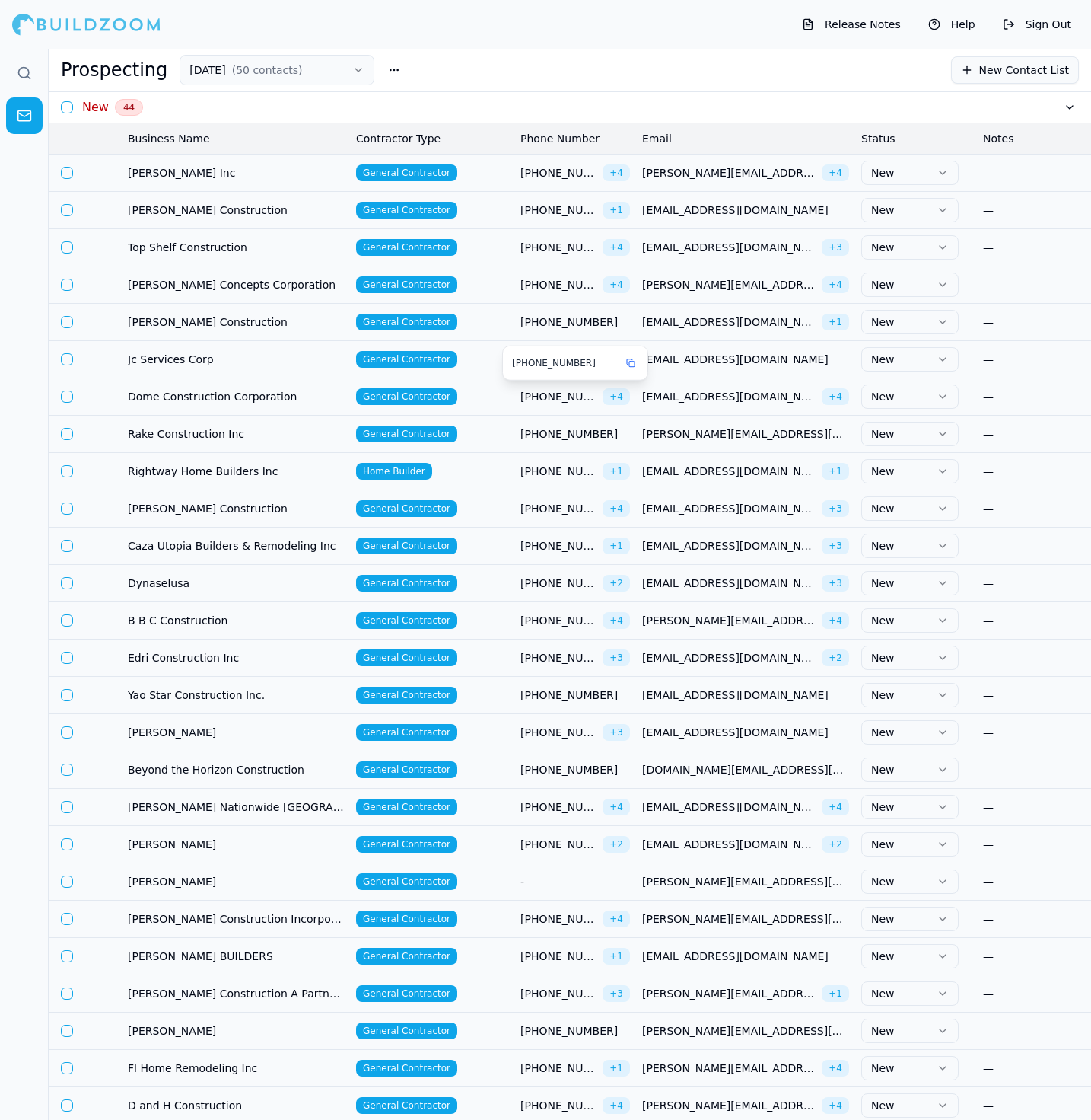
click at [522, 393] on span "[PHONE_NUMBER]" at bounding box center [558, 396] width 76 height 15
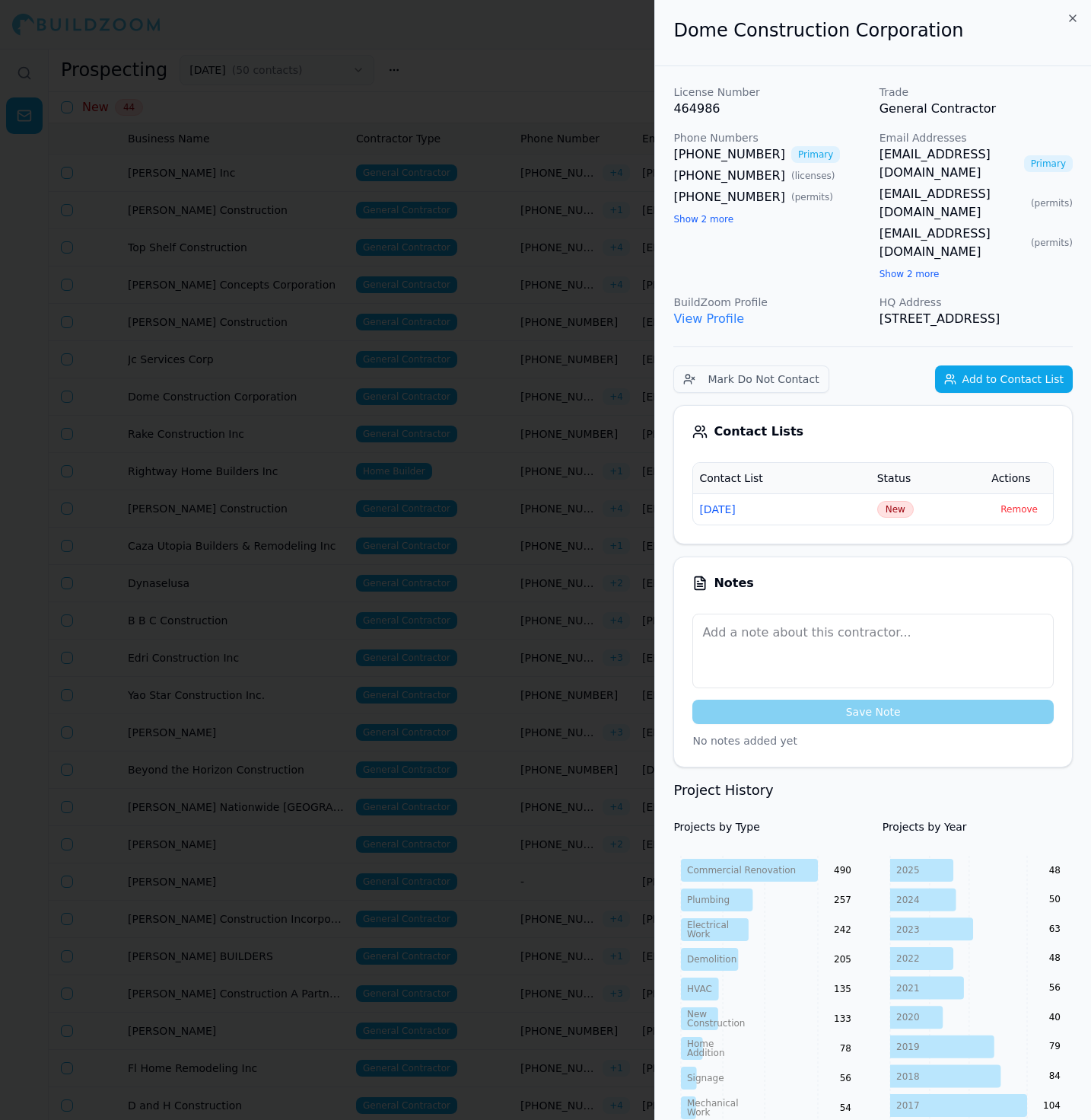
click at [892, 268] on button "Show 2 more" at bounding box center [909, 274] width 60 height 12
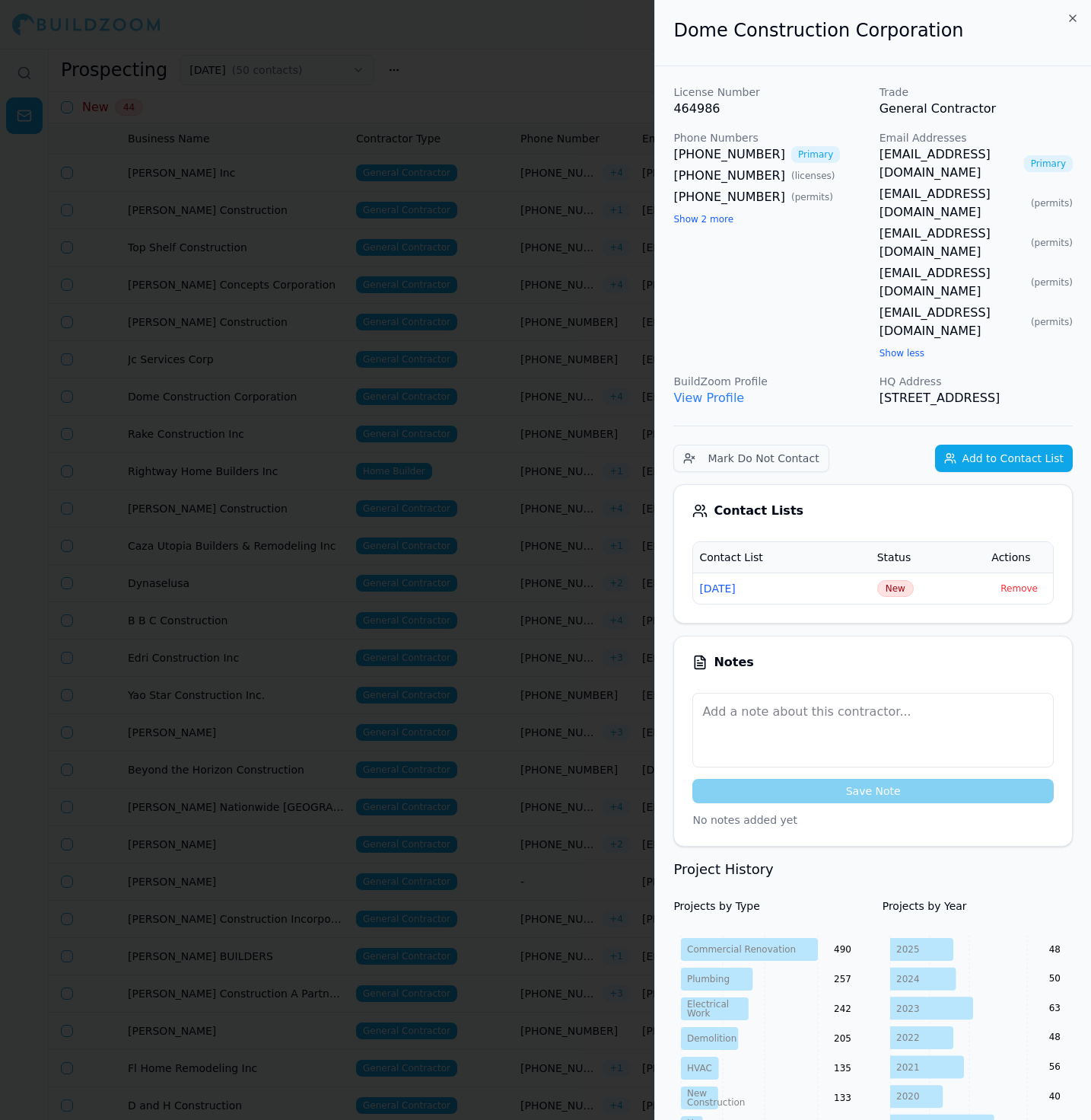
click at [694, 215] on button "Show 2 more" at bounding box center [702, 219] width 60 height 12
drag, startPoint x: 906, startPoint y: 147, endPoint x: 915, endPoint y: 147, distance: 9.0
drag, startPoint x: 897, startPoint y: 242, endPoint x: 909, endPoint y: 242, distance: 12.0
drag, startPoint x: 943, startPoint y: 31, endPoint x: 652, endPoint y: 21, distance: 291.2
click at [652, 49] on body "Release Notes Help Sign Out Prospecting [DATE] ( 50 contacts ) New Contact List…" at bounding box center [546, 584] width 1091 height 1071
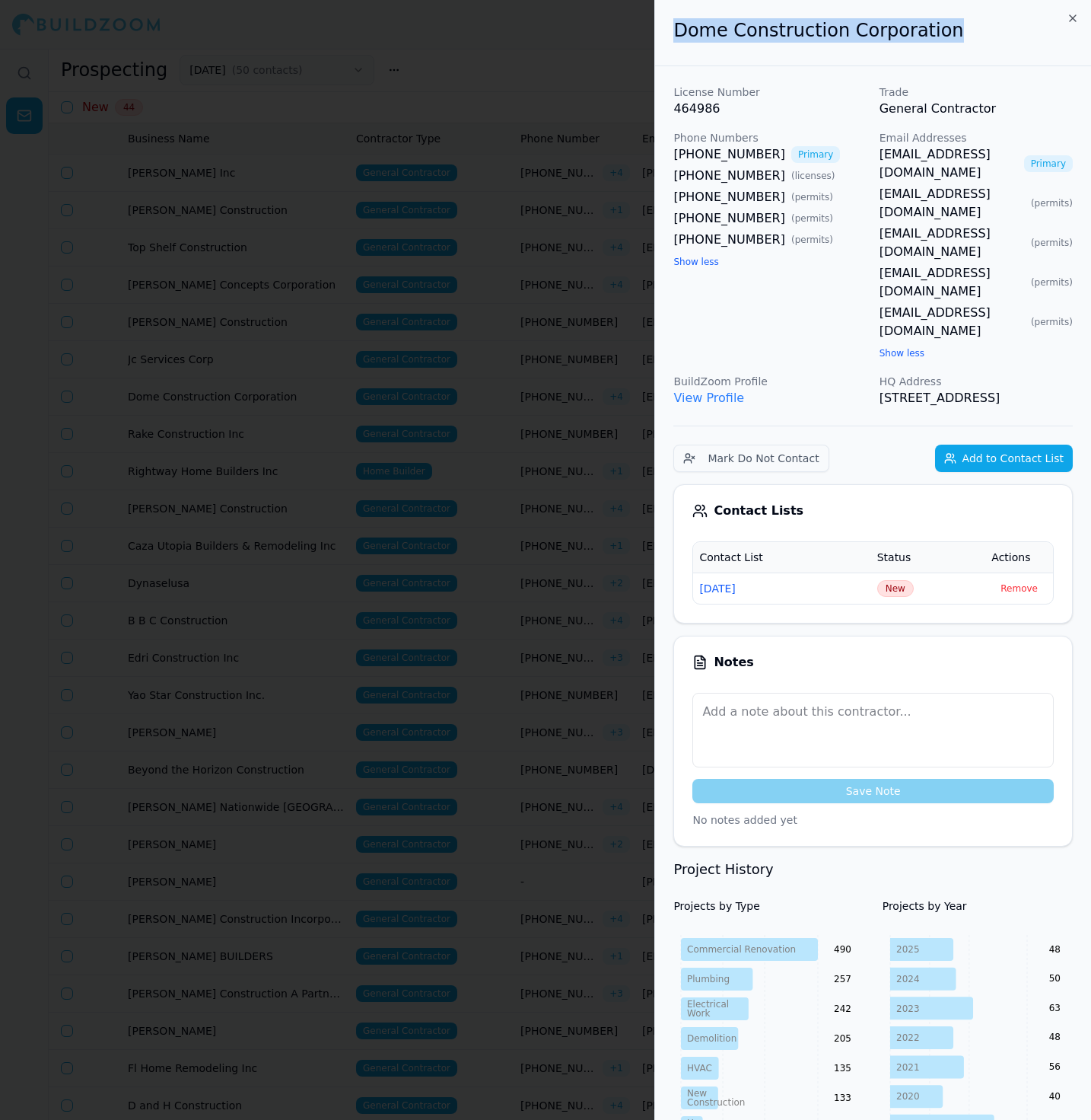
click at [890, 580] on span "New" at bounding box center [895, 588] width 37 height 17
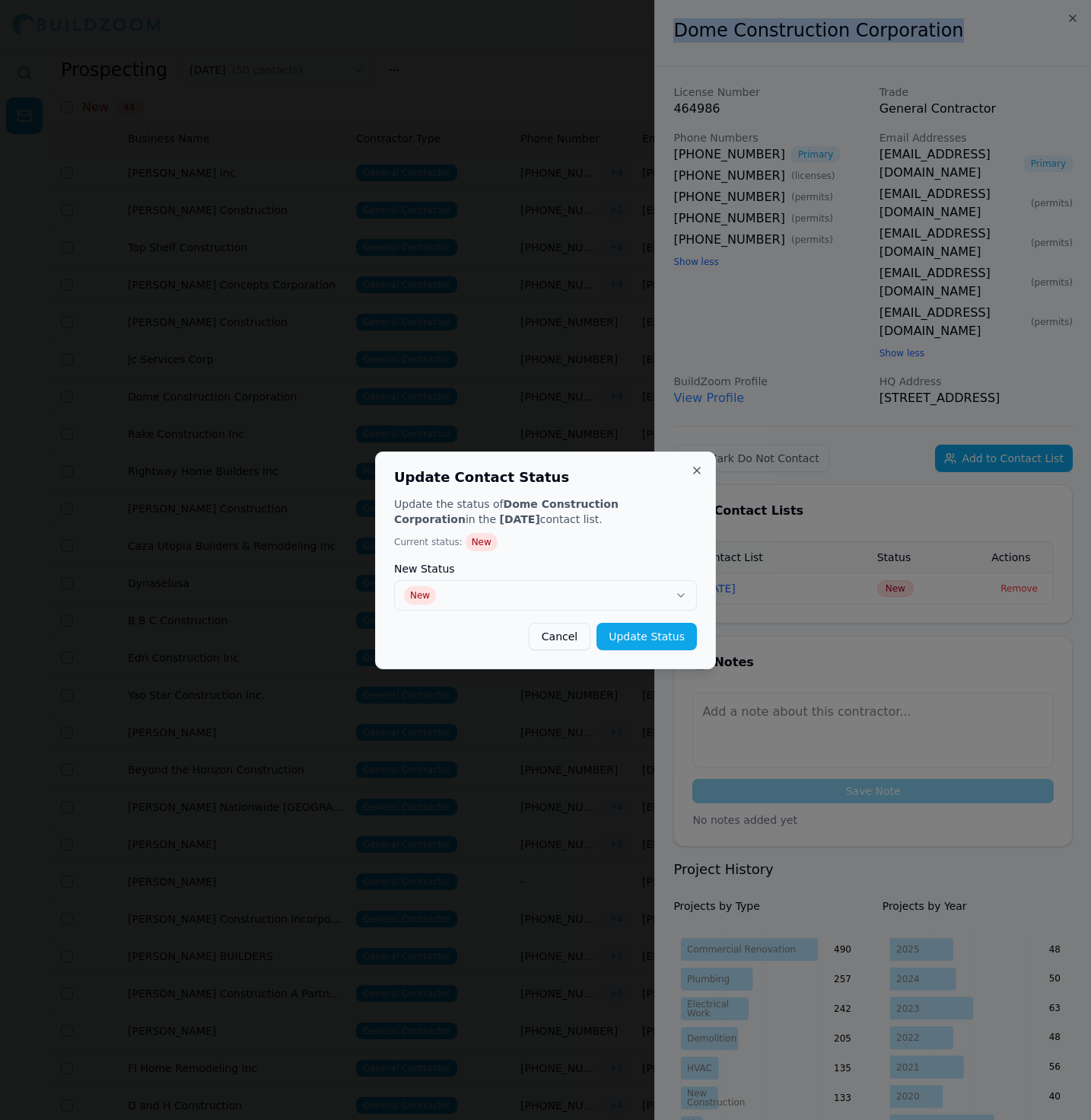
click at [611, 572] on label "New Status" at bounding box center [546, 569] width 303 height 11
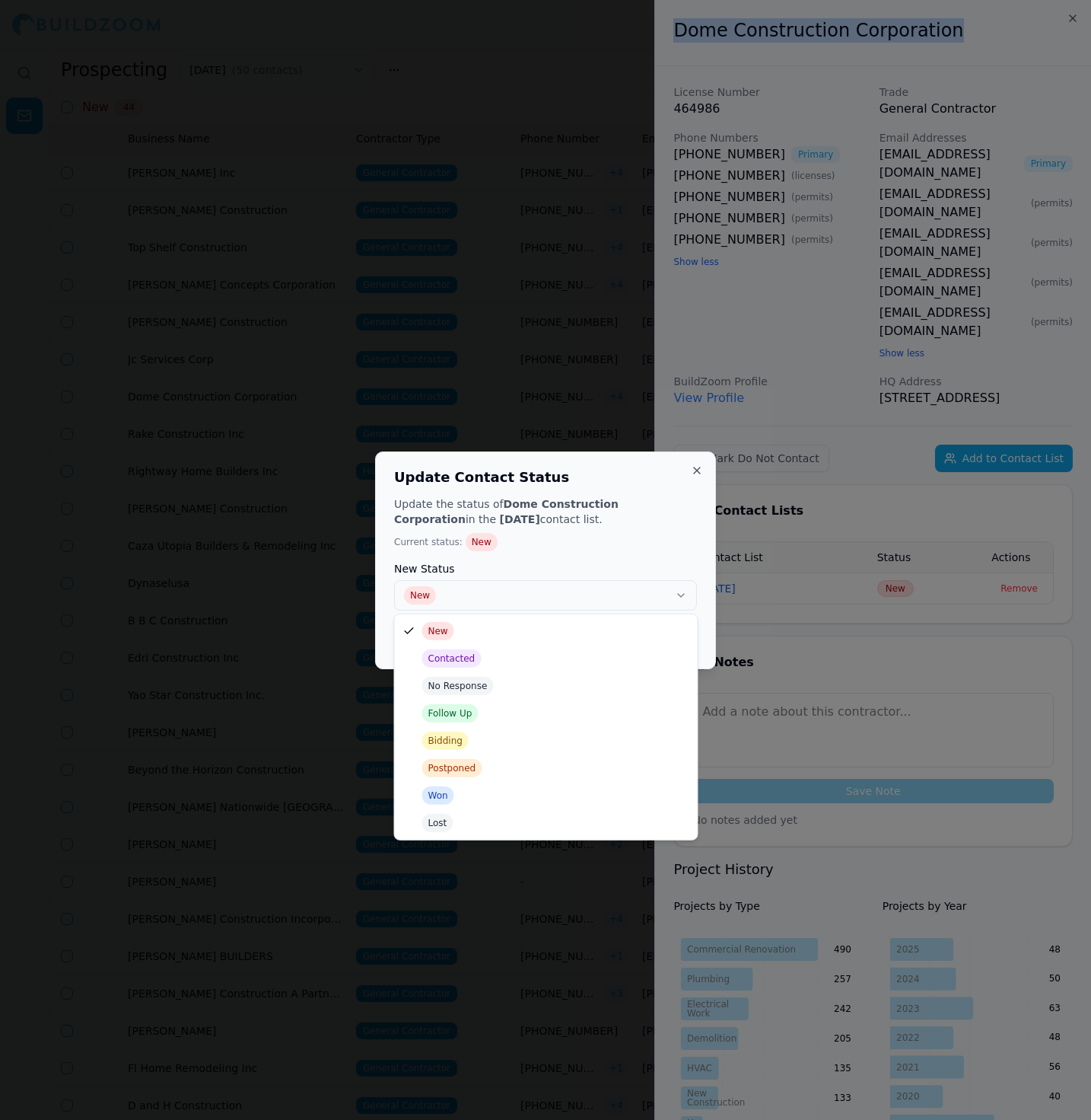
click at [558, 590] on button "New" at bounding box center [546, 595] width 303 height 30
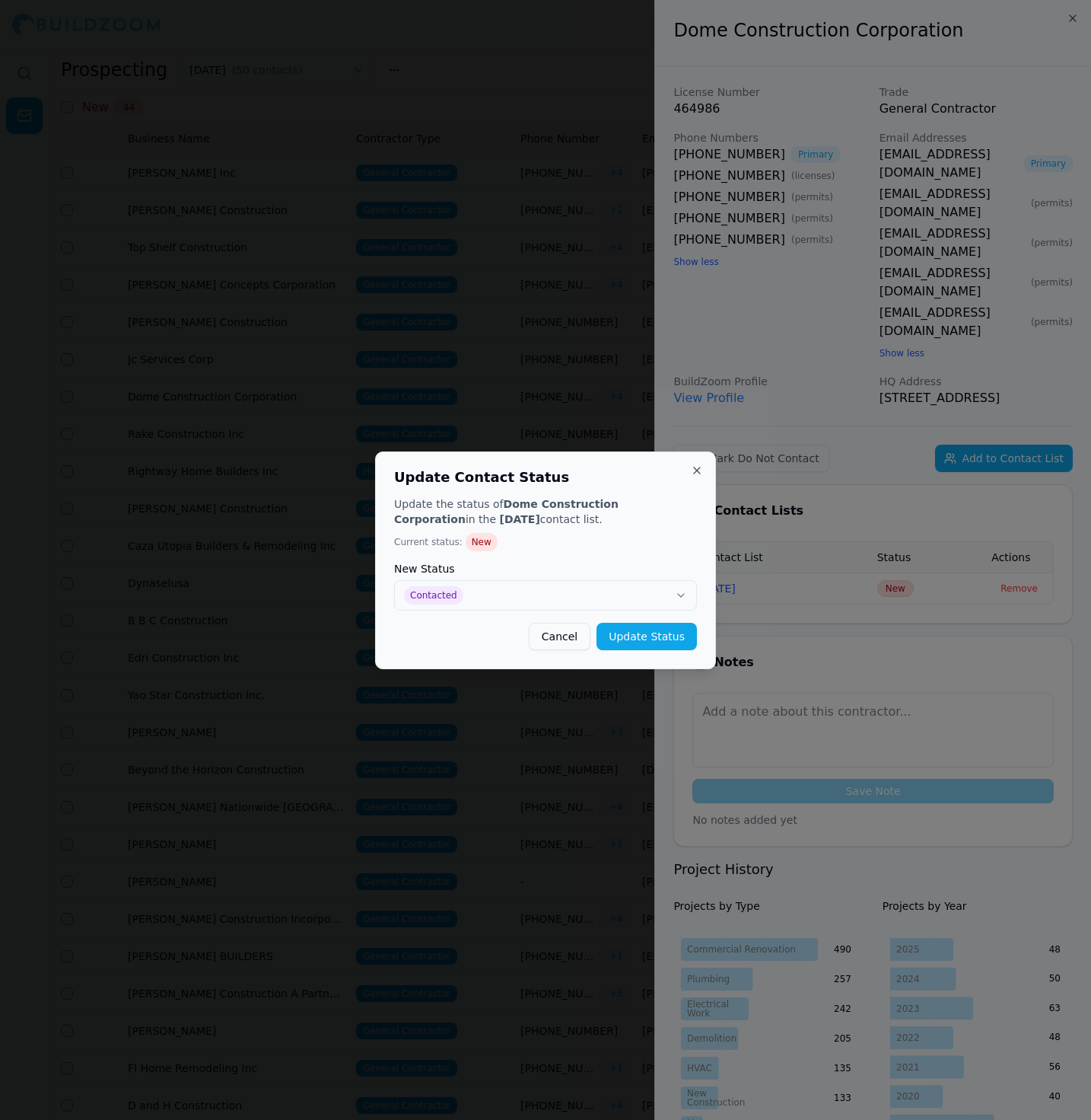
click at [684, 621] on div "Update the status of Dome Construction Corporation in the [DATE] contact list. …" at bounding box center [546, 573] width 303 height 153
click at [649, 640] on button "Update Status" at bounding box center [646, 636] width 101 height 28
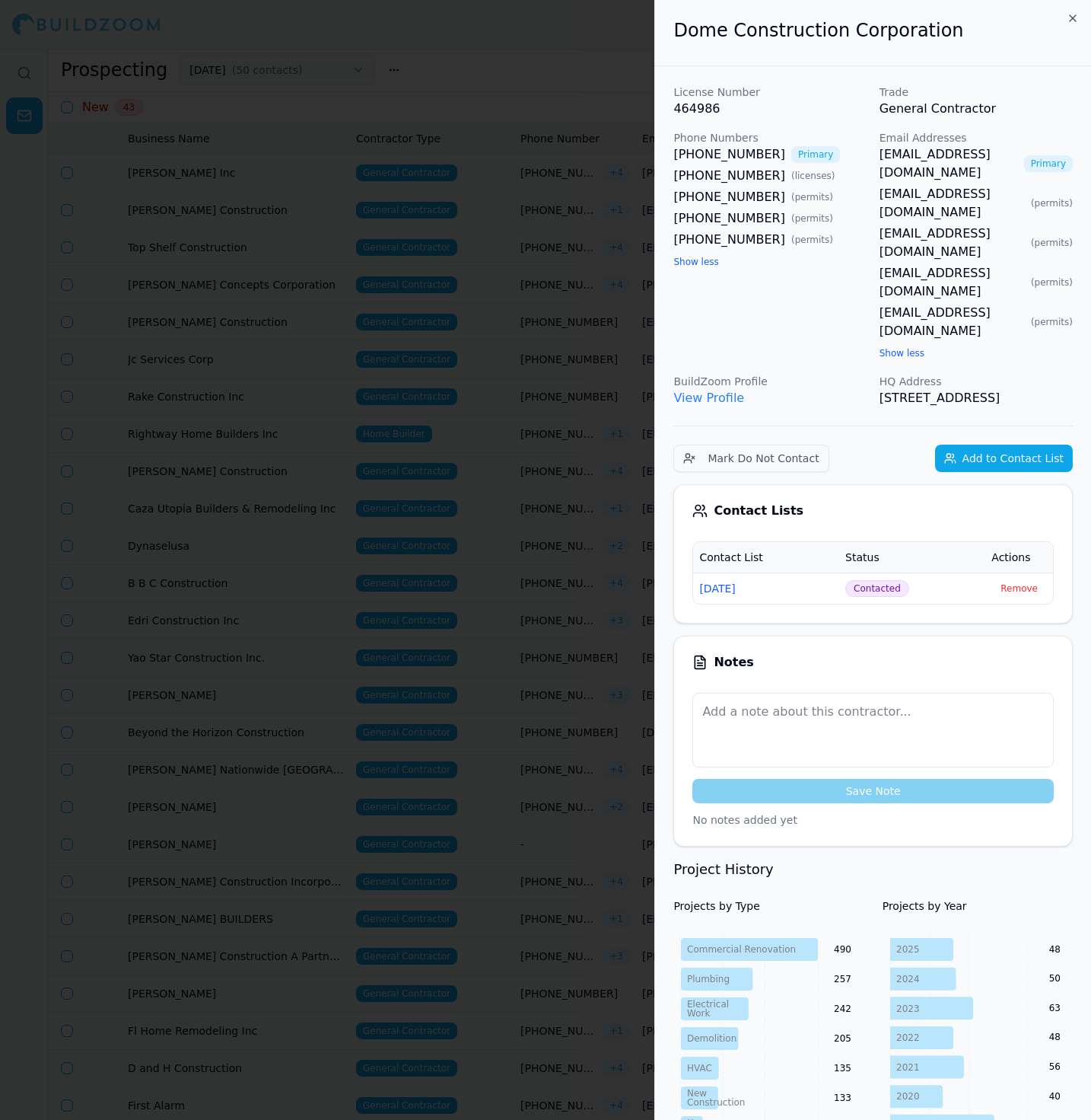
click at [535, 460] on div at bounding box center [546, 560] width 1091 height 1120
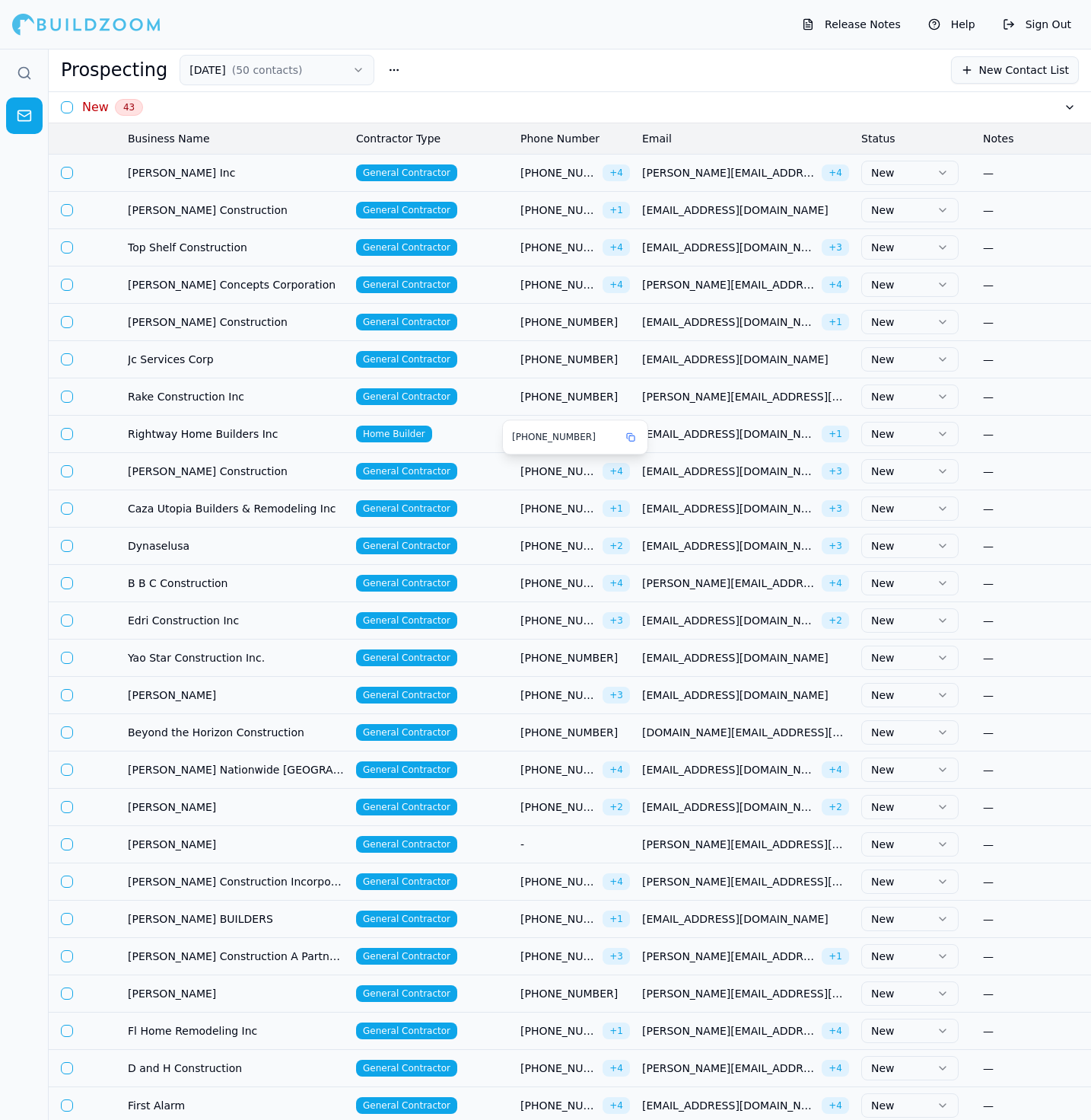
click at [521, 465] on span "[PHONE_NUMBER]" at bounding box center [558, 471] width 76 height 15
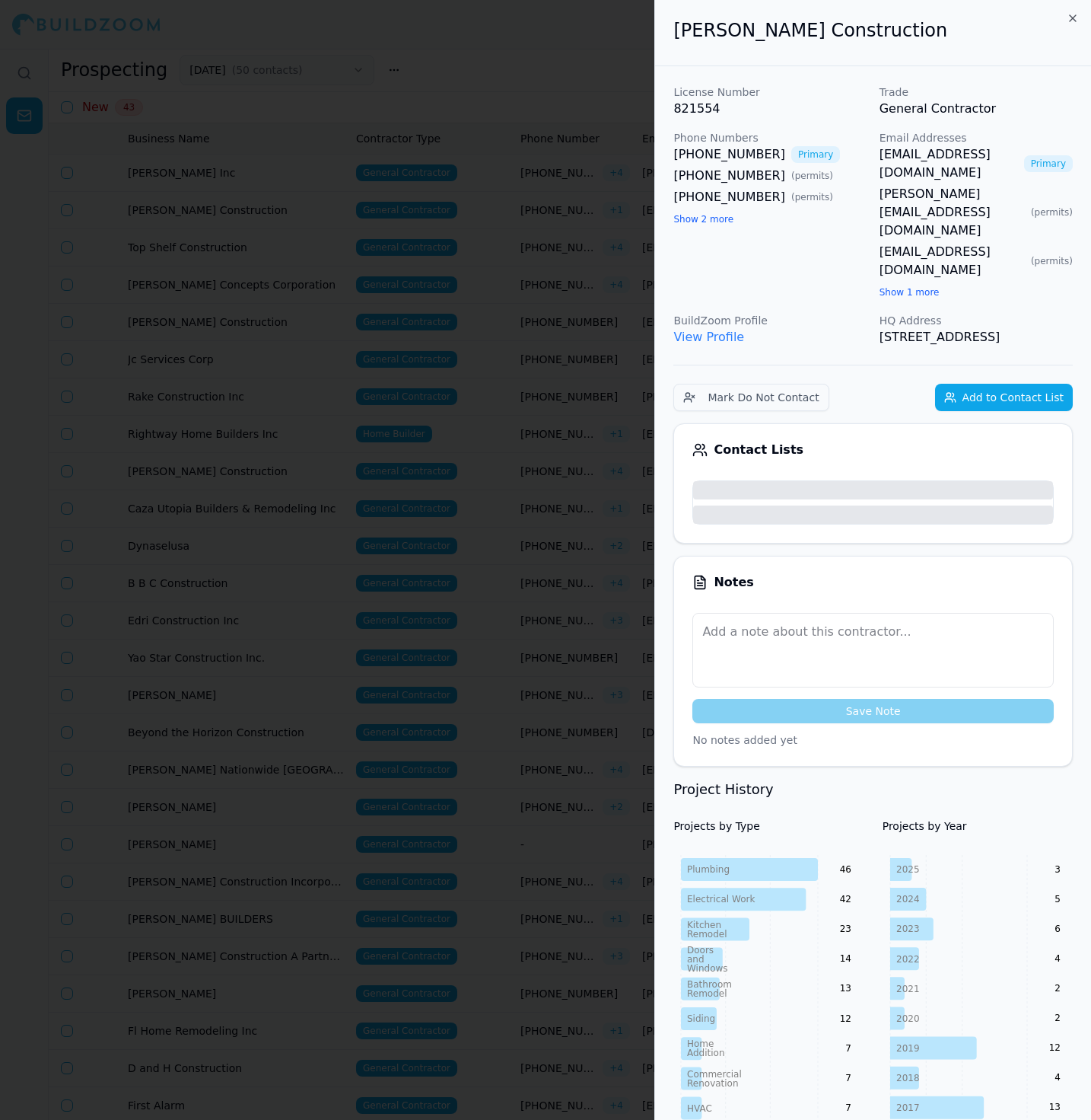
click at [500, 464] on div at bounding box center [546, 560] width 1091 height 1120
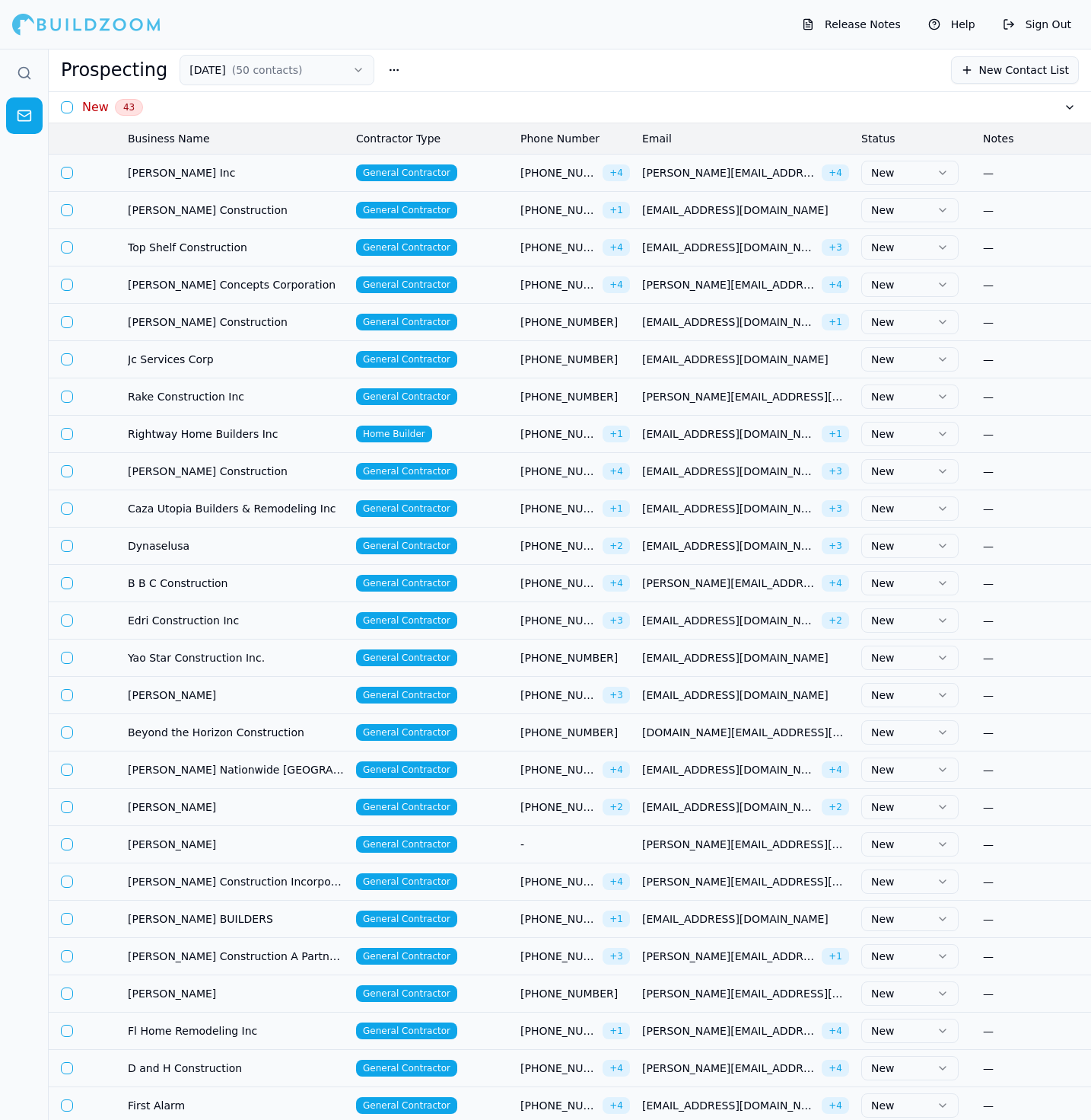
click at [500, 464] on td "General Contractor" at bounding box center [432, 471] width 164 height 37
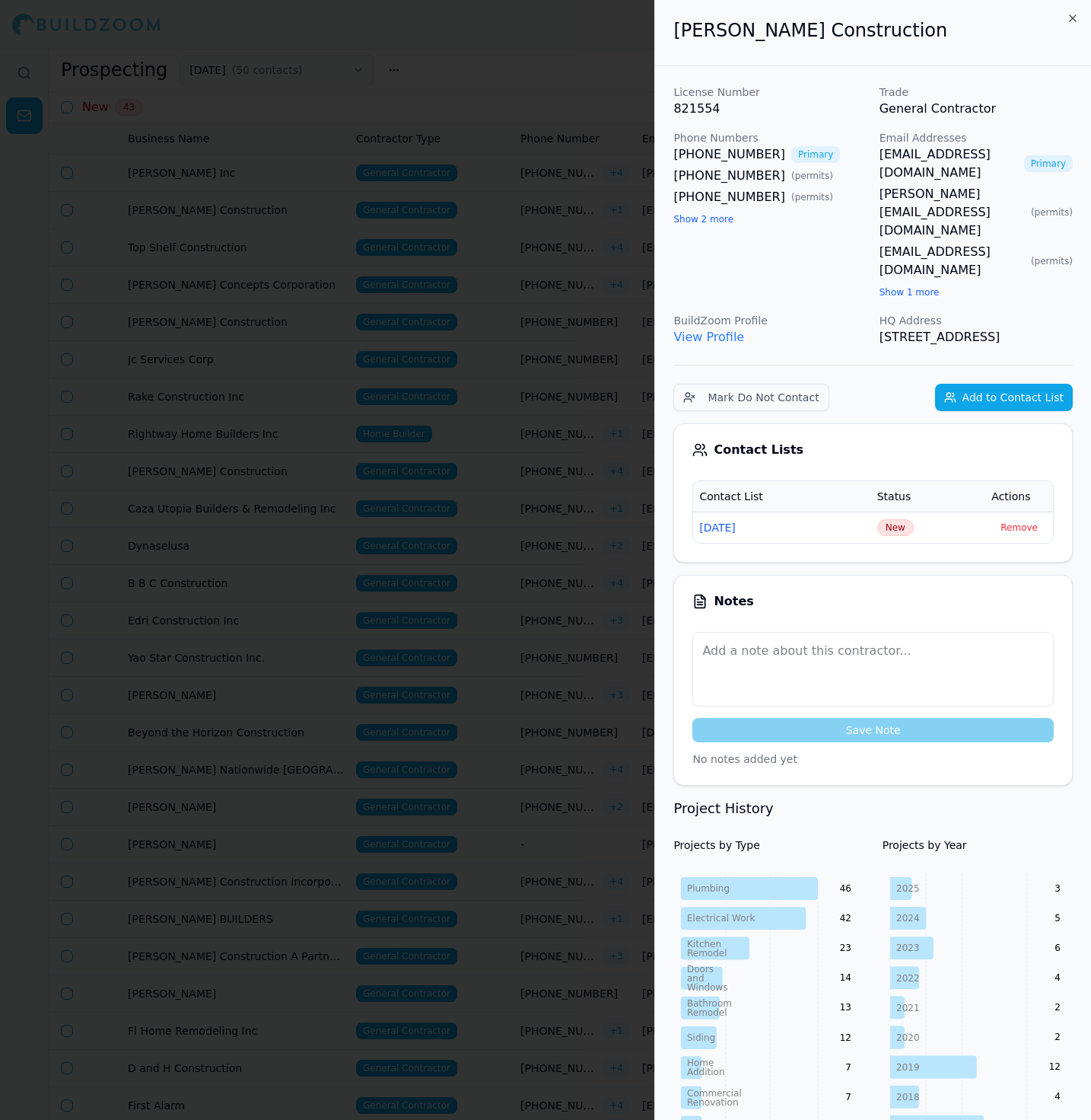
click at [695, 218] on button "Show 2 more" at bounding box center [702, 219] width 60 height 12
click at [917, 286] on button "Show 1 more" at bounding box center [909, 292] width 60 height 12
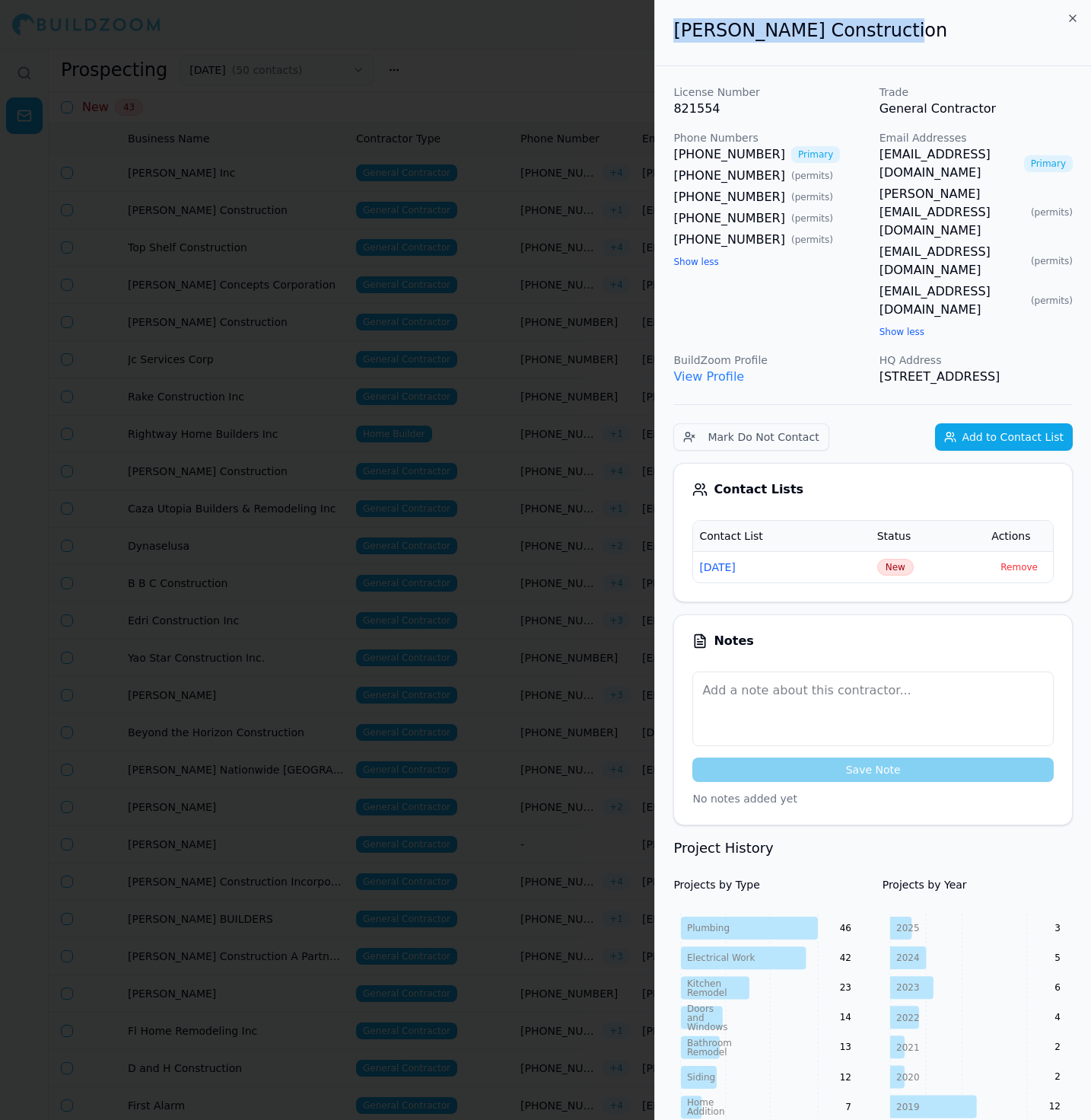
drag, startPoint x: 906, startPoint y: 29, endPoint x: 674, endPoint y: 22, distance: 232.1
click at [674, 22] on h2 "[PERSON_NAME] Construction" at bounding box center [873, 29] width 399 height 24
click at [892, 558] on span "New" at bounding box center [895, 566] width 37 height 17
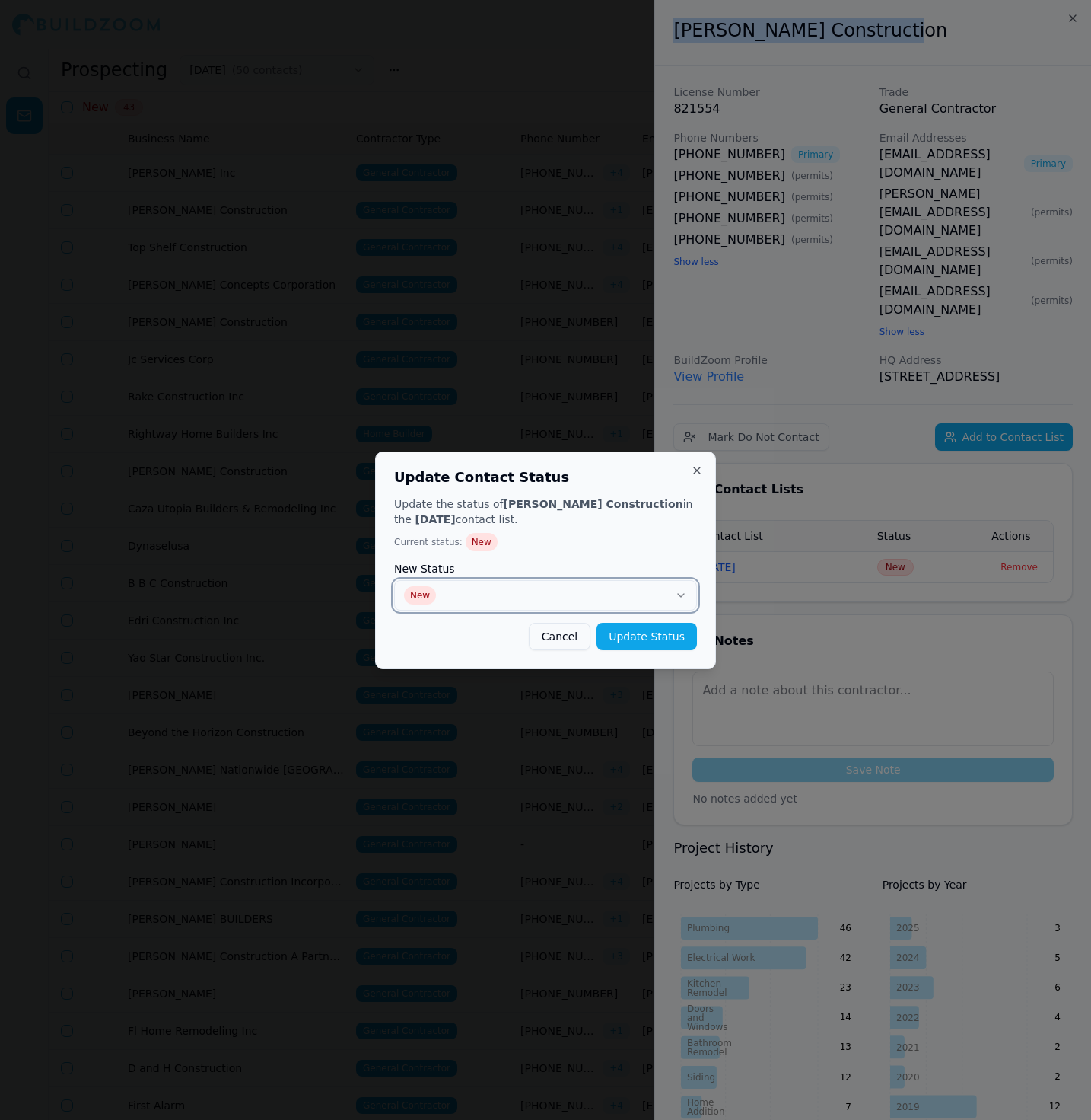
click at [606, 594] on button "New" at bounding box center [546, 595] width 303 height 30
click at [660, 647] on button "Update Status" at bounding box center [646, 636] width 101 height 28
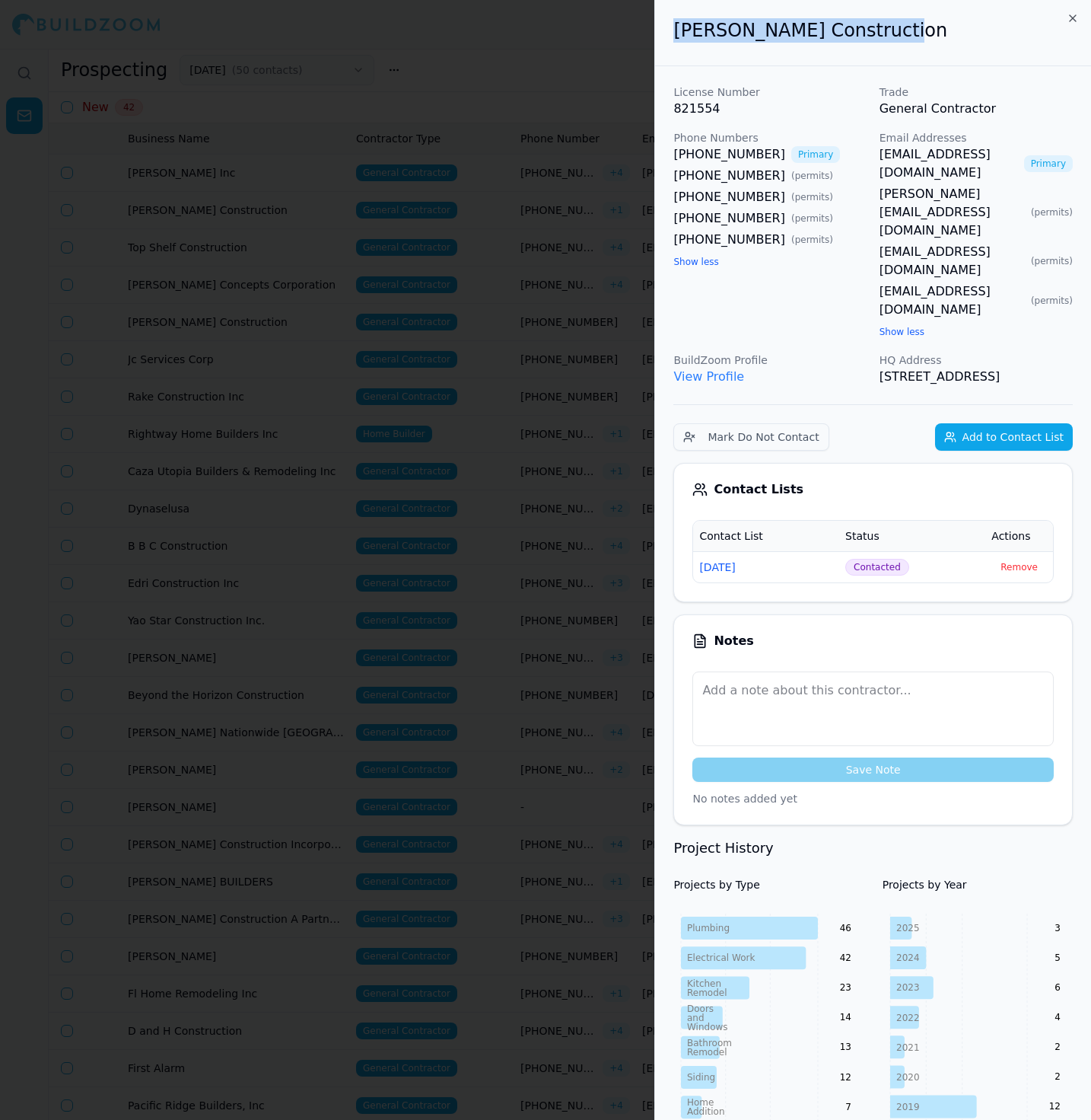
click at [501, 533] on div at bounding box center [546, 560] width 1091 height 1120
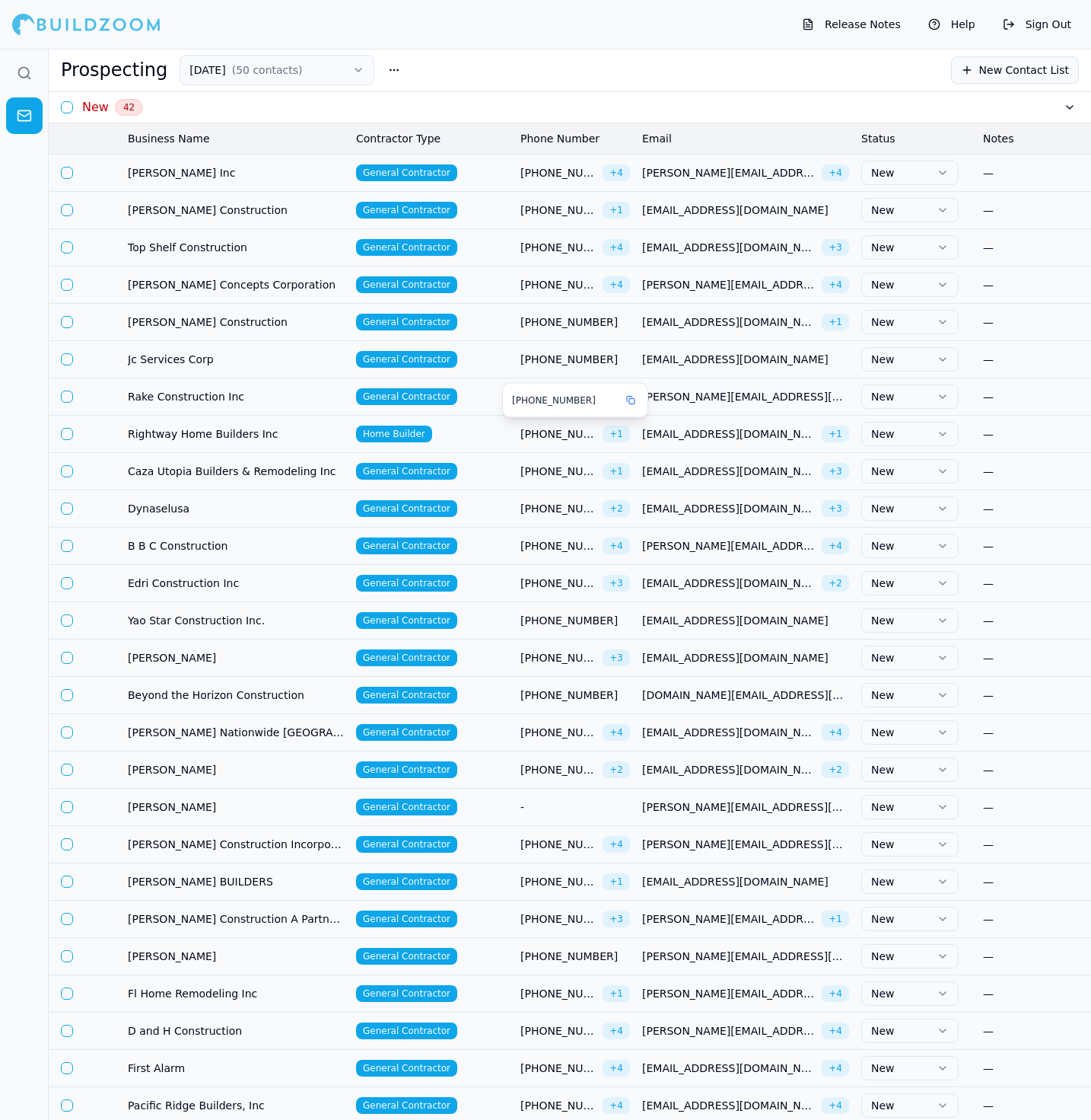
click at [535, 426] on span "[PHONE_NUMBER]" at bounding box center [558, 433] width 76 height 15
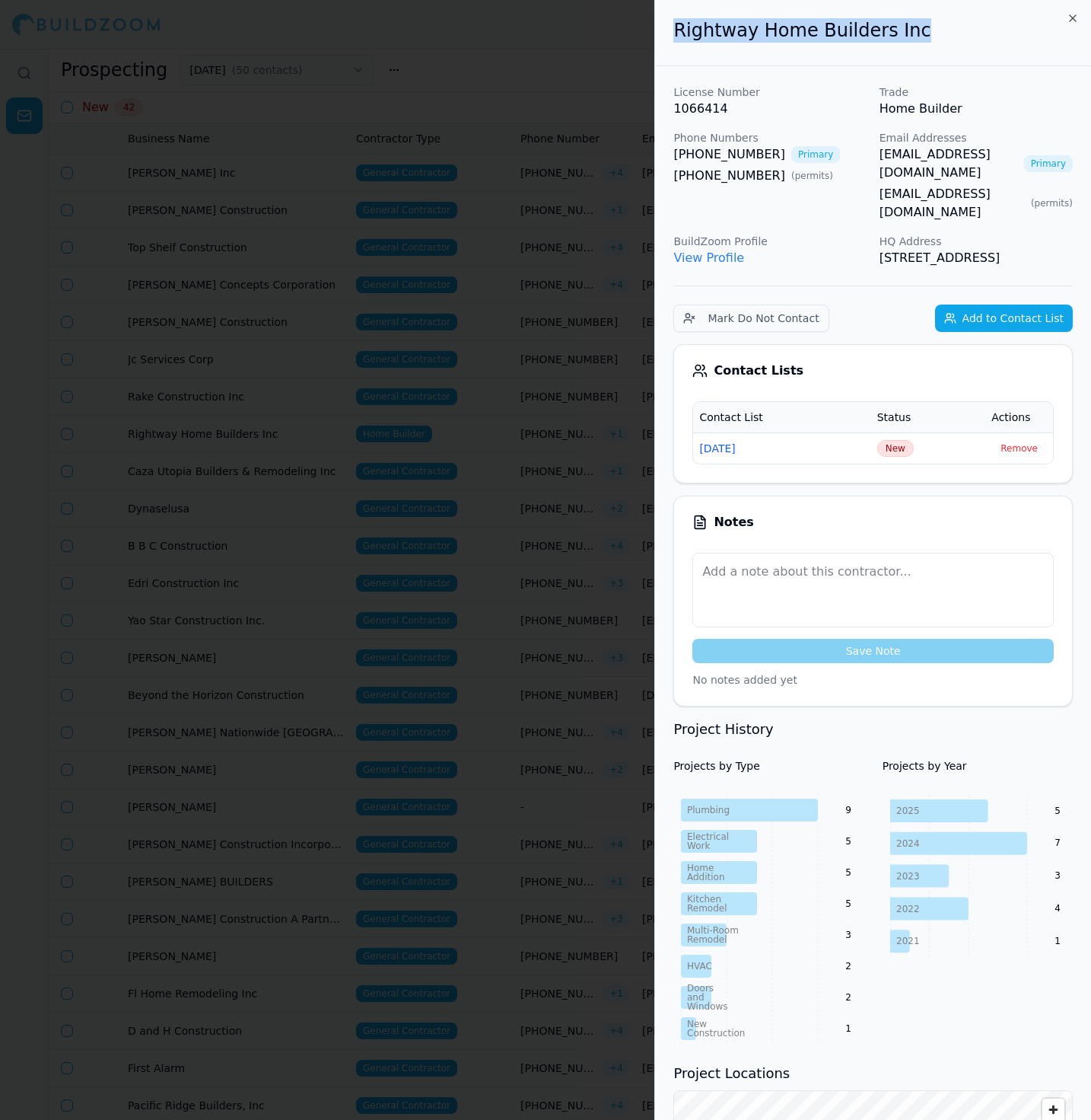
drag, startPoint x: 906, startPoint y: 29, endPoint x: 626, endPoint y: 21, distance: 280.1
click at [626, 49] on body "Release Notes Help Sign Out Prospecting [DATE] ( 50 contacts ) New Contact List…" at bounding box center [546, 584] width 1091 height 1071
click at [879, 440] on span "New" at bounding box center [895, 448] width 37 height 17
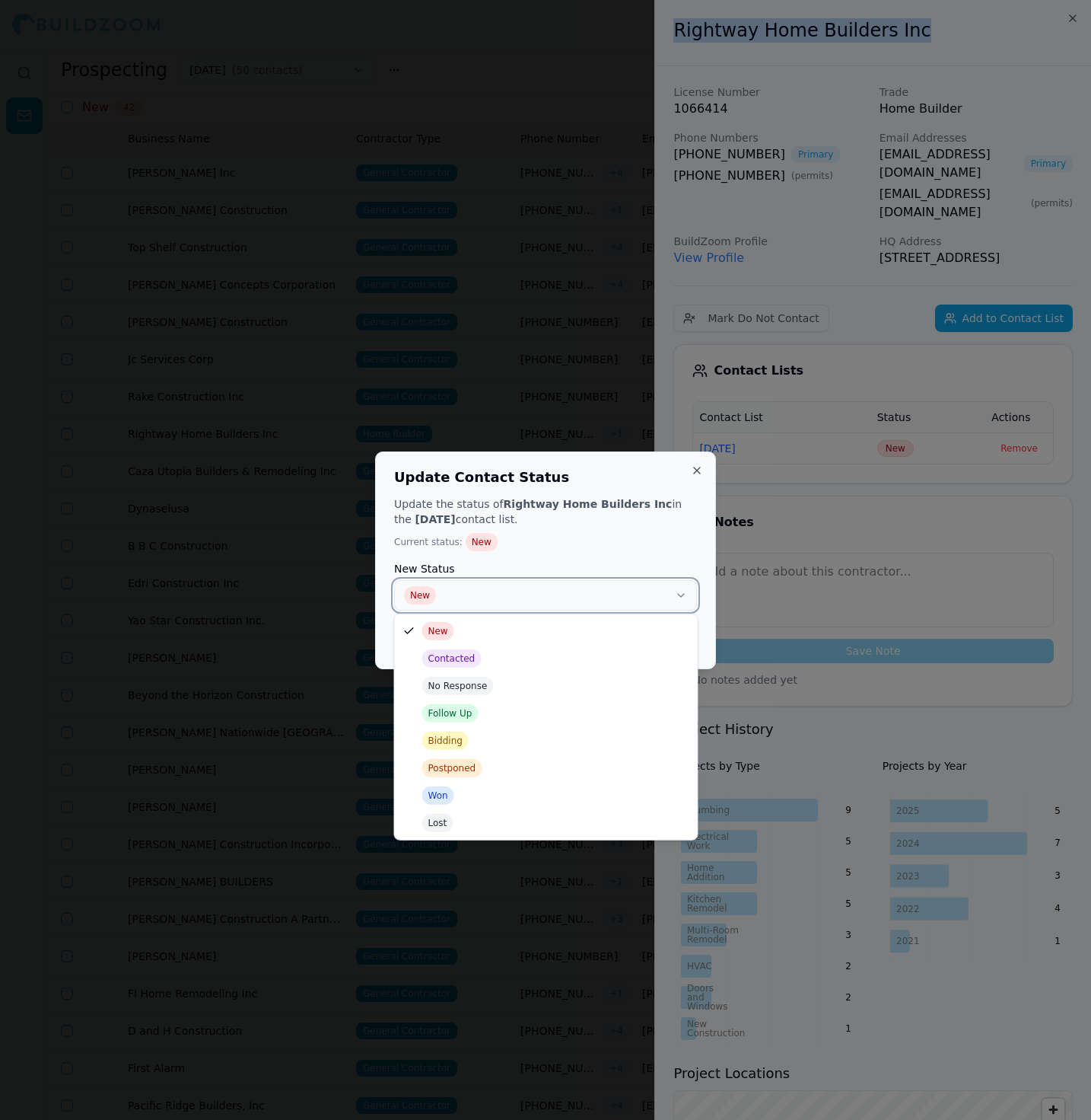
click at [564, 590] on button "New" at bounding box center [546, 595] width 303 height 30
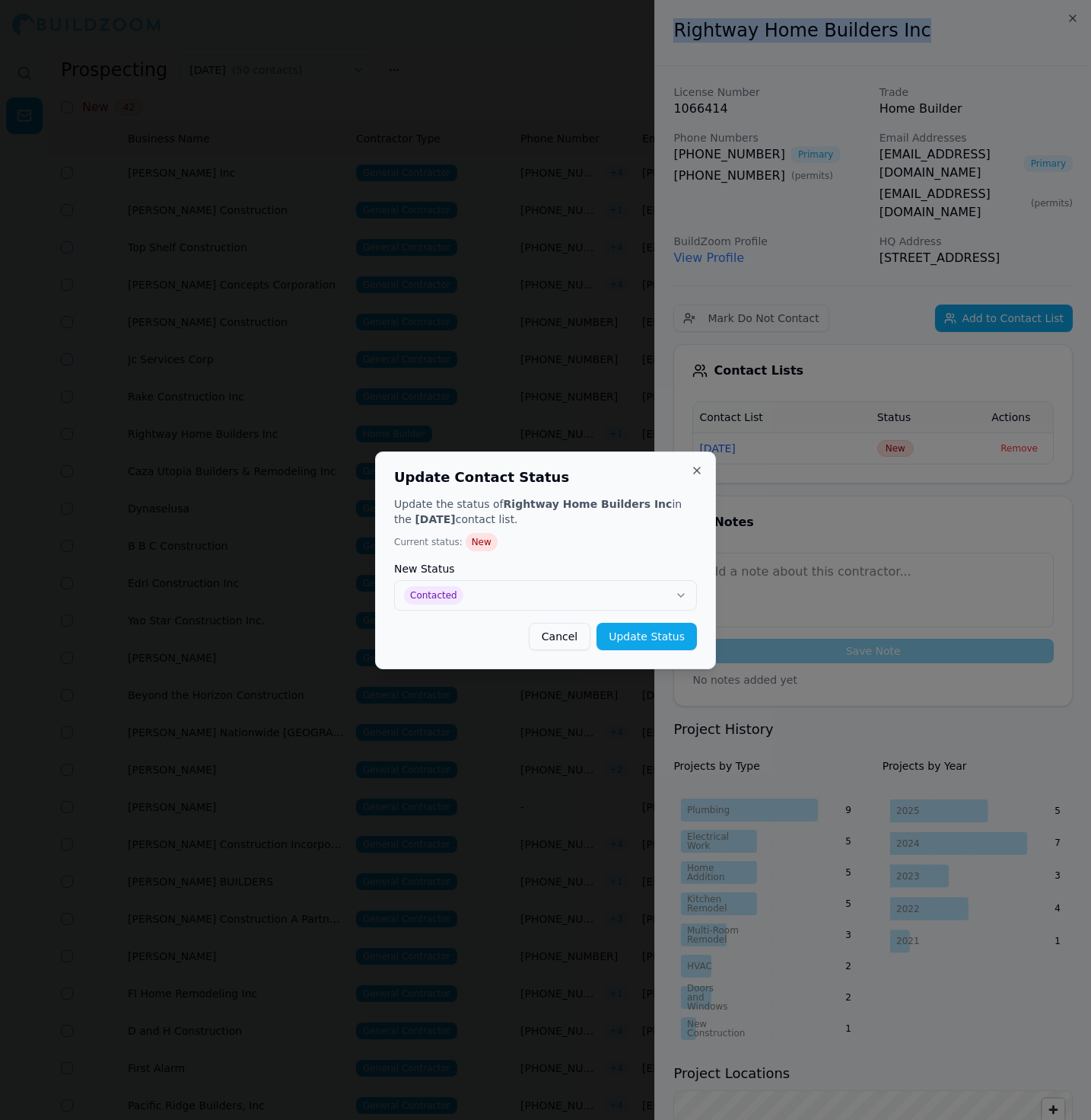
click at [647, 641] on button "Update Status" at bounding box center [646, 636] width 101 height 28
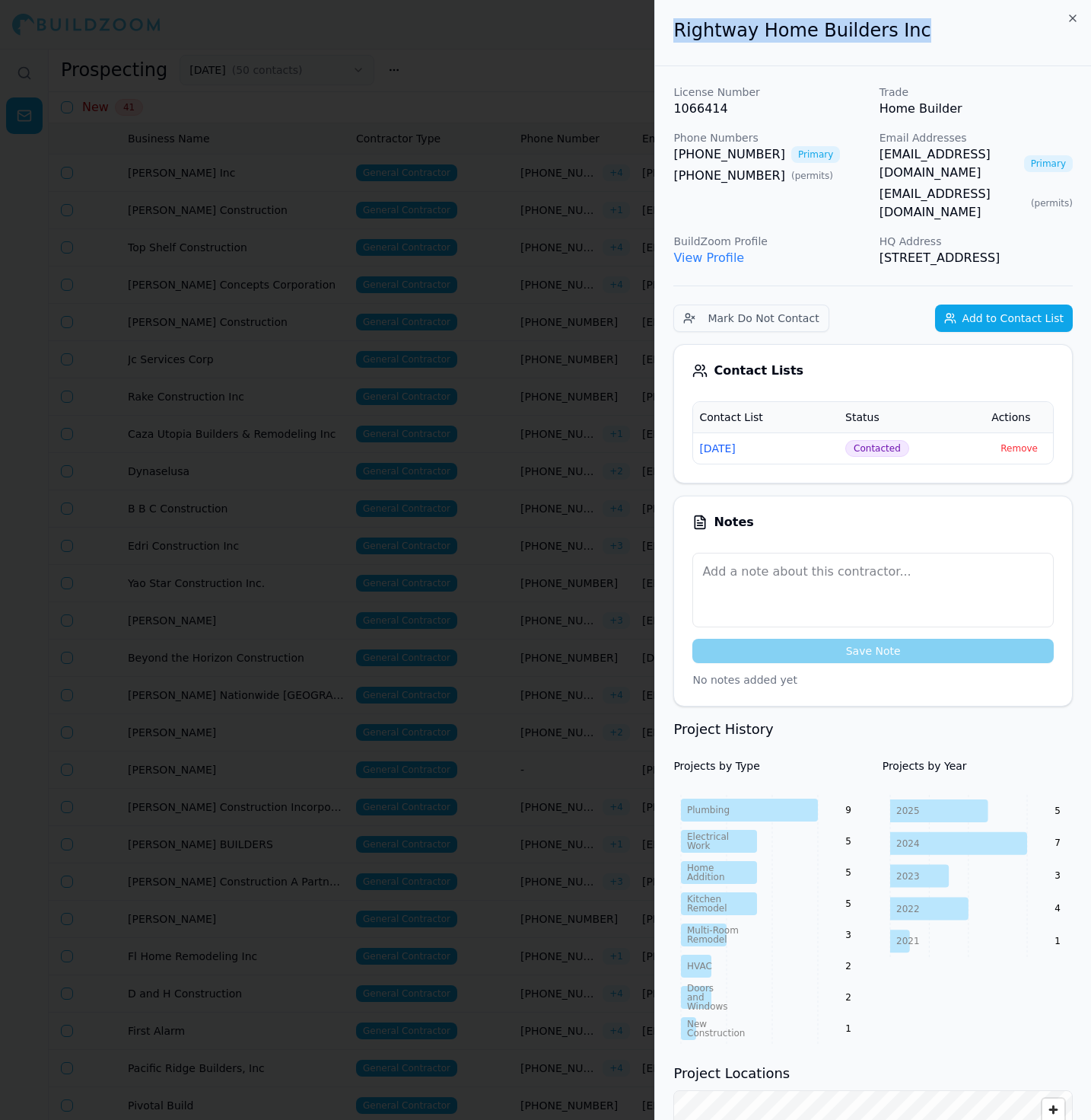
click at [537, 391] on div at bounding box center [546, 560] width 1091 height 1120
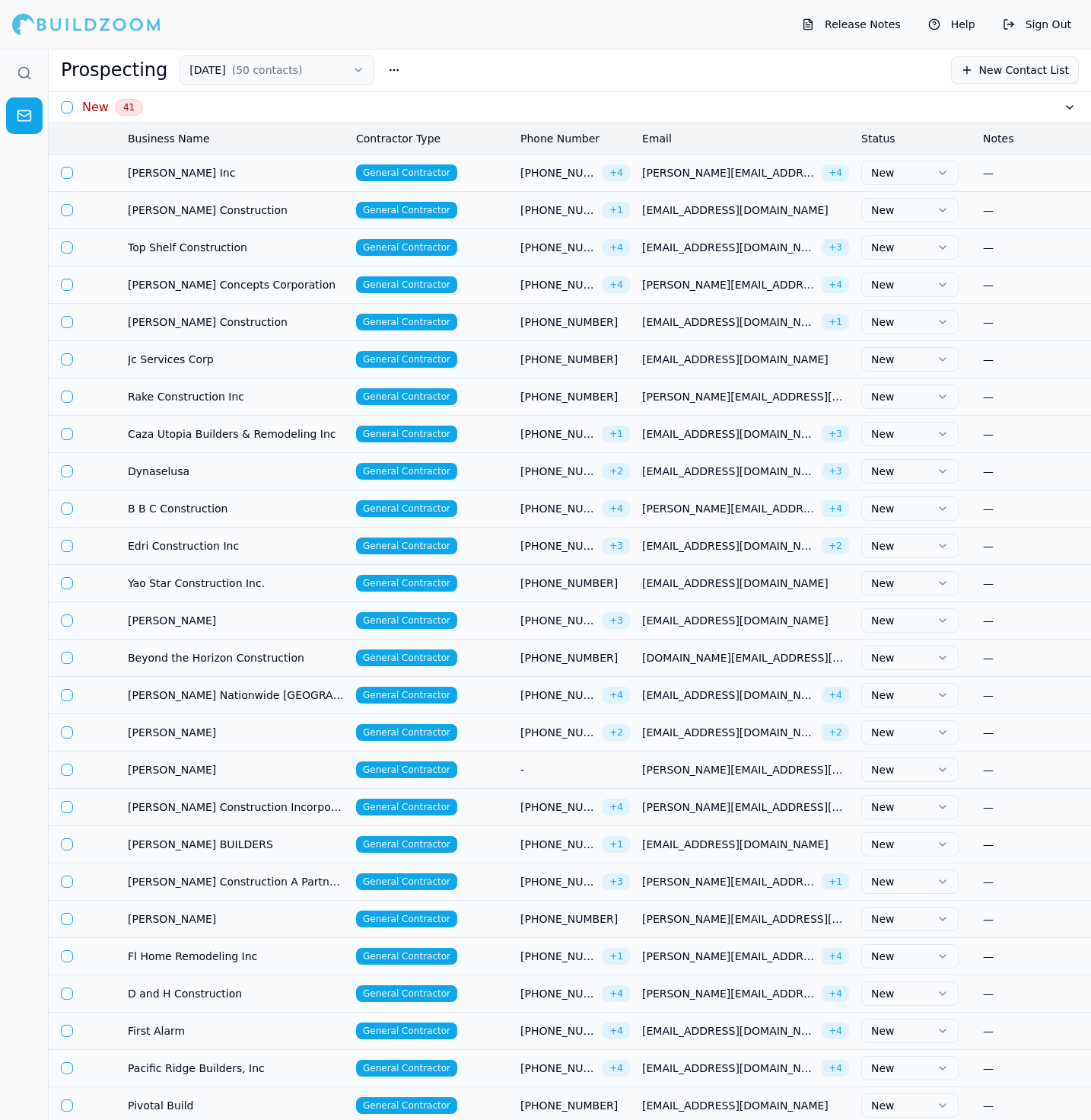
click at [476, 289] on td "General Contractor" at bounding box center [432, 284] width 164 height 37
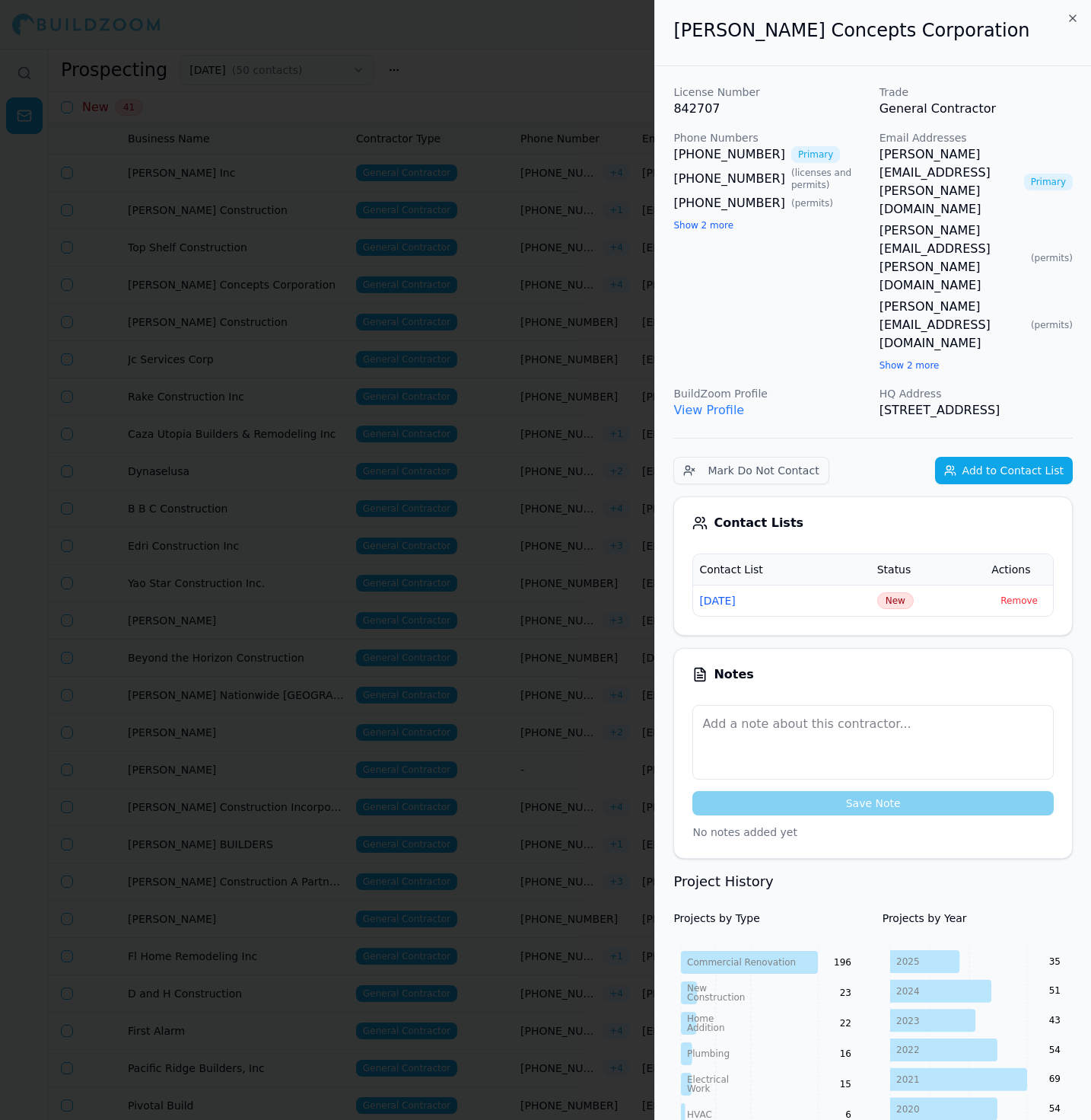
click at [919, 359] on button "Show 2 more" at bounding box center [909, 366] width 60 height 12
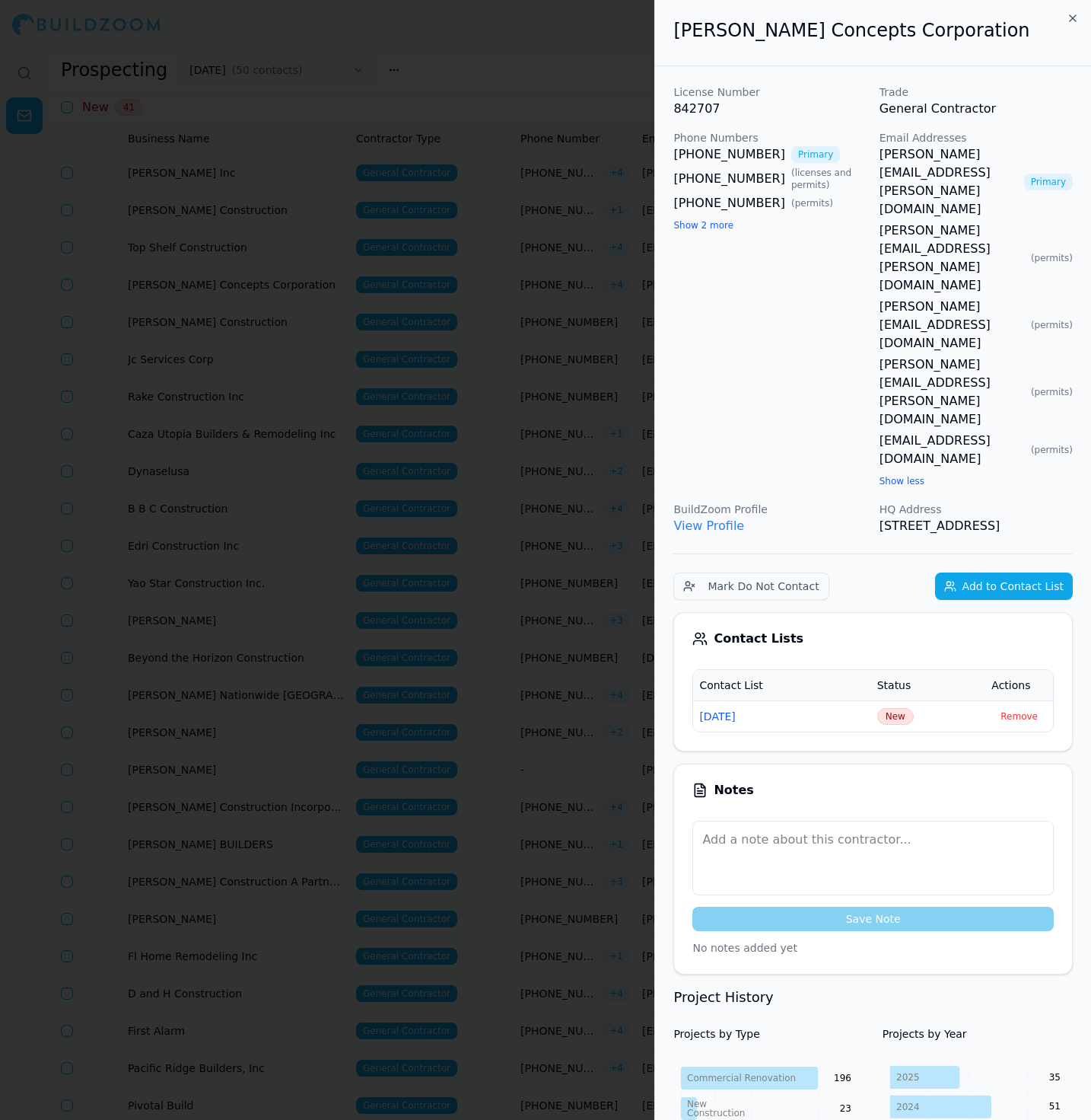
click at [695, 219] on button "Show 2 more" at bounding box center [702, 226] width 60 height 12
drag, startPoint x: 748, startPoint y: 235, endPoint x: 758, endPoint y: 235, distance: 10.0
drag, startPoint x: 1018, startPoint y: 37, endPoint x: 669, endPoint y: 39, distance: 349.0
click at [669, 39] on div "[PERSON_NAME] Concepts Corporation" at bounding box center [873, 33] width 436 height 66
click at [898, 708] on span "New" at bounding box center [895, 716] width 37 height 17
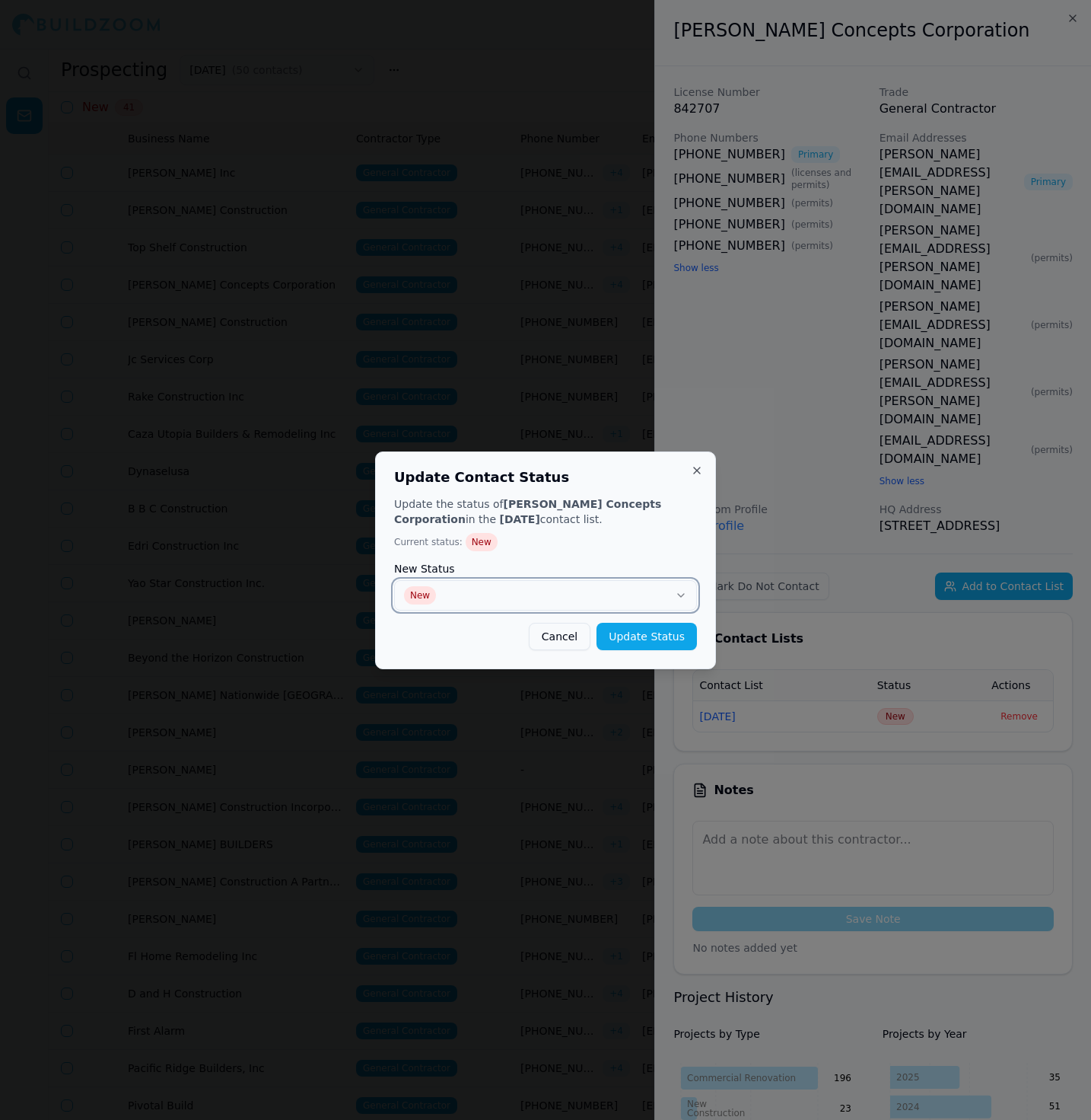
click at [674, 594] on button "New" at bounding box center [546, 595] width 303 height 30
click at [652, 649] on button "Update Status" at bounding box center [646, 636] width 101 height 28
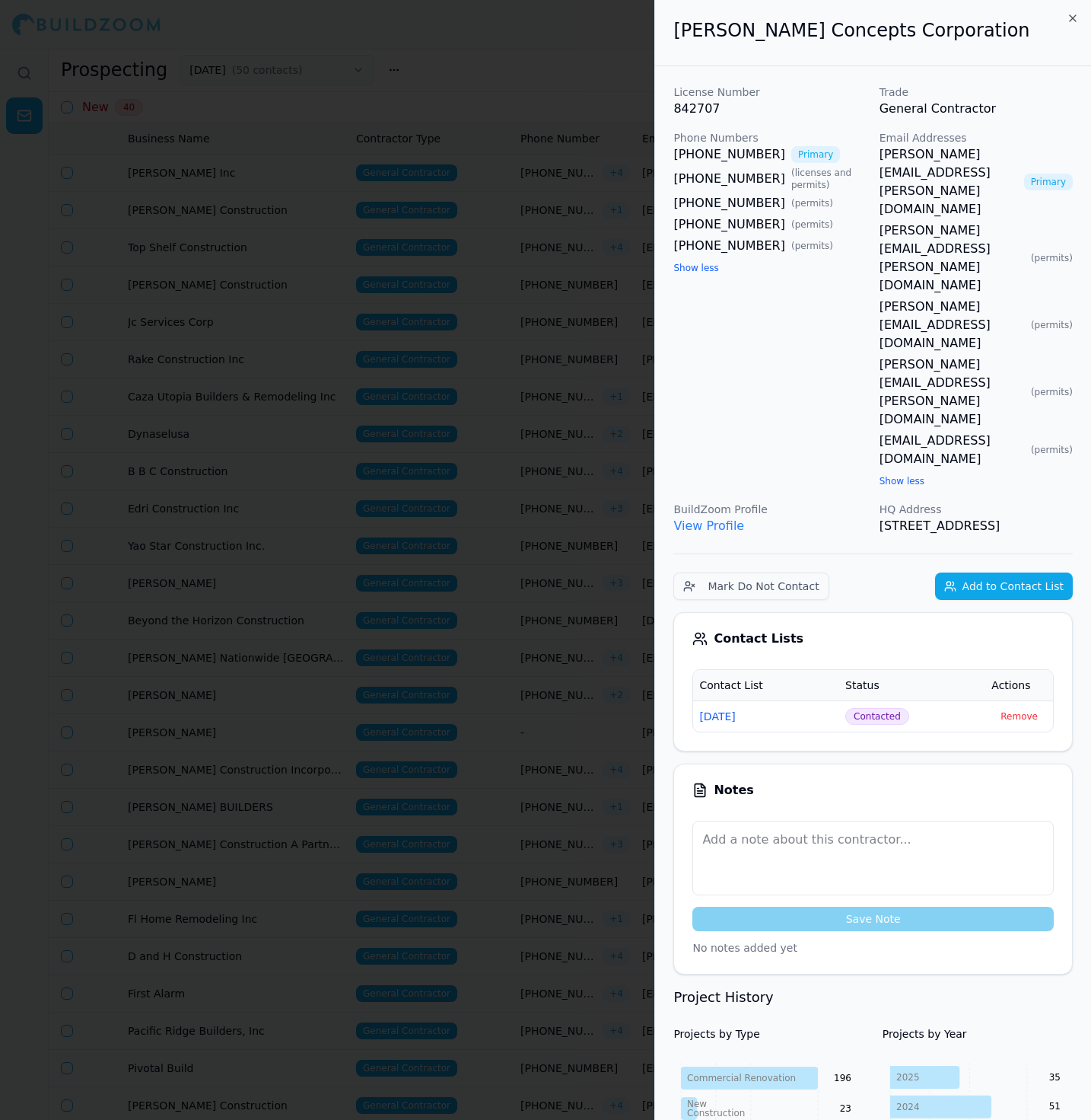
click at [584, 546] on div at bounding box center [546, 560] width 1091 height 1120
